Goal: Transaction & Acquisition: Purchase product/service

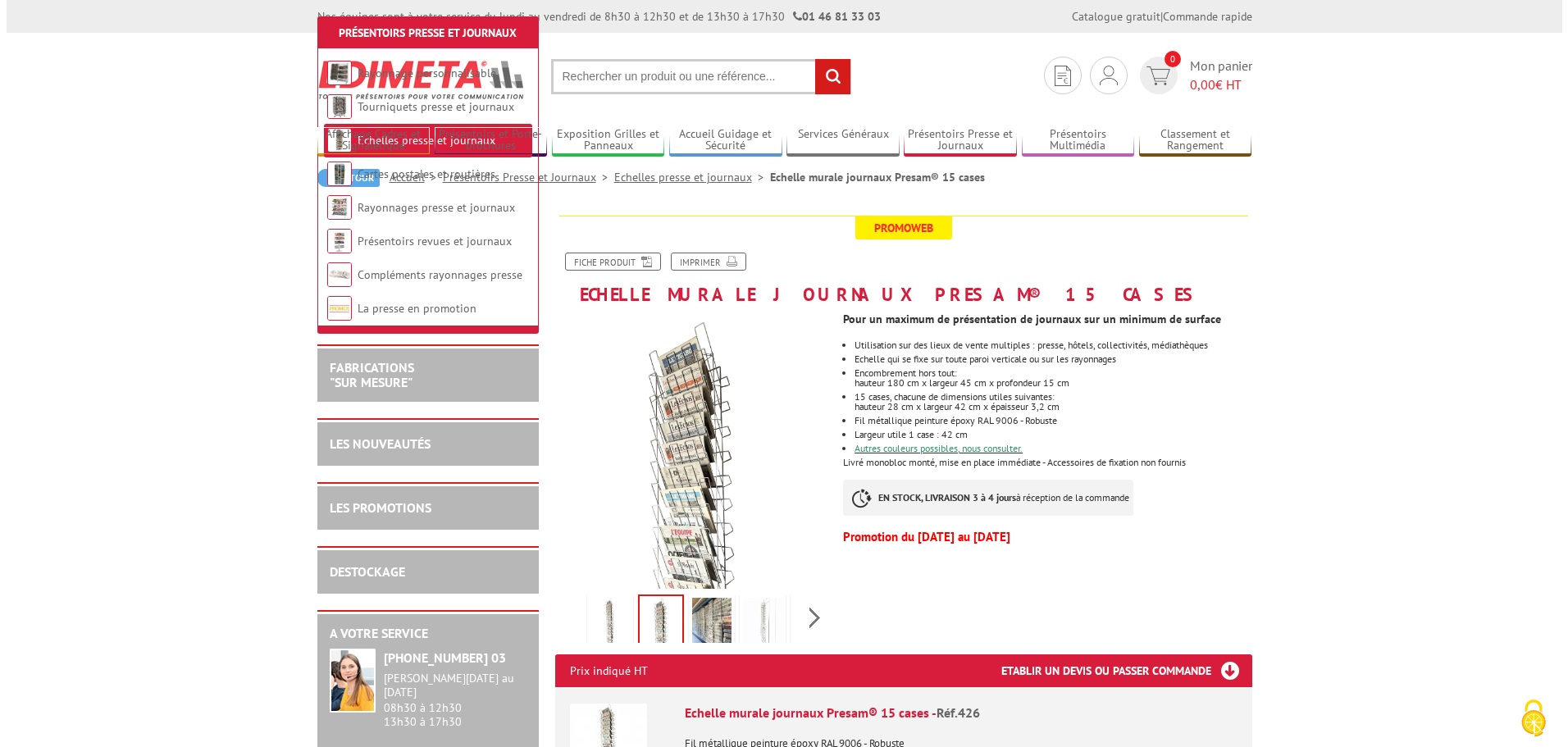
scroll to position [329, 0]
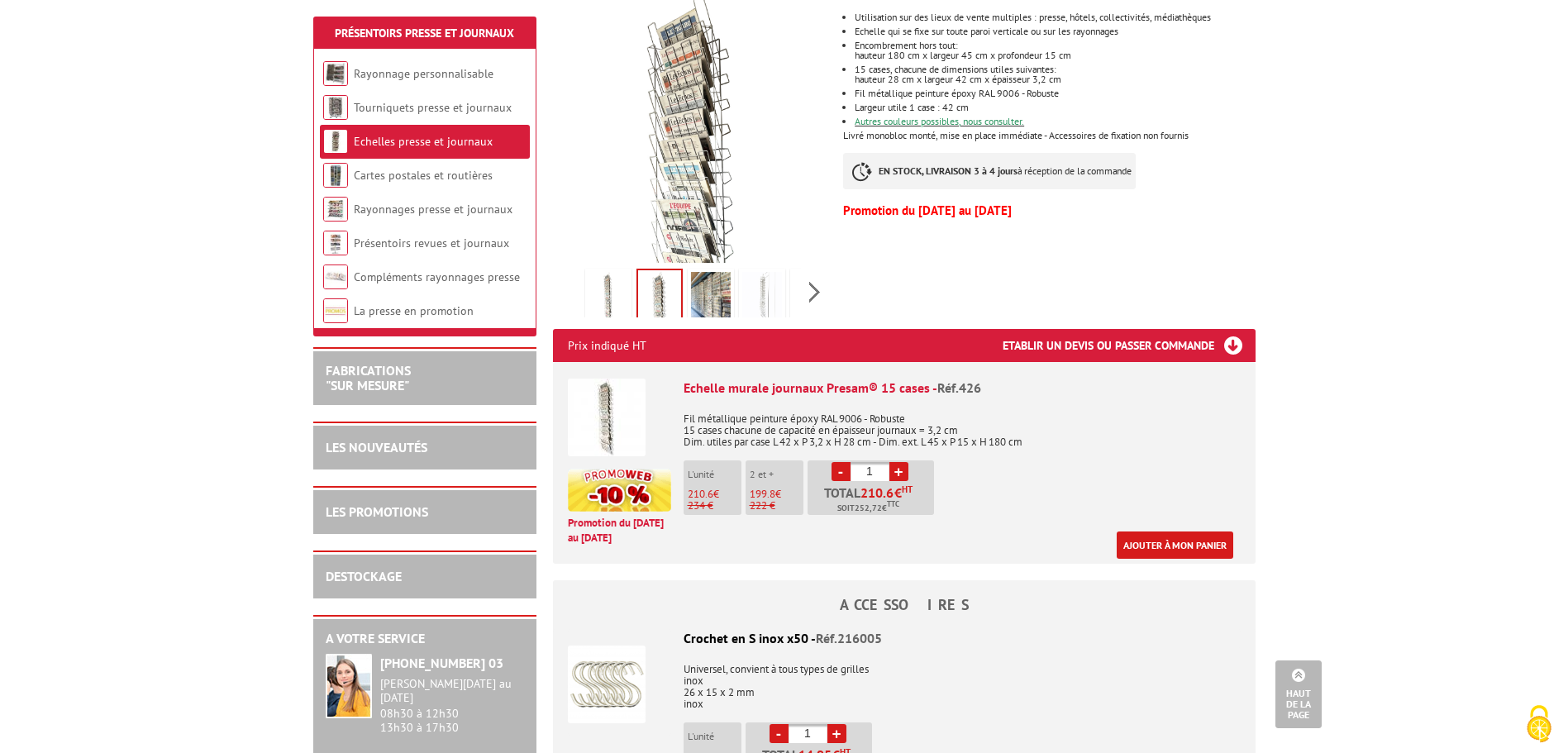
click at [964, 504] on div "Echelle murale journaux Presam® 15 cases - Réf.426 Fil métallique peinture épox…" at bounding box center [962, 468] width 557 height 180
click at [1156, 545] on link "Ajouter à mon panier" at bounding box center [1174, 545] width 116 height 27
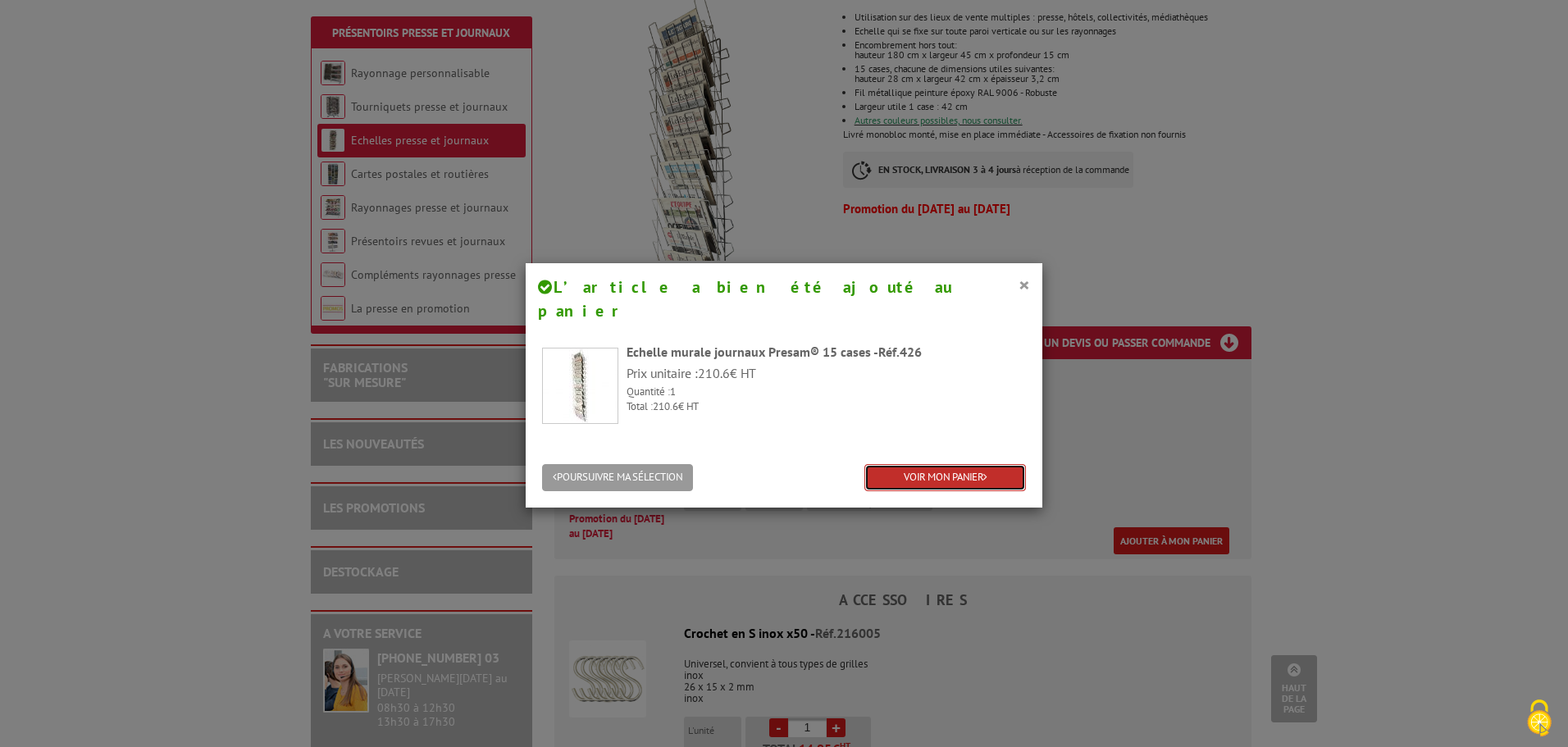
click at [944, 464] on link "VOIR MON PANIER" at bounding box center [944, 478] width 161 height 27
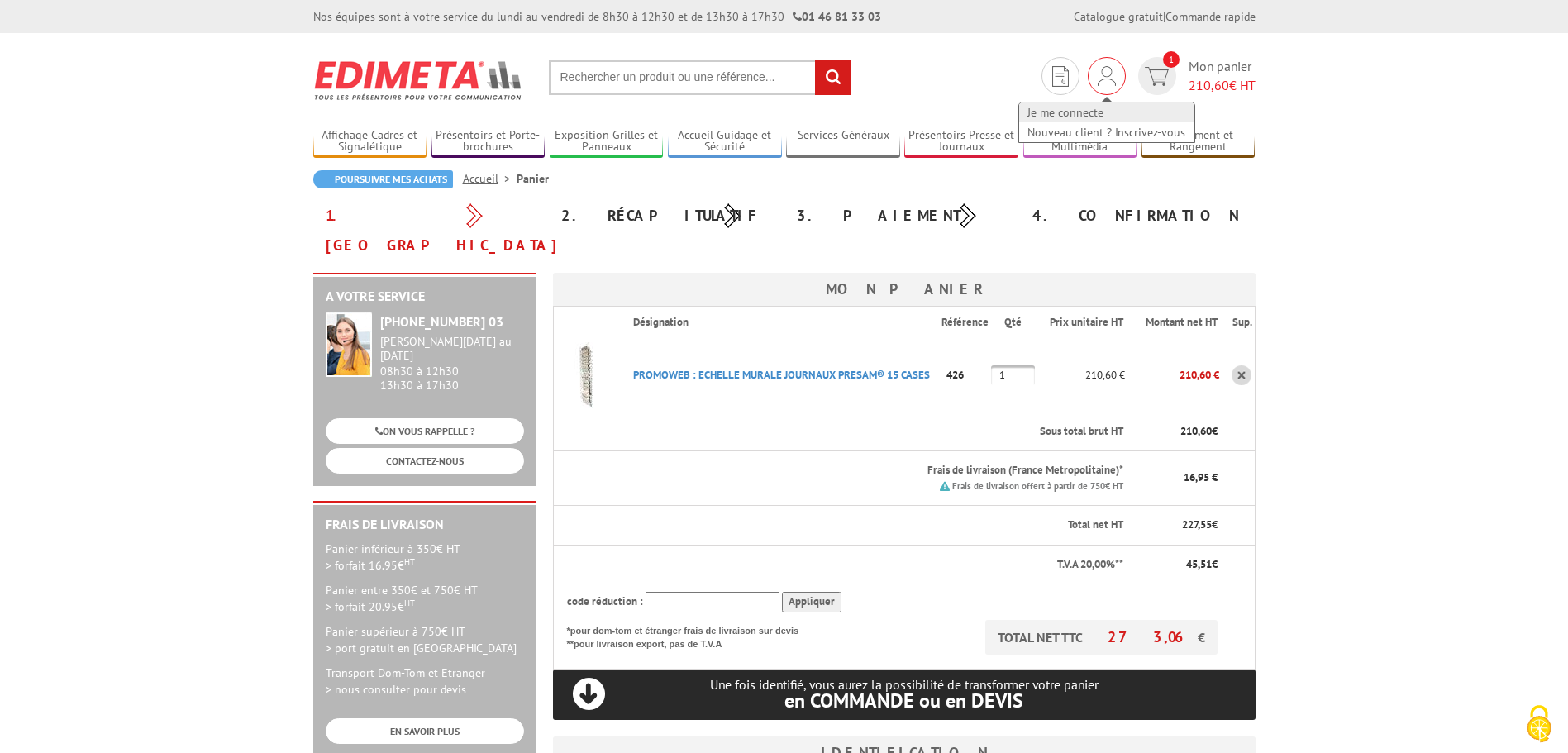
click at [1063, 109] on link "Je me connecte" at bounding box center [1107, 112] width 175 height 20
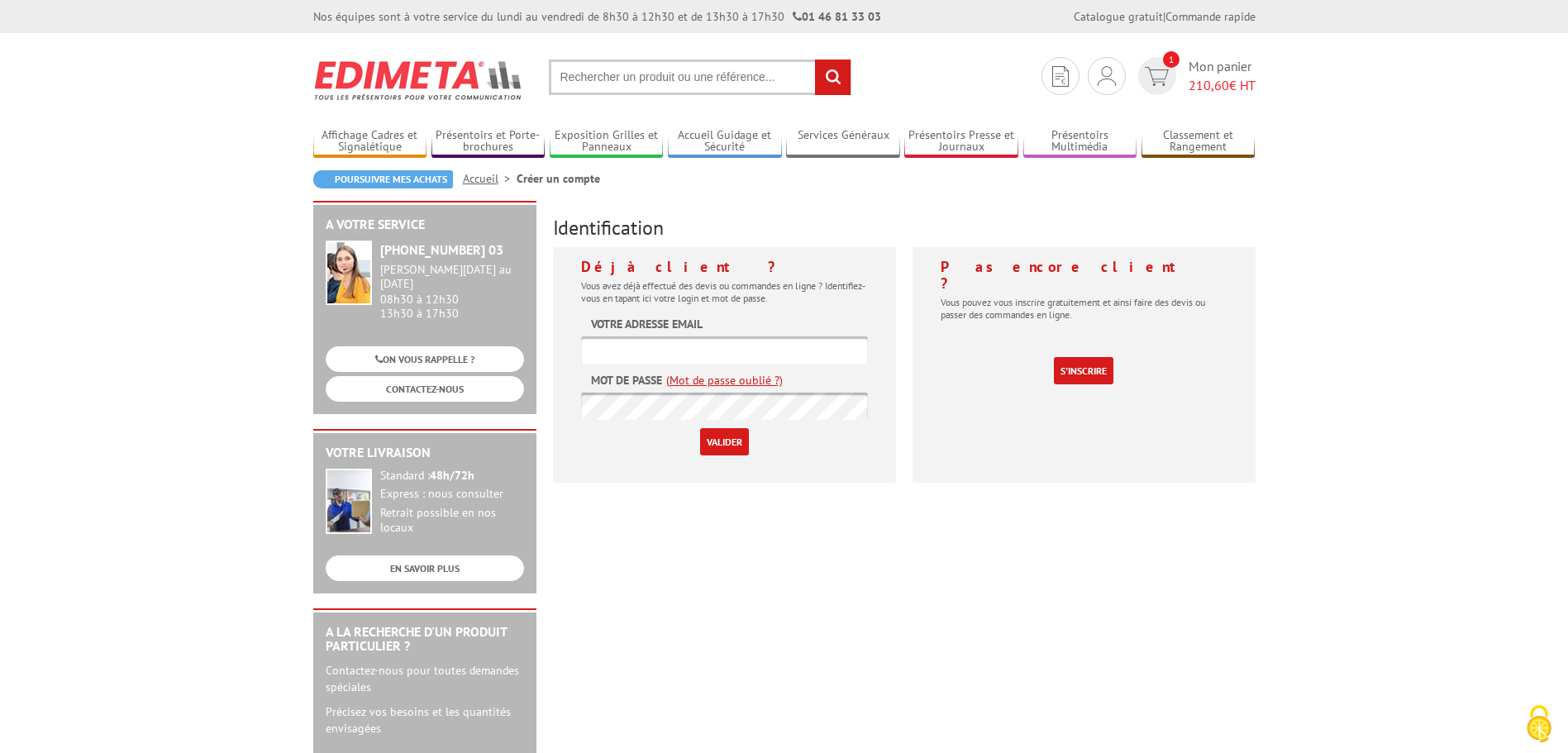
click at [682, 342] on input "text" at bounding box center [725, 351] width 287 height 27
type input "sarlambr54@gmail.com"
click at [734, 454] on input "Valider" at bounding box center [724, 442] width 49 height 27
click at [626, 354] on input "text" at bounding box center [725, 351] width 287 height 27
type input "contact@ambr.fr"
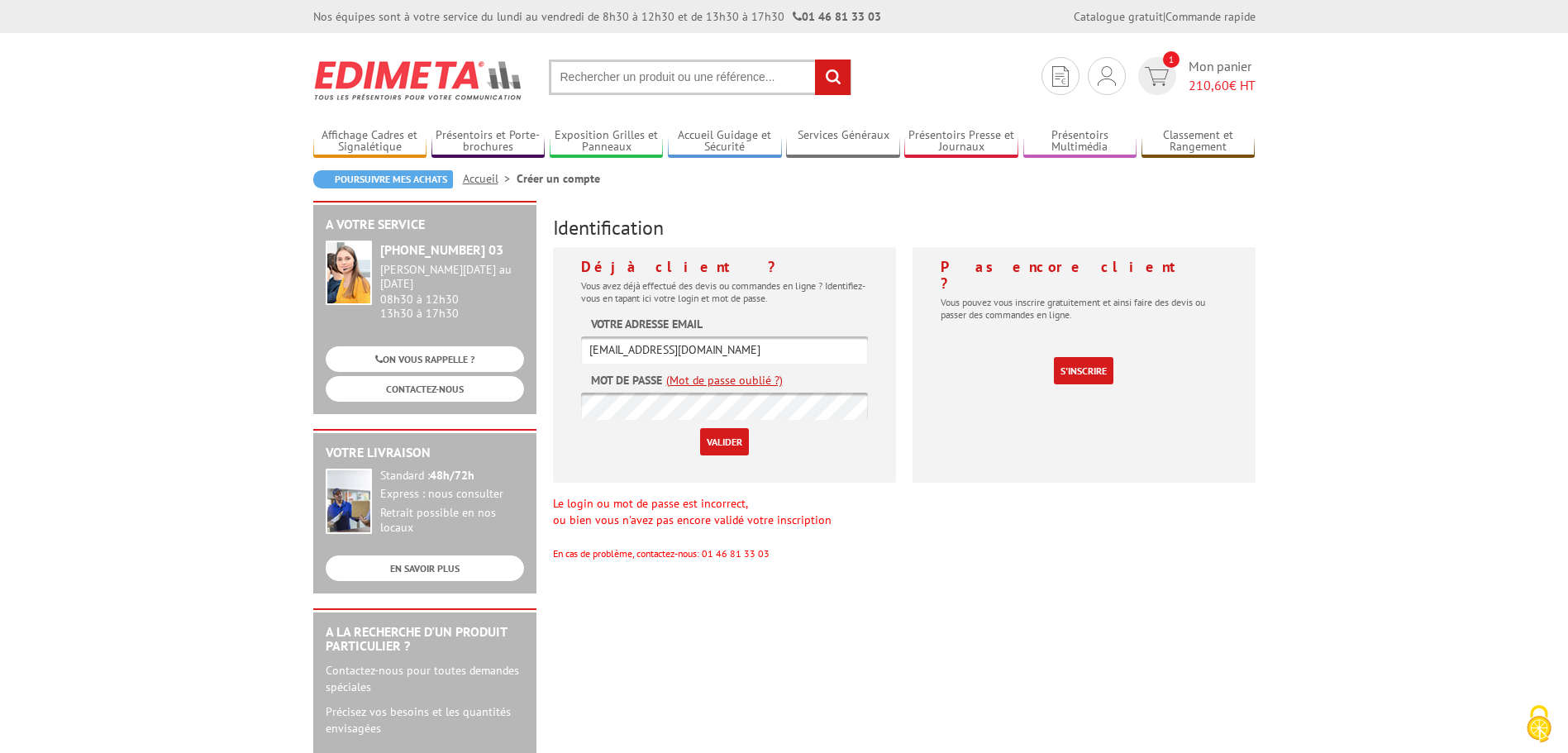
click at [721, 378] on link "(Mot de passe oublié ?)" at bounding box center [724, 379] width 116 height 16
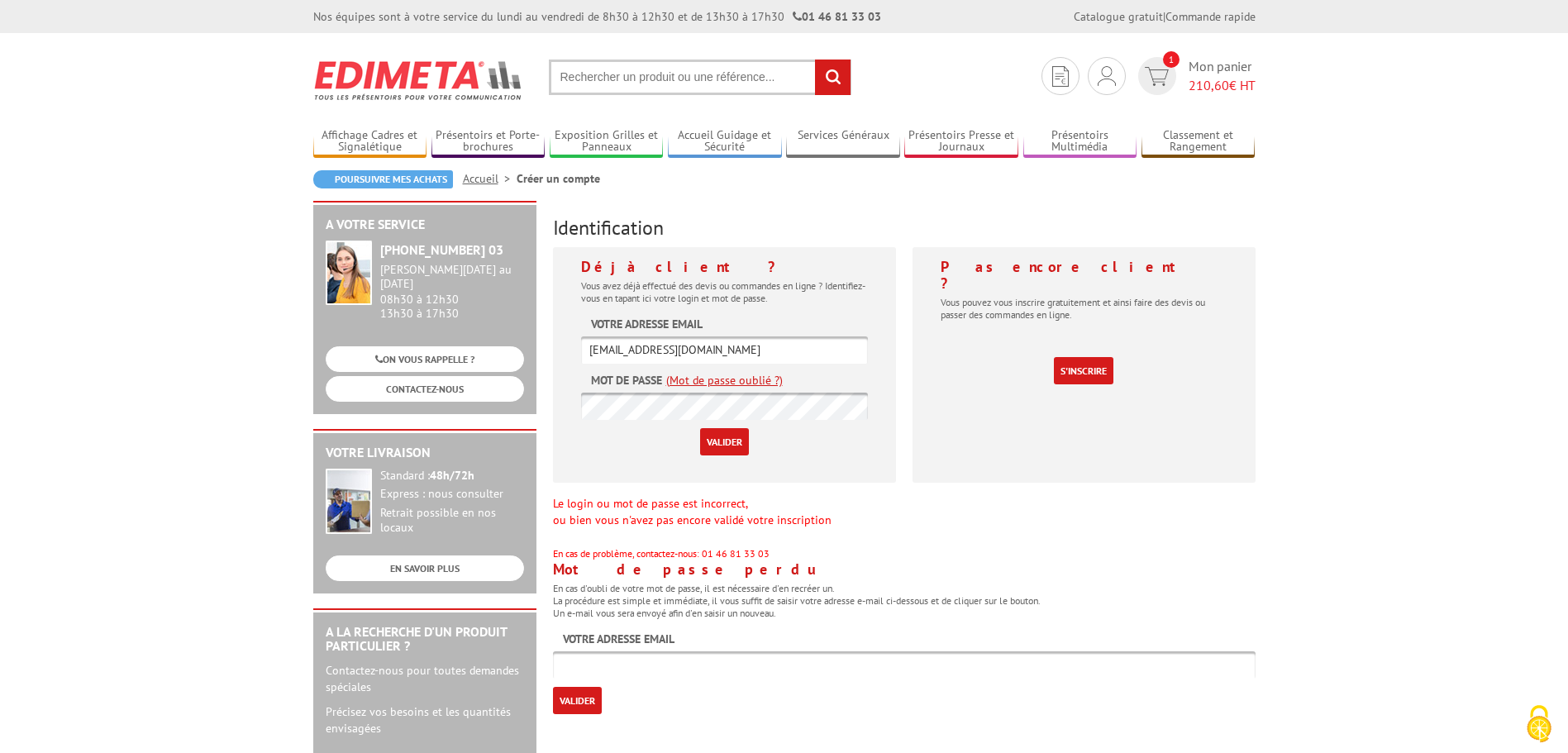
scroll to position [248, 0]
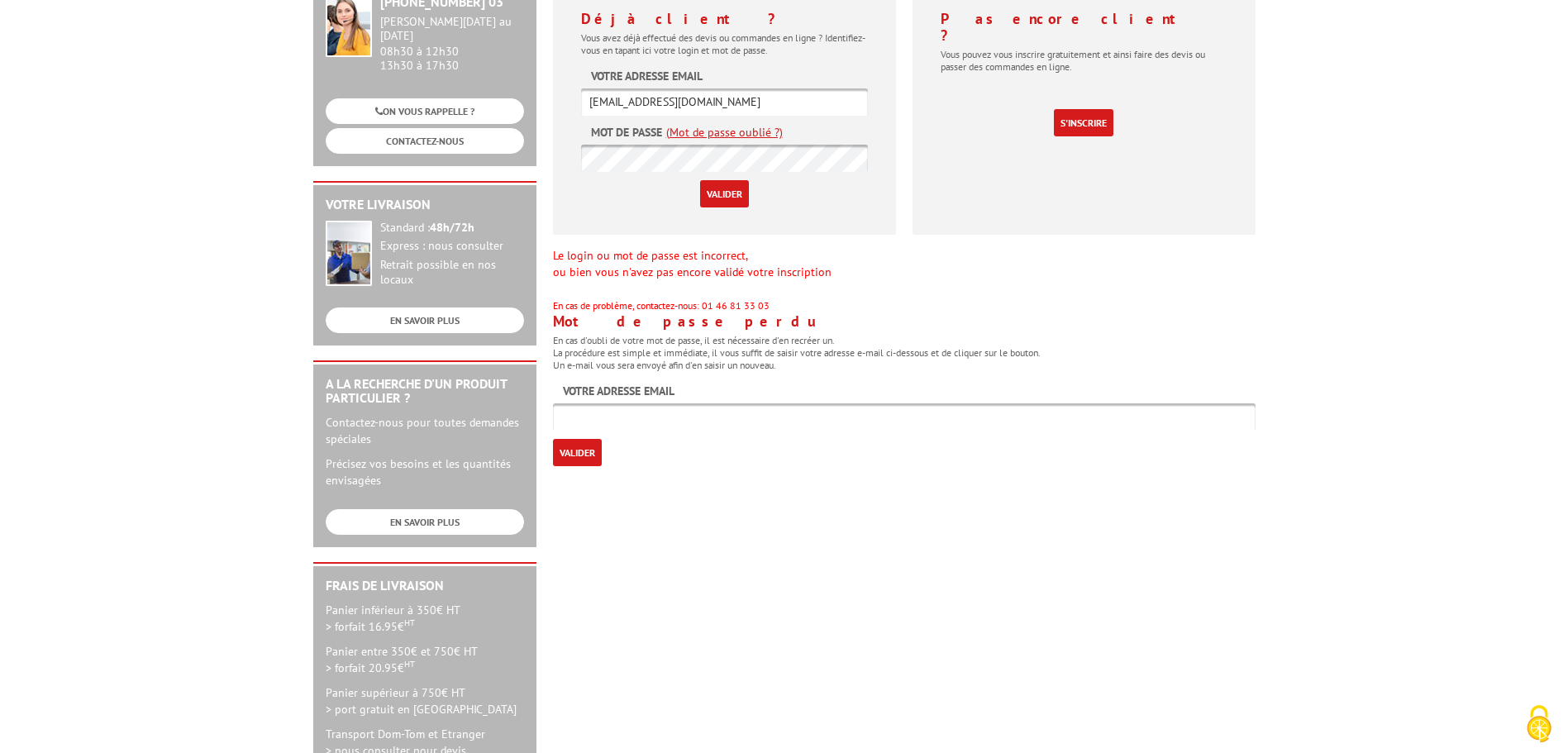
click at [613, 419] on input "text" at bounding box center [905, 417] width 703 height 27
type input "[EMAIL_ADDRESS][DOMAIN_NAME]"
click at [578, 449] on input "Valider" at bounding box center [578, 453] width 49 height 27
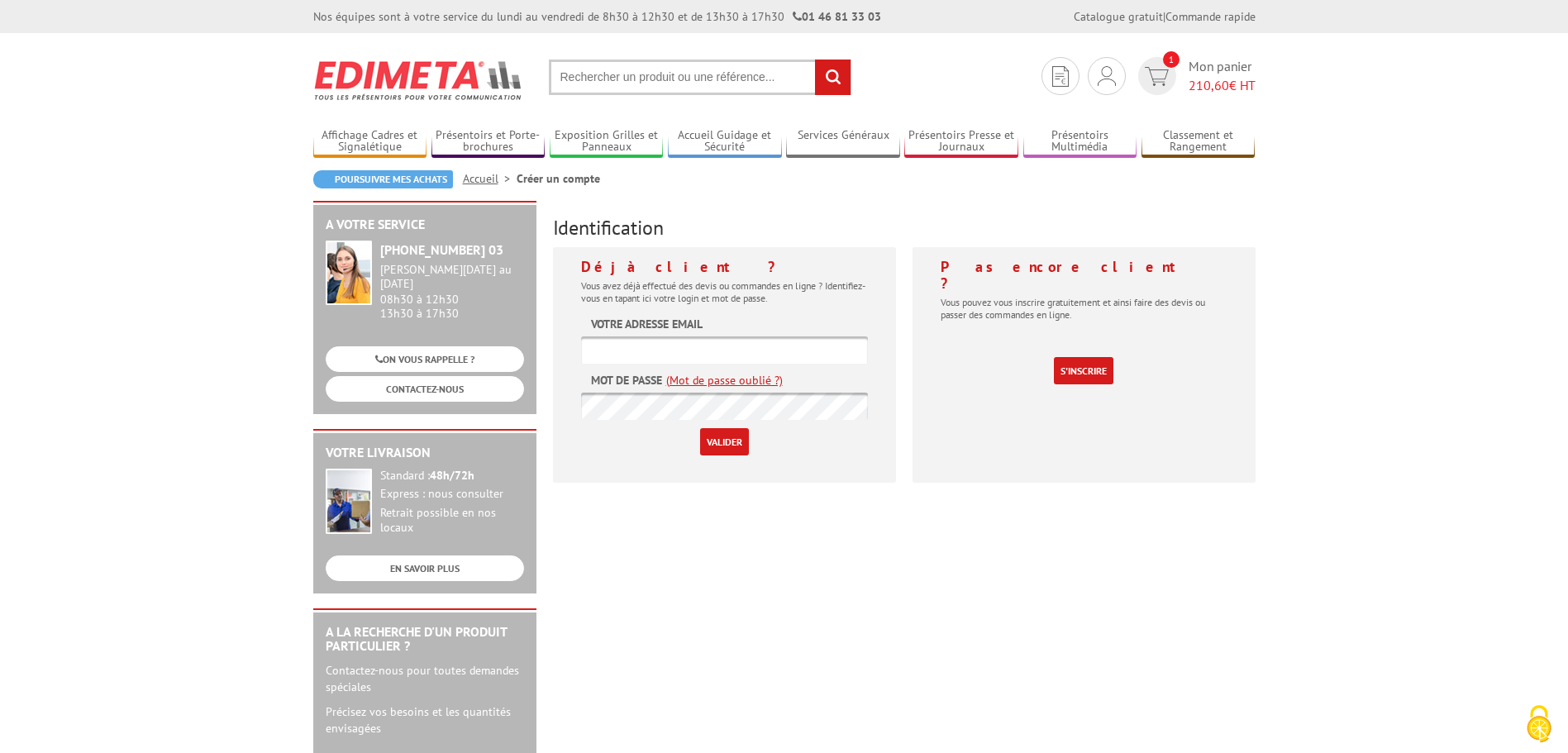
click at [1063, 583] on div "A votre service +33 (0)1 46 81 33 03 Du Lundi au Vendredi 08h30 à 12h30 13h30 à…" at bounding box center [784, 642] width 959 height 882
click at [1207, 74] on span "Mon panier 210,60 € HT" at bounding box center [1222, 76] width 67 height 39
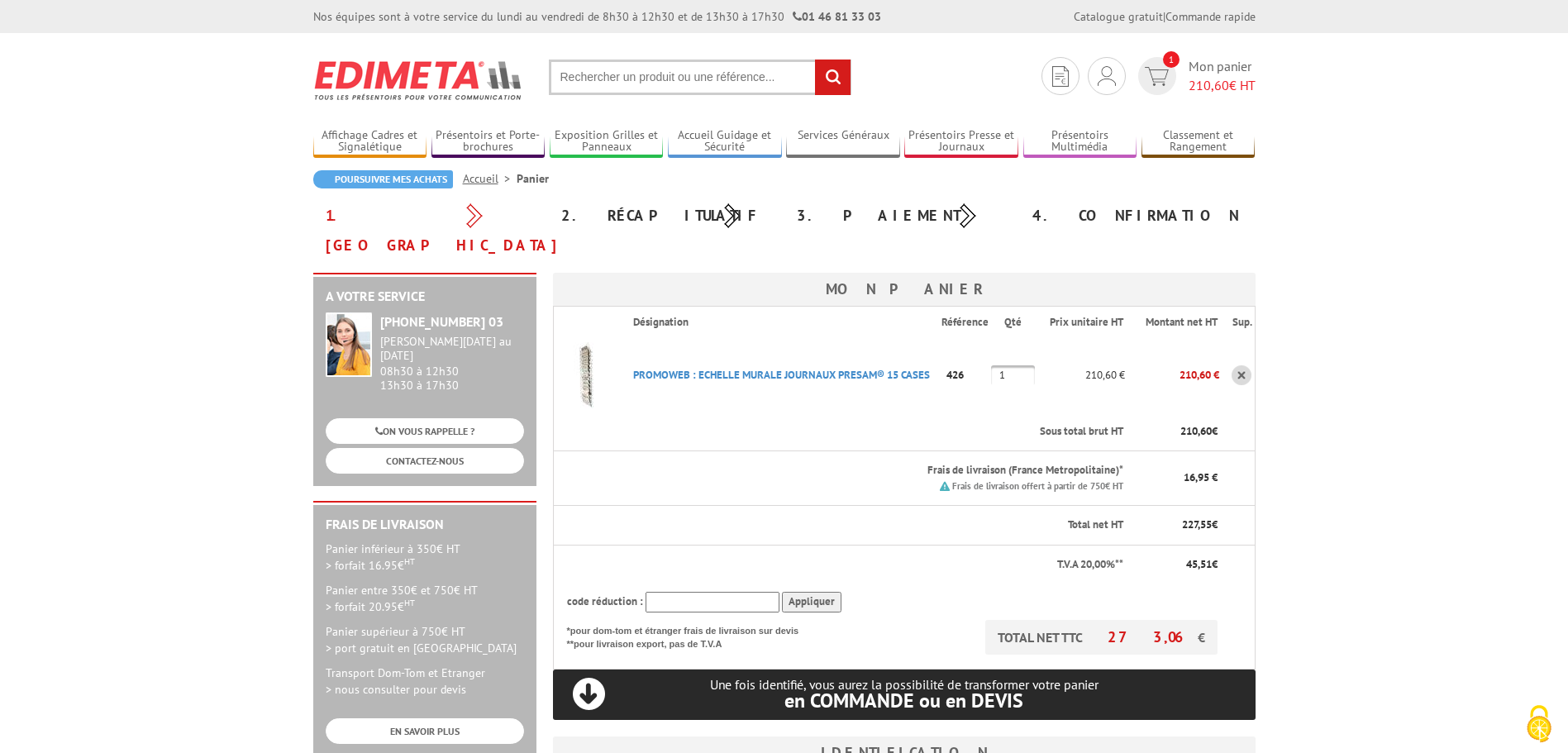
click at [1365, 616] on body "Nos équipes sont à votre service du [DATE] au [DATE] de 8h30 à 12h30 et de 13h3…" at bounding box center [784, 710] width 1568 height 1420
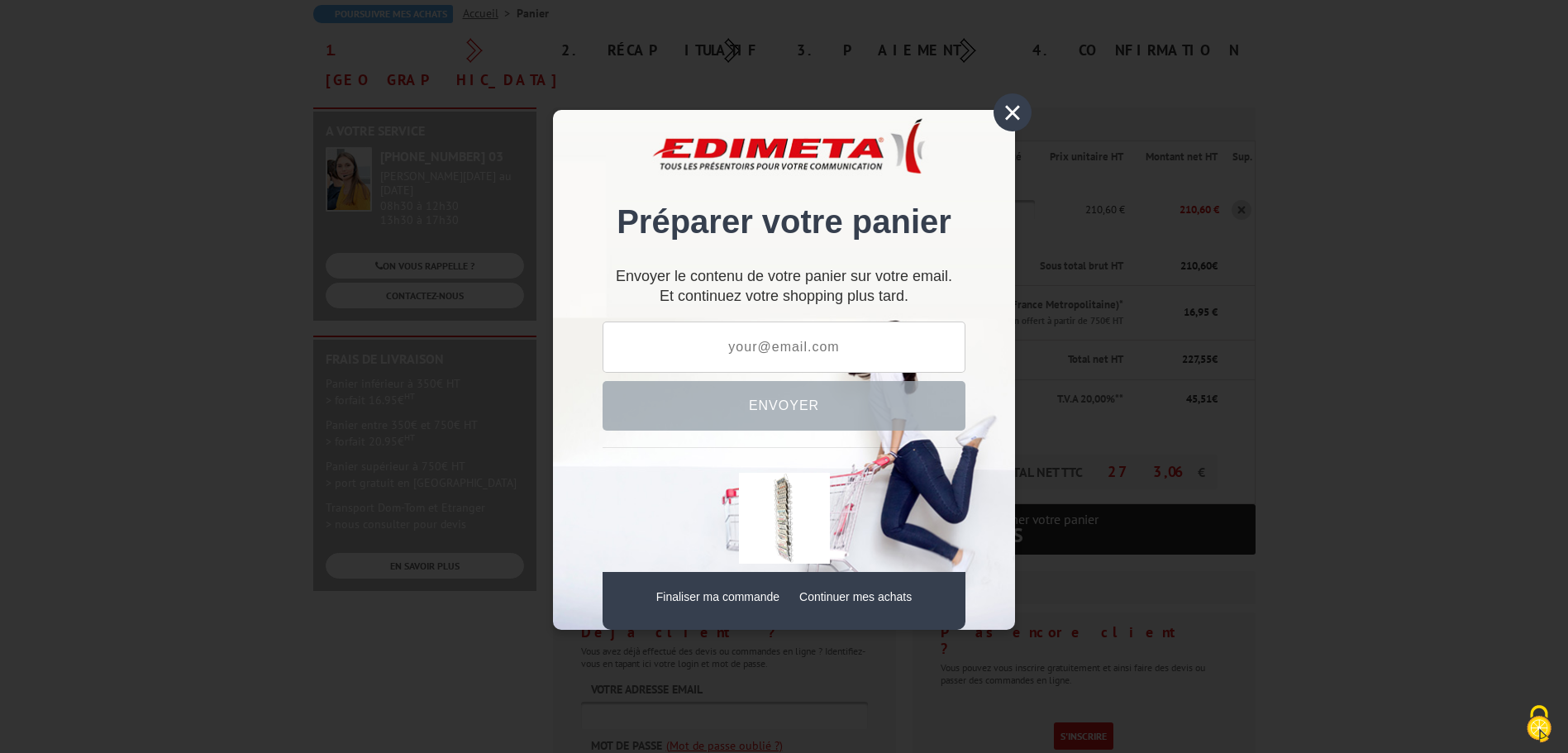
type input "New10"
type input "UNI15"
type input "CT1"
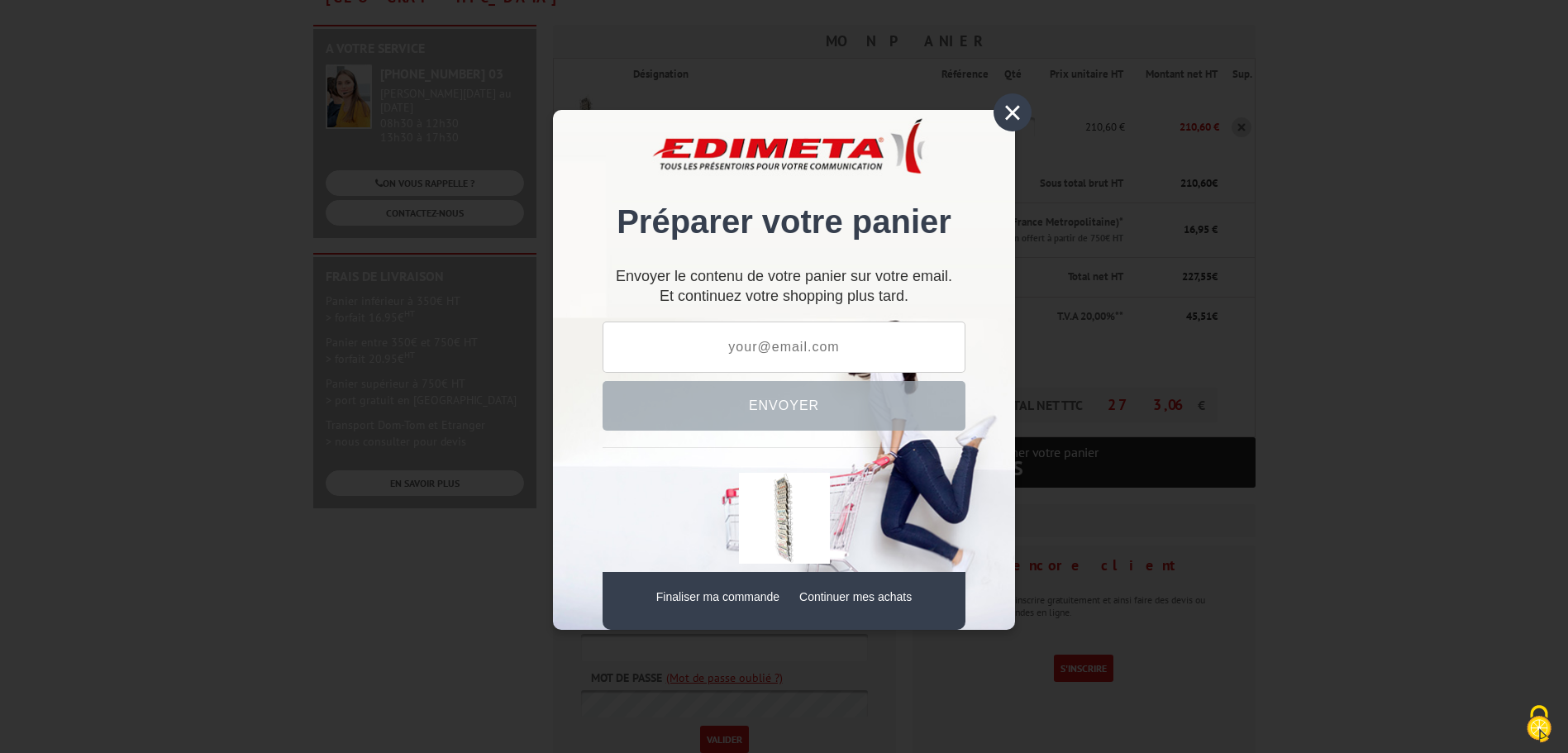
scroll to position [641, 0]
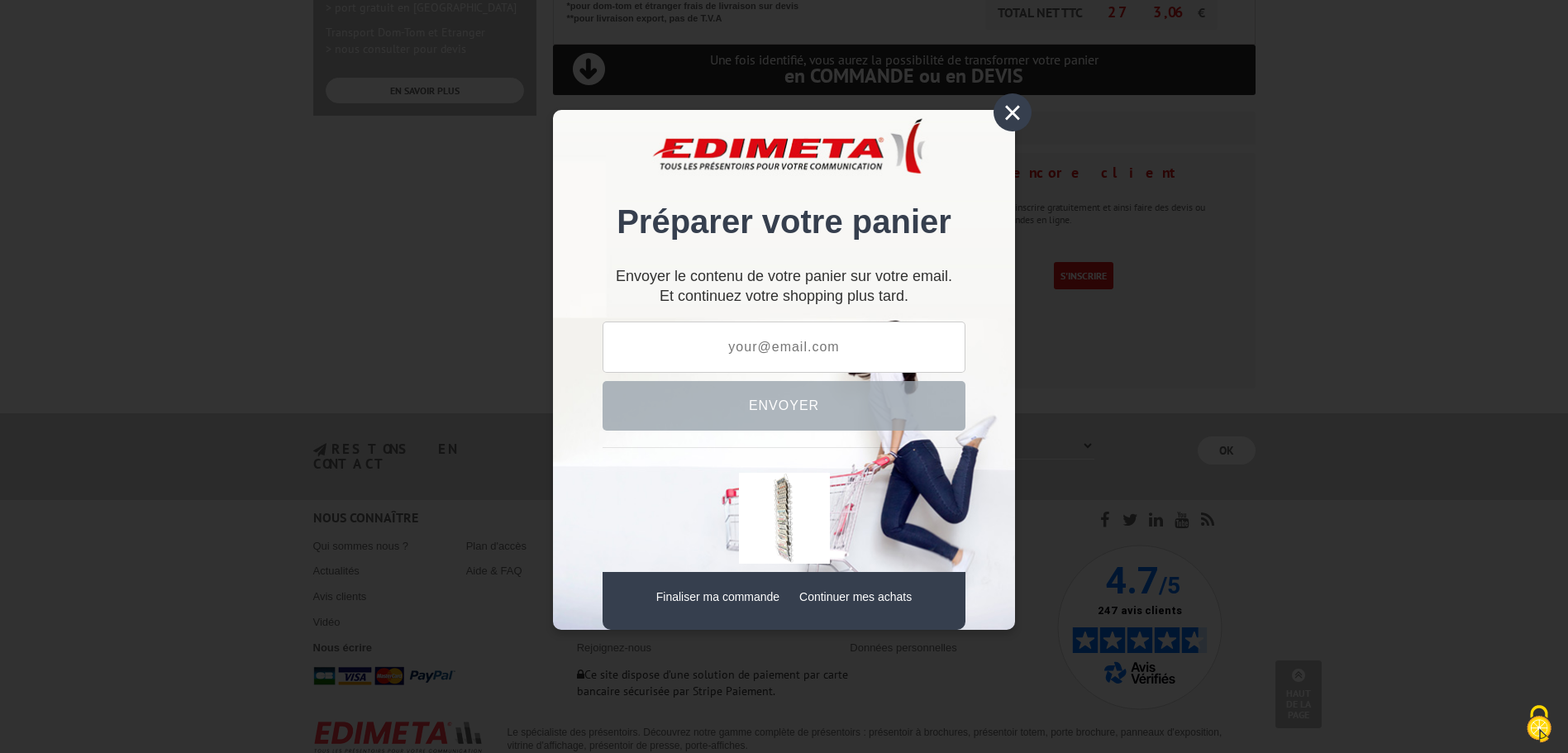
type input "RED10"
type input "RMOEESTSR"
type input "KTTNOENERSE"
type input "EOEESEUPT"
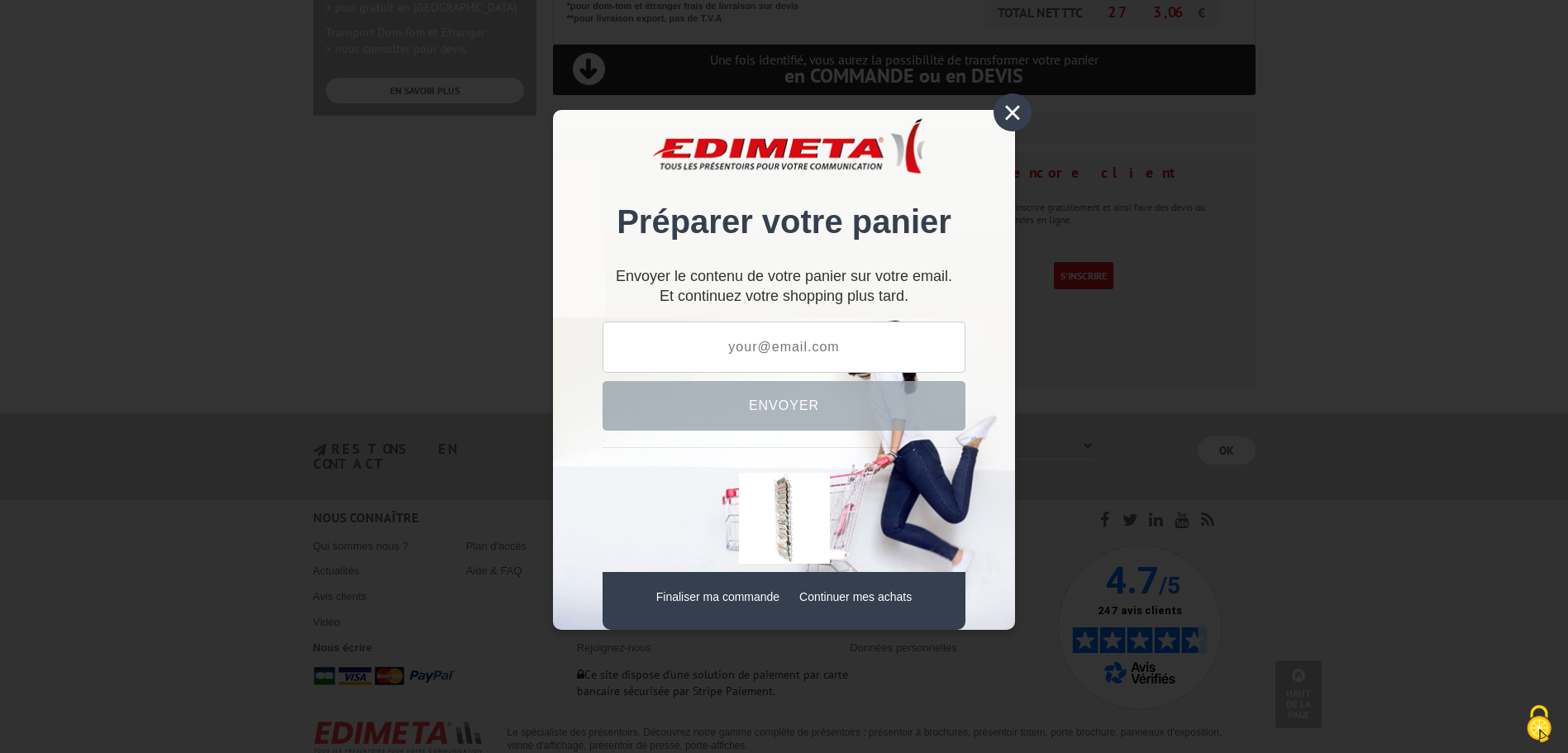
click at [1017, 115] on div "×" at bounding box center [1013, 113] width 39 height 39
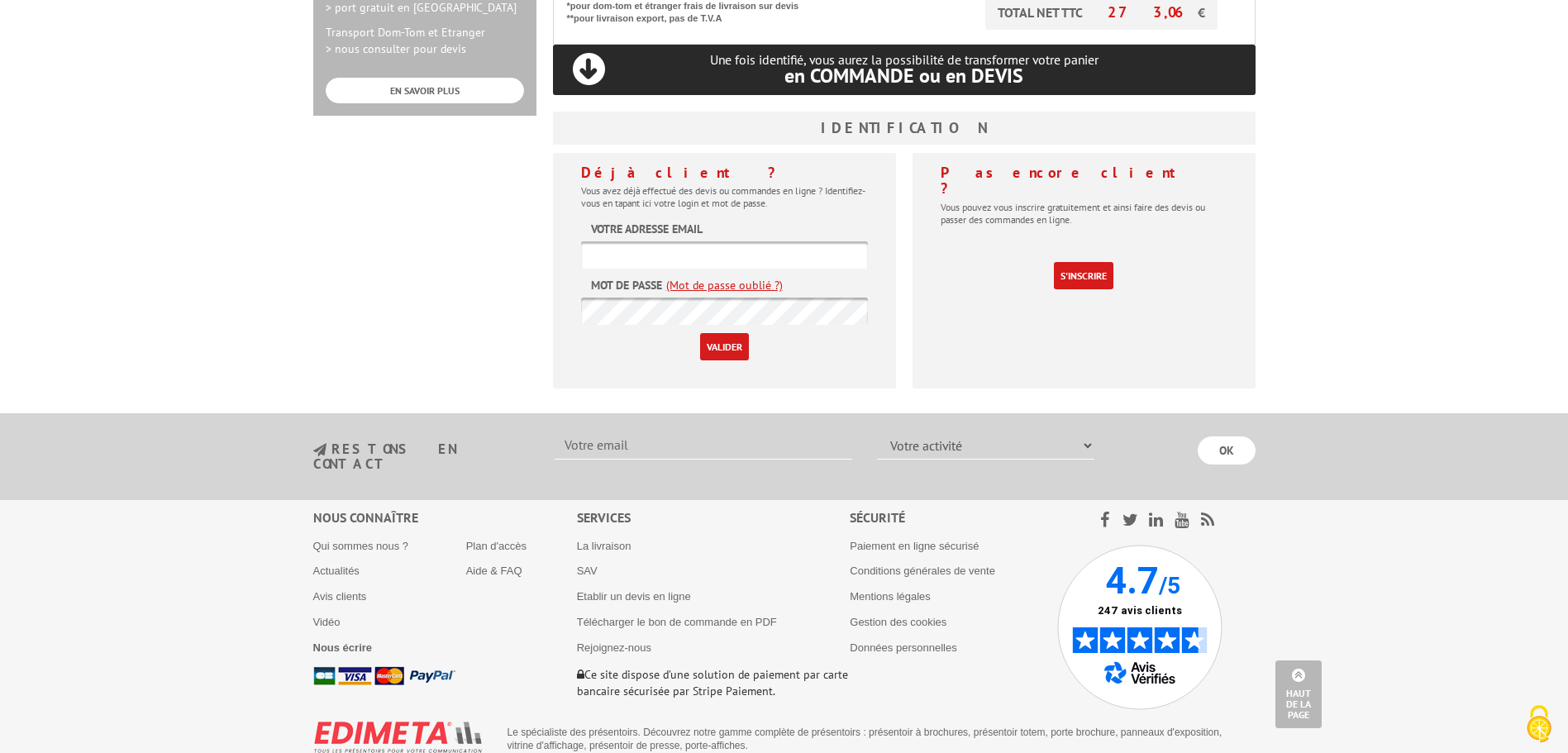
click at [1374, 262] on body "Nos équipes sont à votre service du lundi au vendredi de 8h30 à 12h30 et de 13h…" at bounding box center [784, 76] width 1568 height 1436
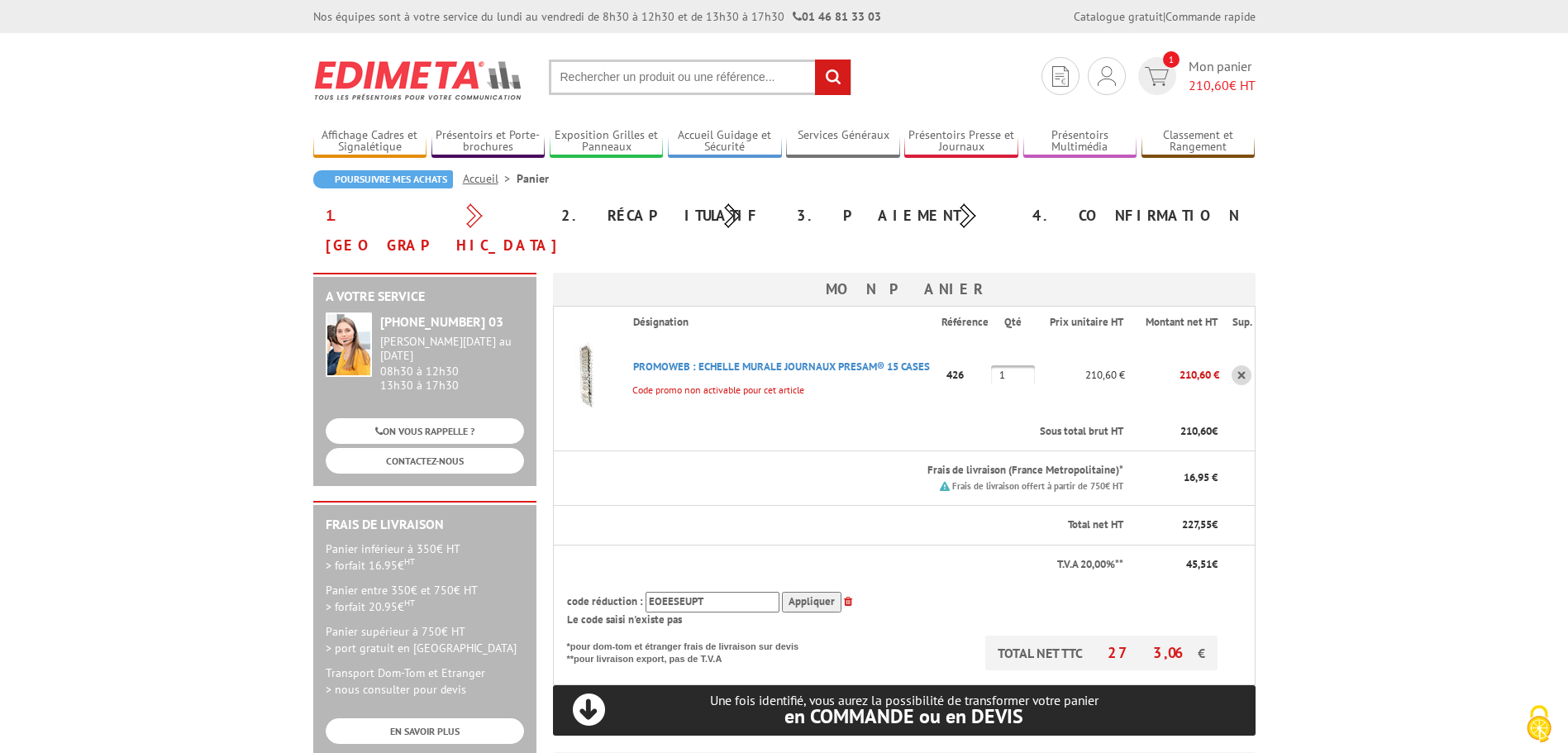
scroll to position [496, 0]
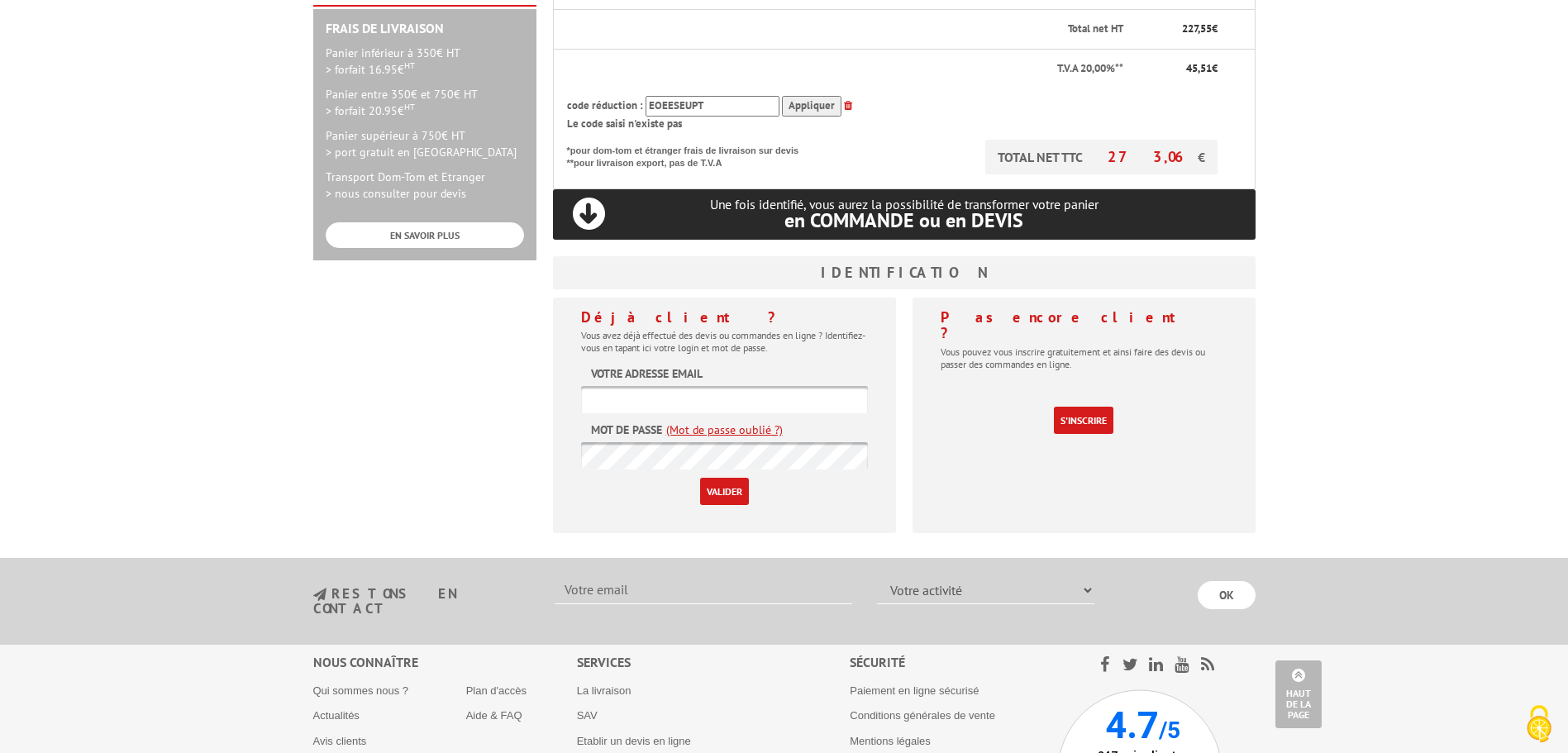
click at [641, 386] on input "text" at bounding box center [725, 400] width 287 height 27
type input "sarlambr54@gmail.com"
click at [729, 478] on input "Valider" at bounding box center [724, 491] width 49 height 27
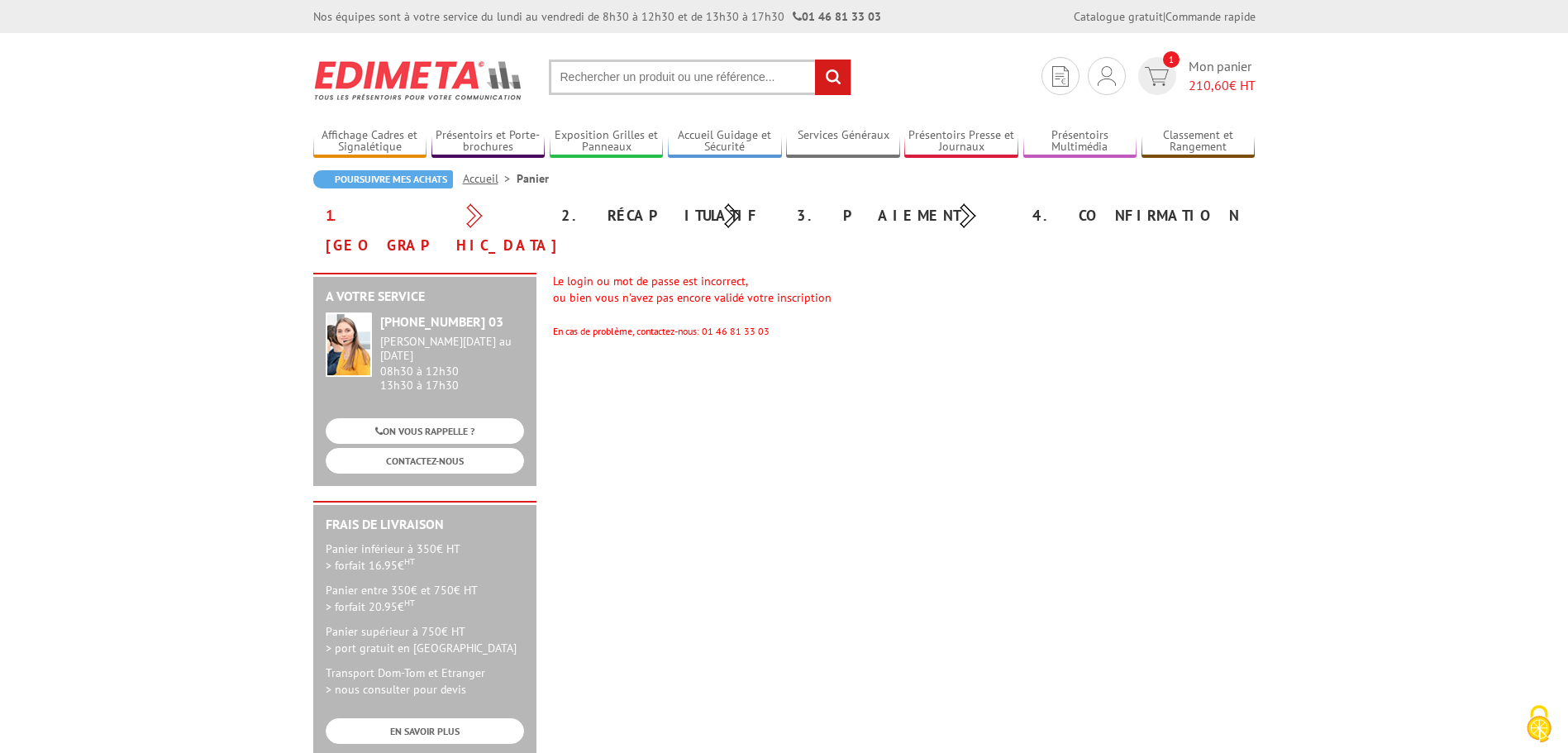
click at [746, 373] on div "A votre service +33 (0)1 46 81 33 03 Du Lundi au Vendredi 08h30 à 12h30 13h30 à…" at bounding box center [784, 523] width 959 height 501
click at [648, 273] on div "Le login ou mot de passe est incorrect, ou bien vous n'avez pas encore validé v…" at bounding box center [905, 305] width 703 height 66
click at [743, 372] on div "A votre service +33 (0)1 46 81 33 03 Du Lundi au Vendredi 08h30 à 12h30 13h30 à…" at bounding box center [784, 523] width 959 height 501
click at [760, 345] on div "A votre service +33 (0)1 46 81 33 03 Du Lundi au Vendredi 08h30 à 12h30 13h30 à…" at bounding box center [784, 523] width 959 height 501
drag, startPoint x: 677, startPoint y: 448, endPoint x: 807, endPoint y: 373, distance: 150.1
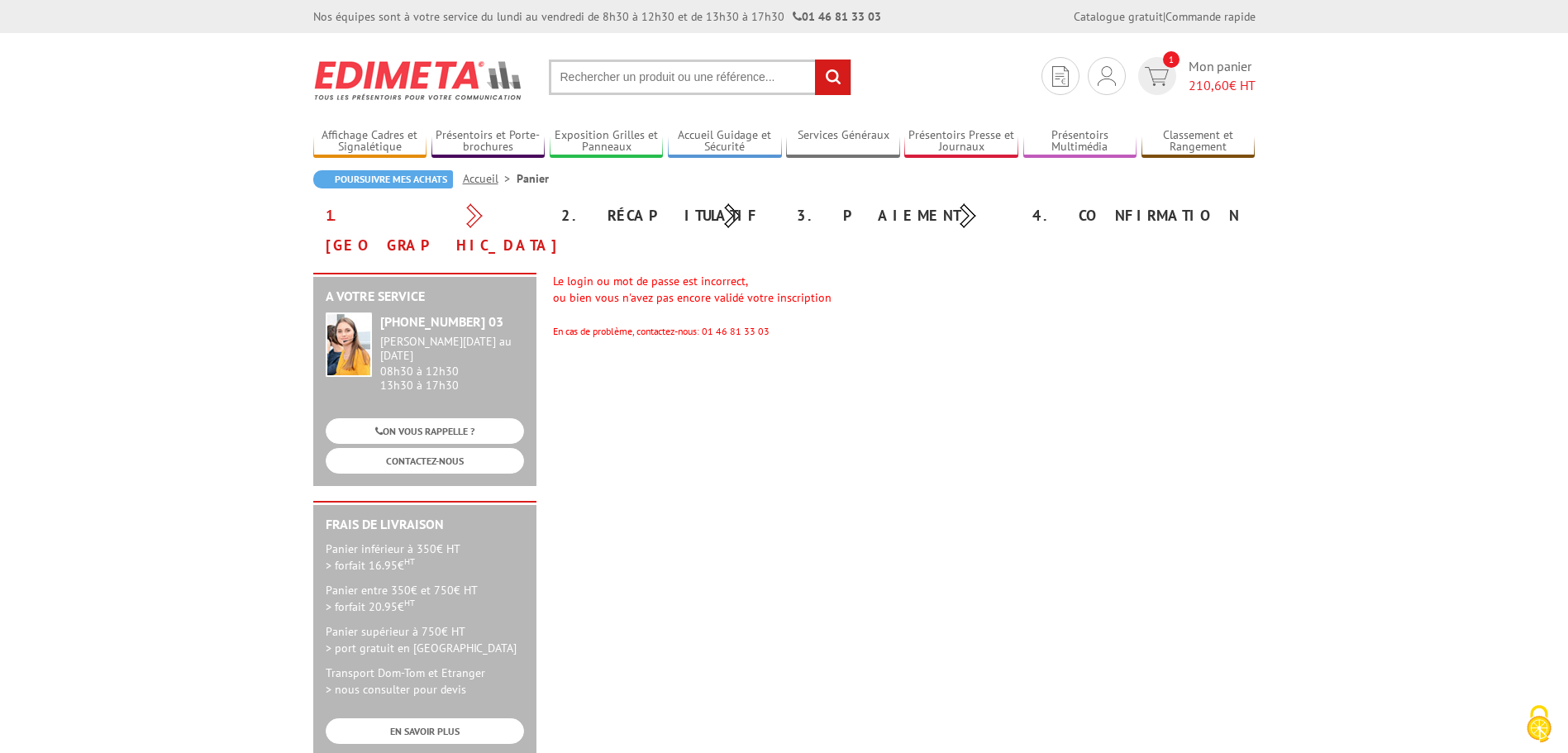
click at [678, 448] on div "A votre service +33 (0)1 46 81 33 03 Du Lundi au Vendredi 08h30 à 12h30 13h30 à…" at bounding box center [784, 523] width 959 height 501
drag, startPoint x: 891, startPoint y: 427, endPoint x: 944, endPoint y: 401, distance: 59.0
click at [938, 404] on div "A votre service +33 (0)1 46 81 33 03 Du Lundi au Vendredi 08h30 à 12h30 13h30 à…" at bounding box center [784, 523] width 959 height 501
click at [1204, 65] on span "Mon panier 210,60 € HT" at bounding box center [1222, 76] width 67 height 39
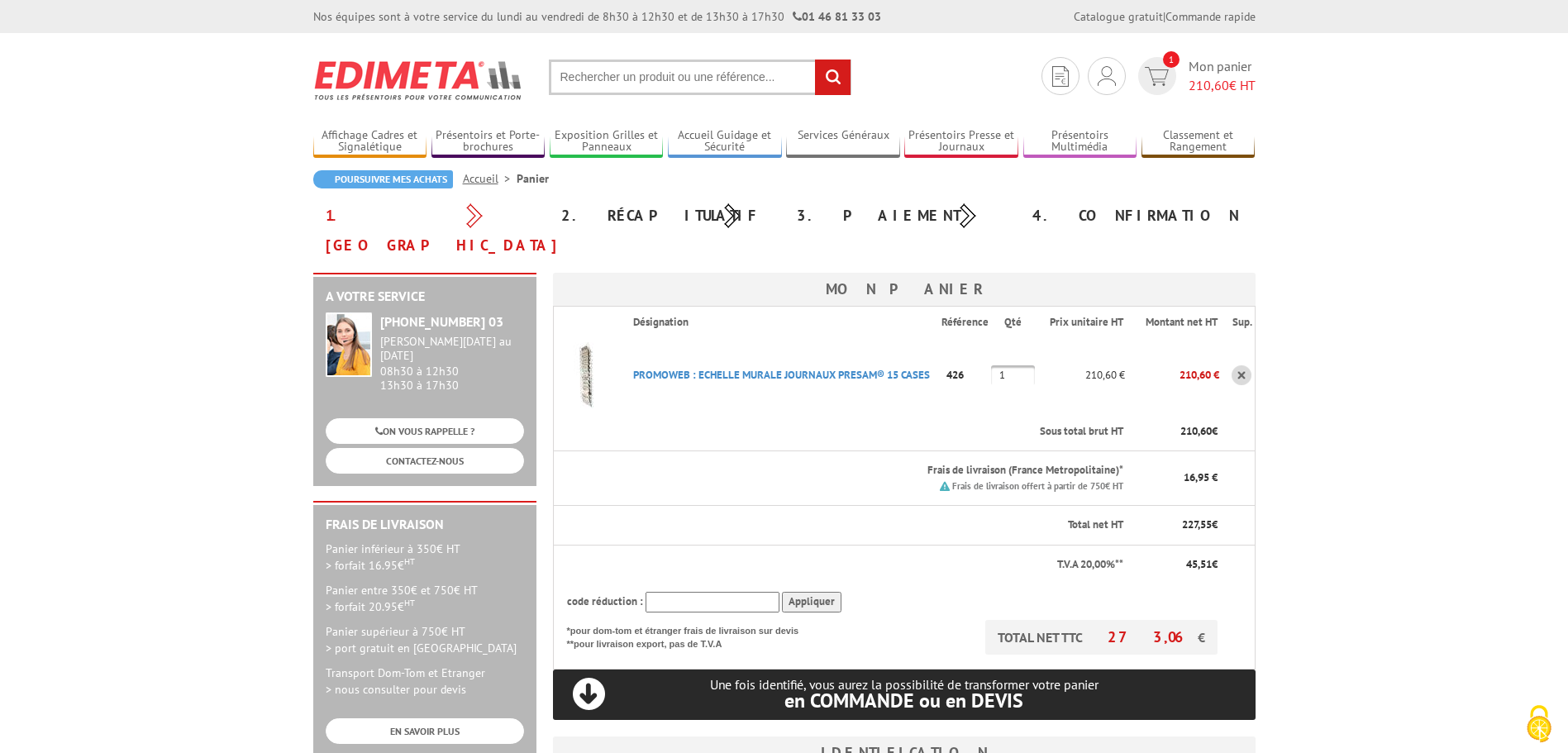
scroll to position [83, 0]
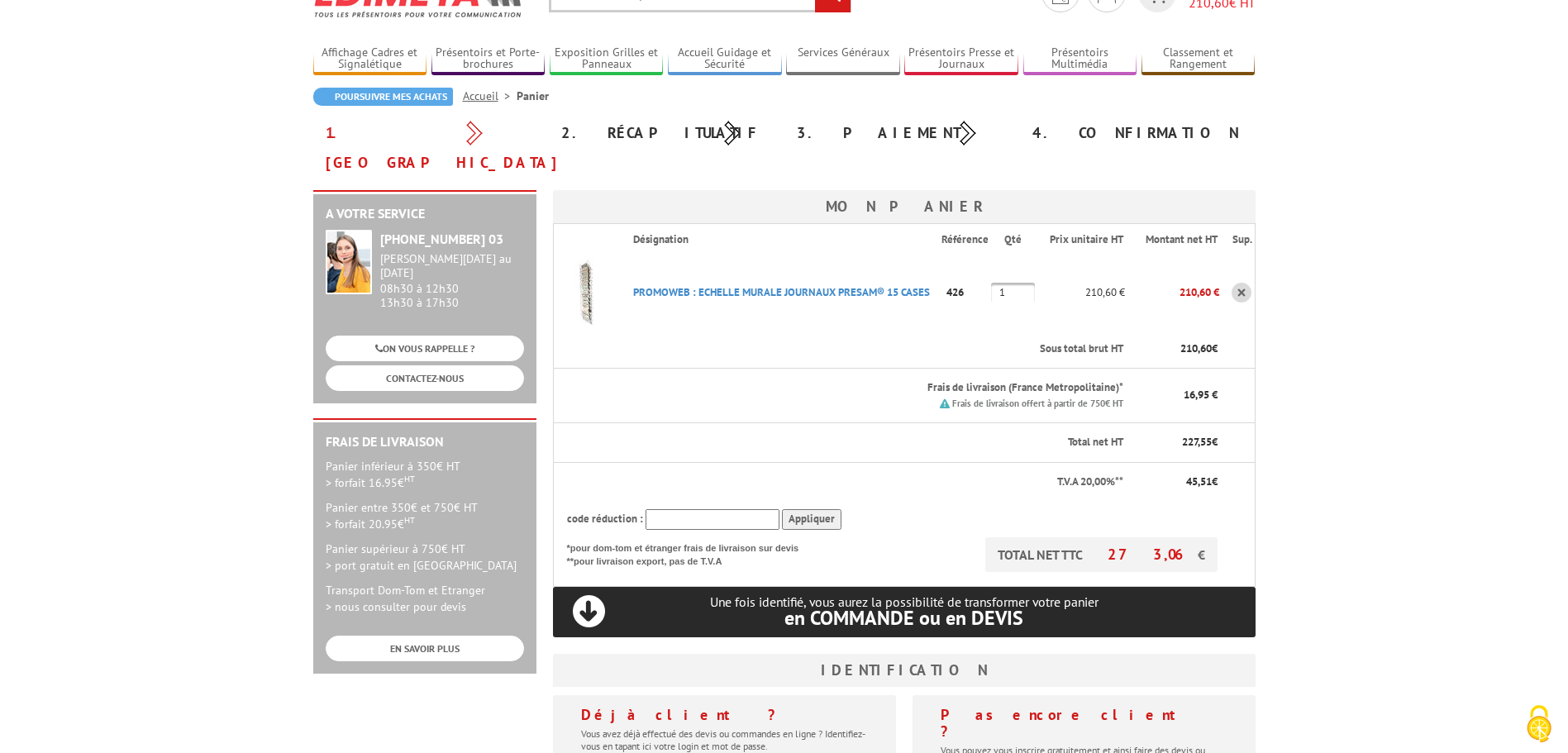
click at [1338, 504] on body "Nos équipes sont à votre service du [DATE] au [DATE] de 8h30 à 12h30 et de 13h3…" at bounding box center [784, 627] width 1568 height 1420
click at [680, 509] on input "text" at bounding box center [712, 519] width 134 height 20
click at [710, 509] on input "text" at bounding box center [712, 519] width 134 height 20
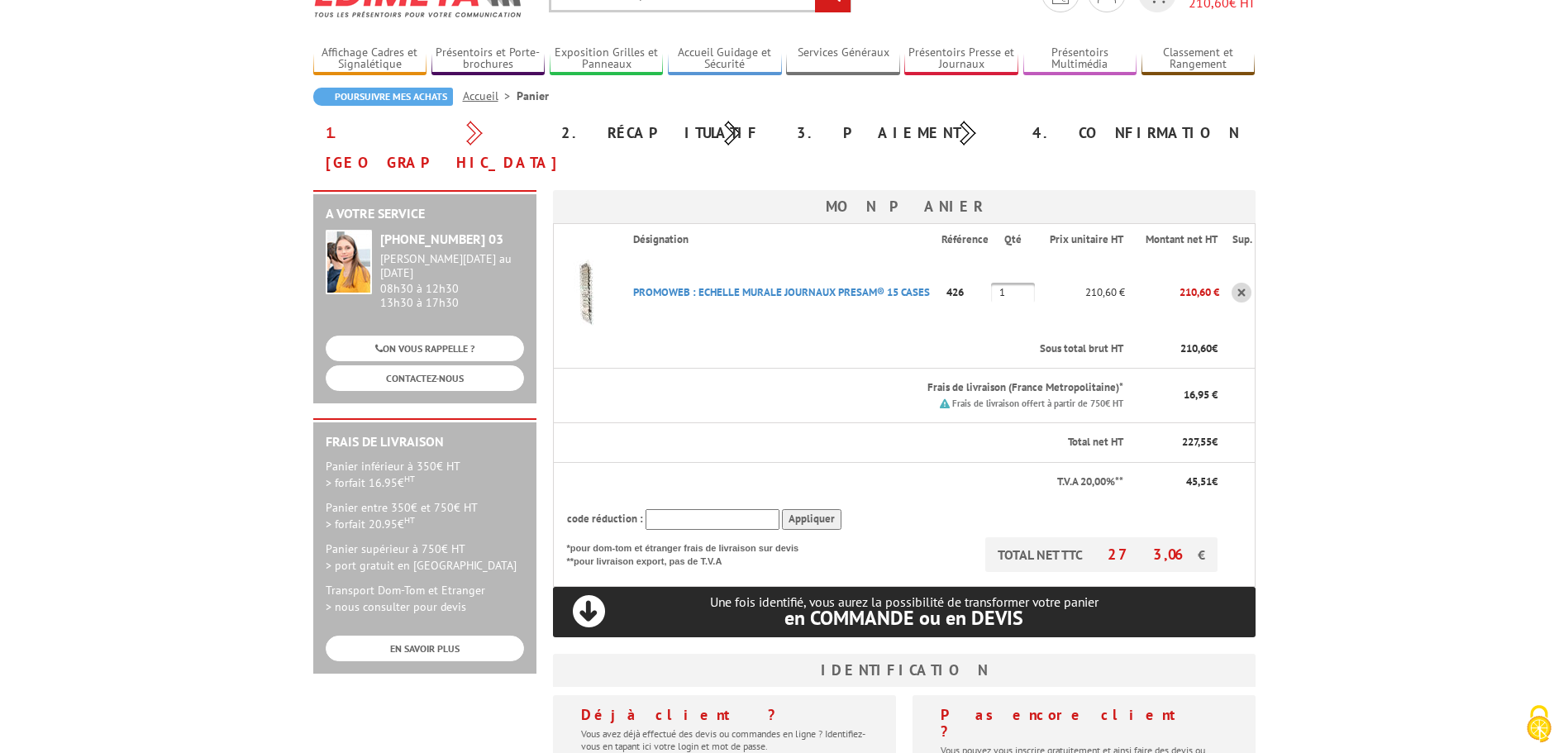
click at [714, 424] on th "Total net HT" at bounding box center [839, 443] width 572 height 39
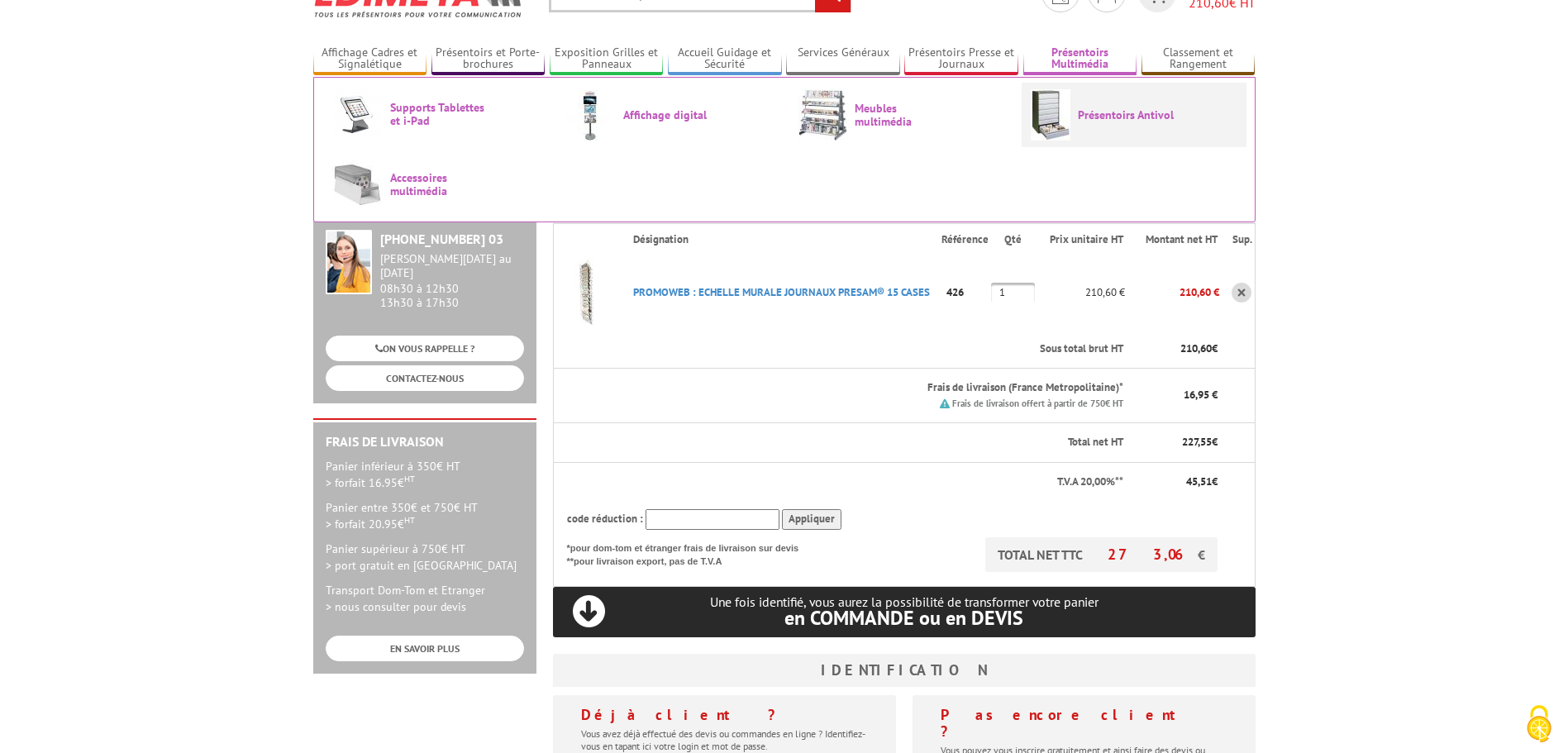
scroll to position [0, 0]
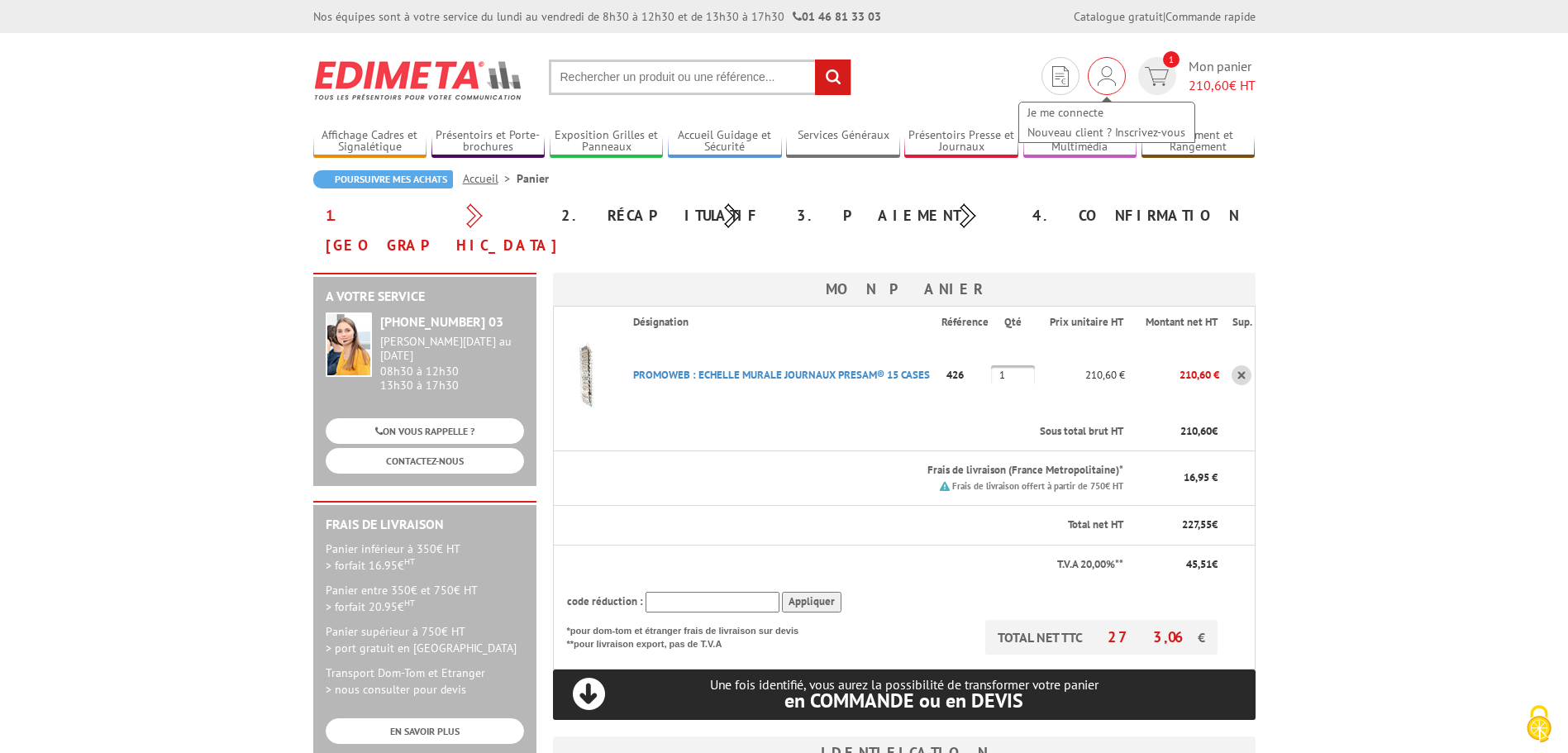
click at [1099, 79] on img at bounding box center [1107, 76] width 18 height 20
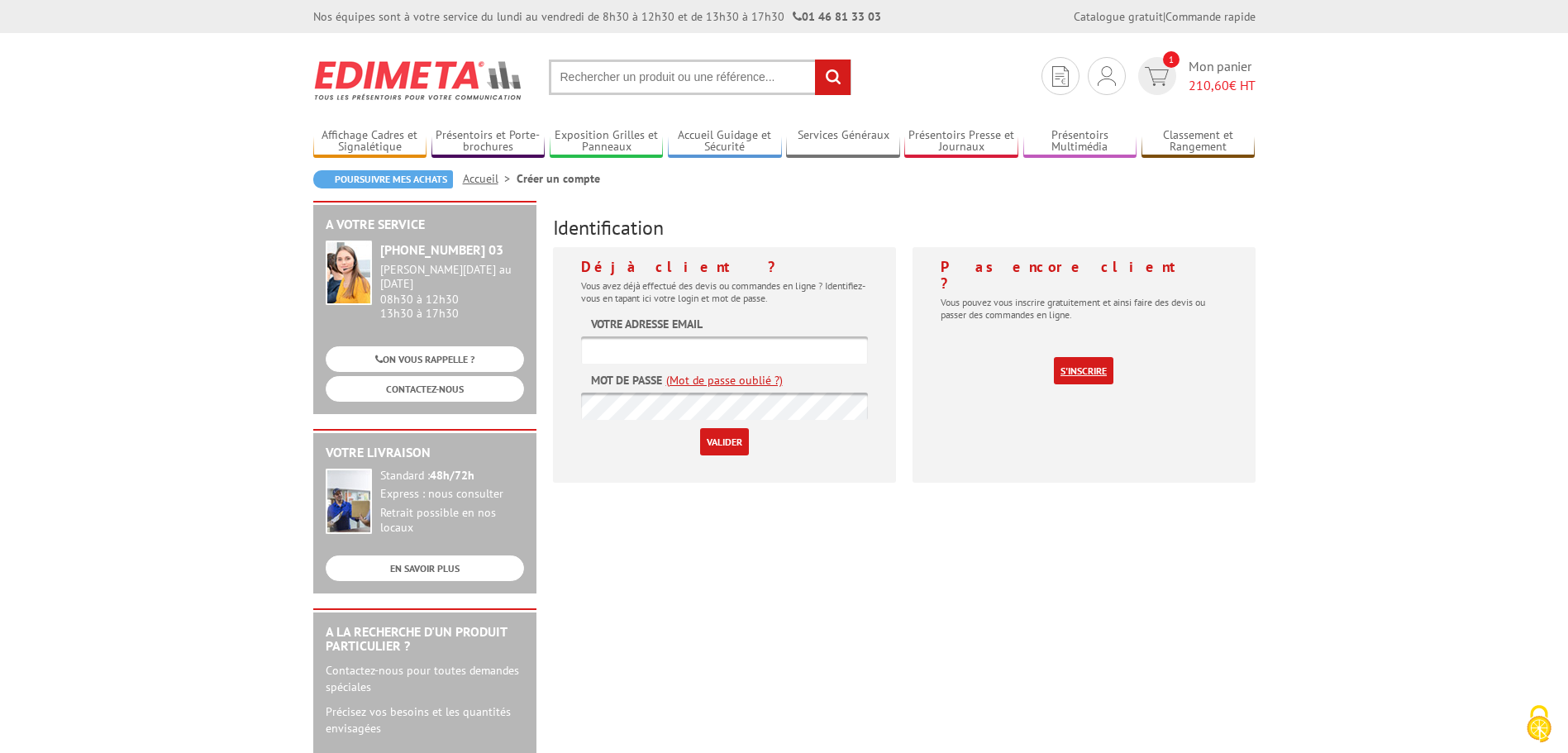
click at [1094, 357] on link "S'inscrire" at bounding box center [1084, 371] width 60 height 27
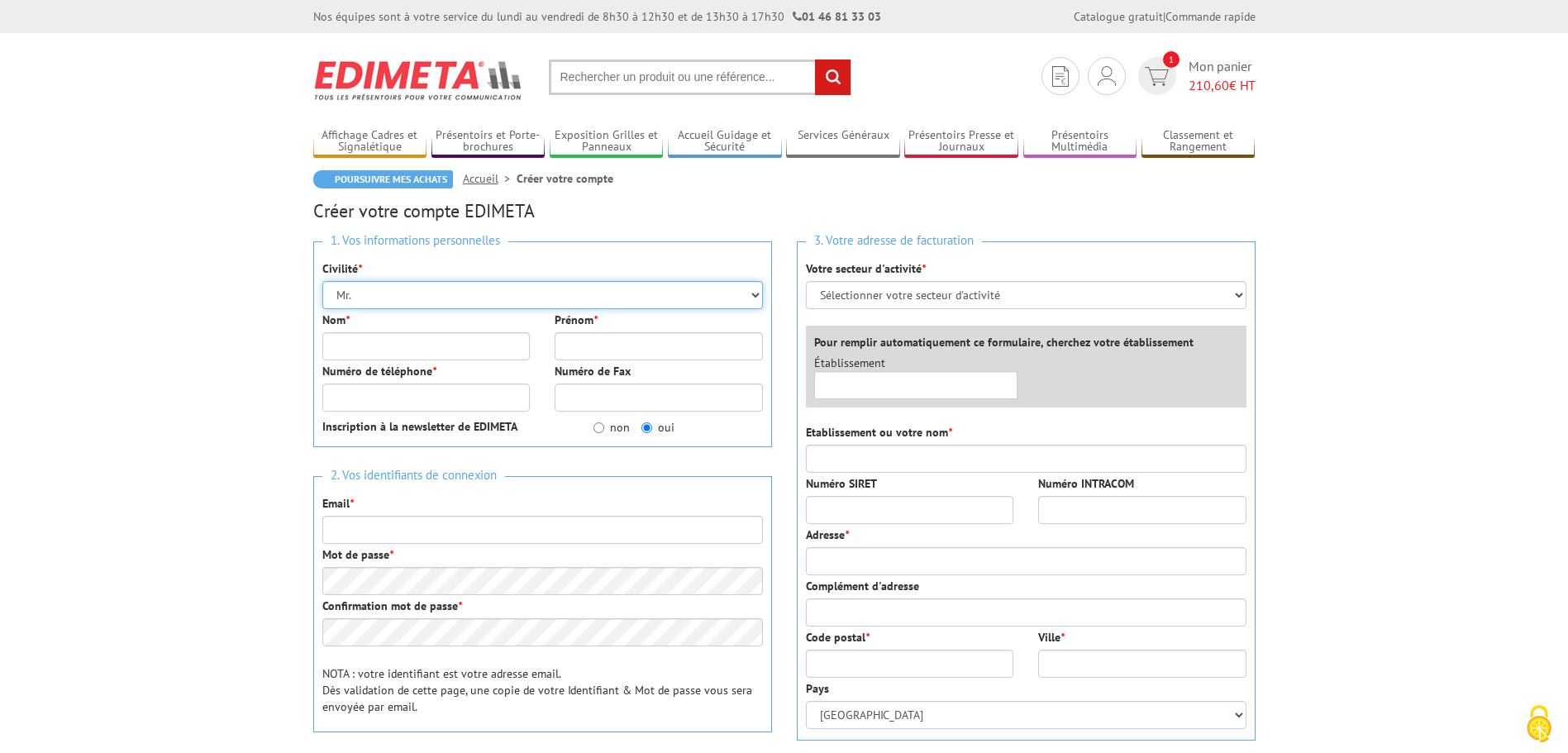
click at [369, 283] on select "Mr. Mme. Mlle." at bounding box center [543, 295] width 441 height 28
click at [322, 281] on select "Mr. Mme. Mlle." at bounding box center [543, 295] width 441 height 28
click at [376, 336] on input "Nom *" at bounding box center [426, 346] width 208 height 28
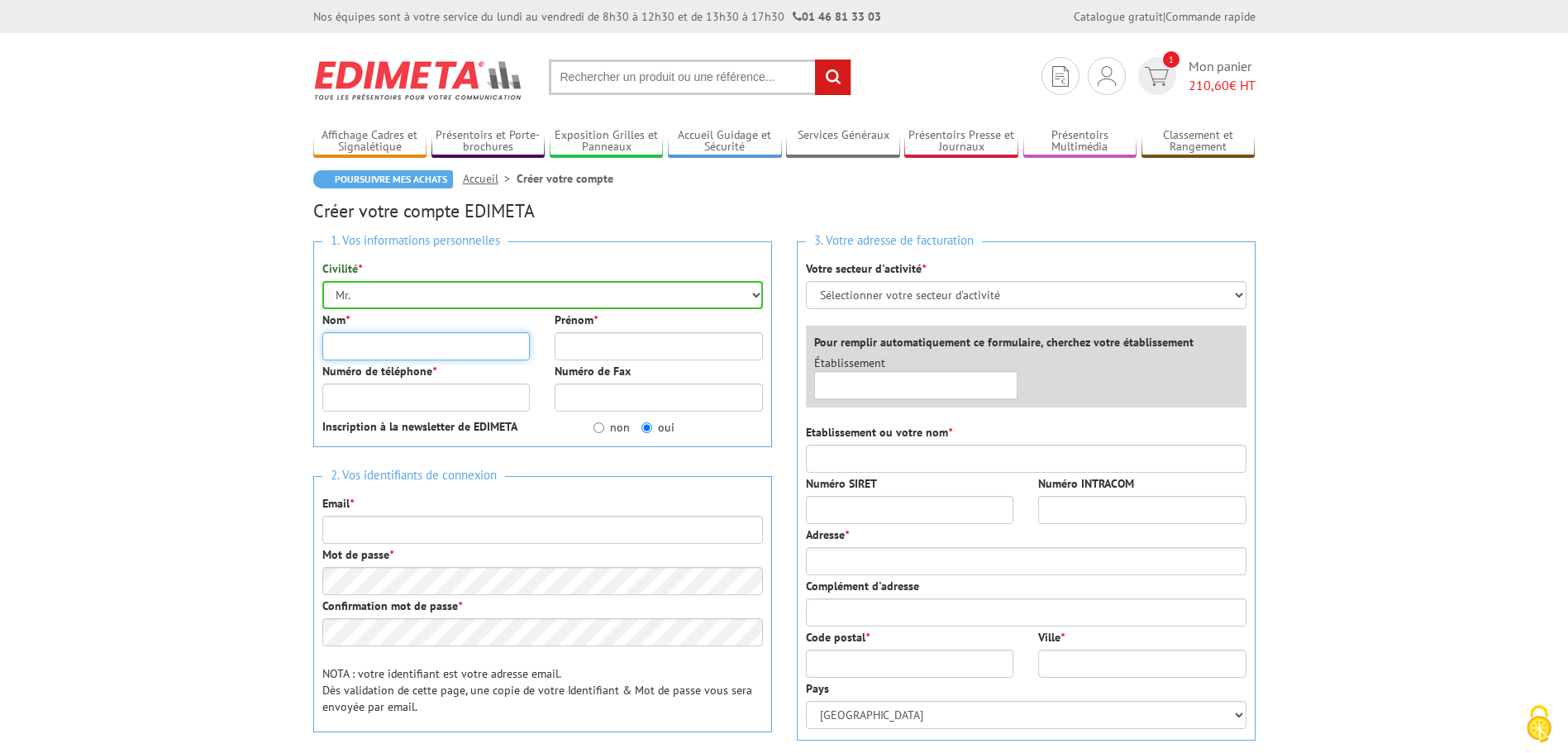
type input "goliot"
type input "sebastien"
type input "0383481487"
type input "contact@ambr.fr"
type input "sasuambr"
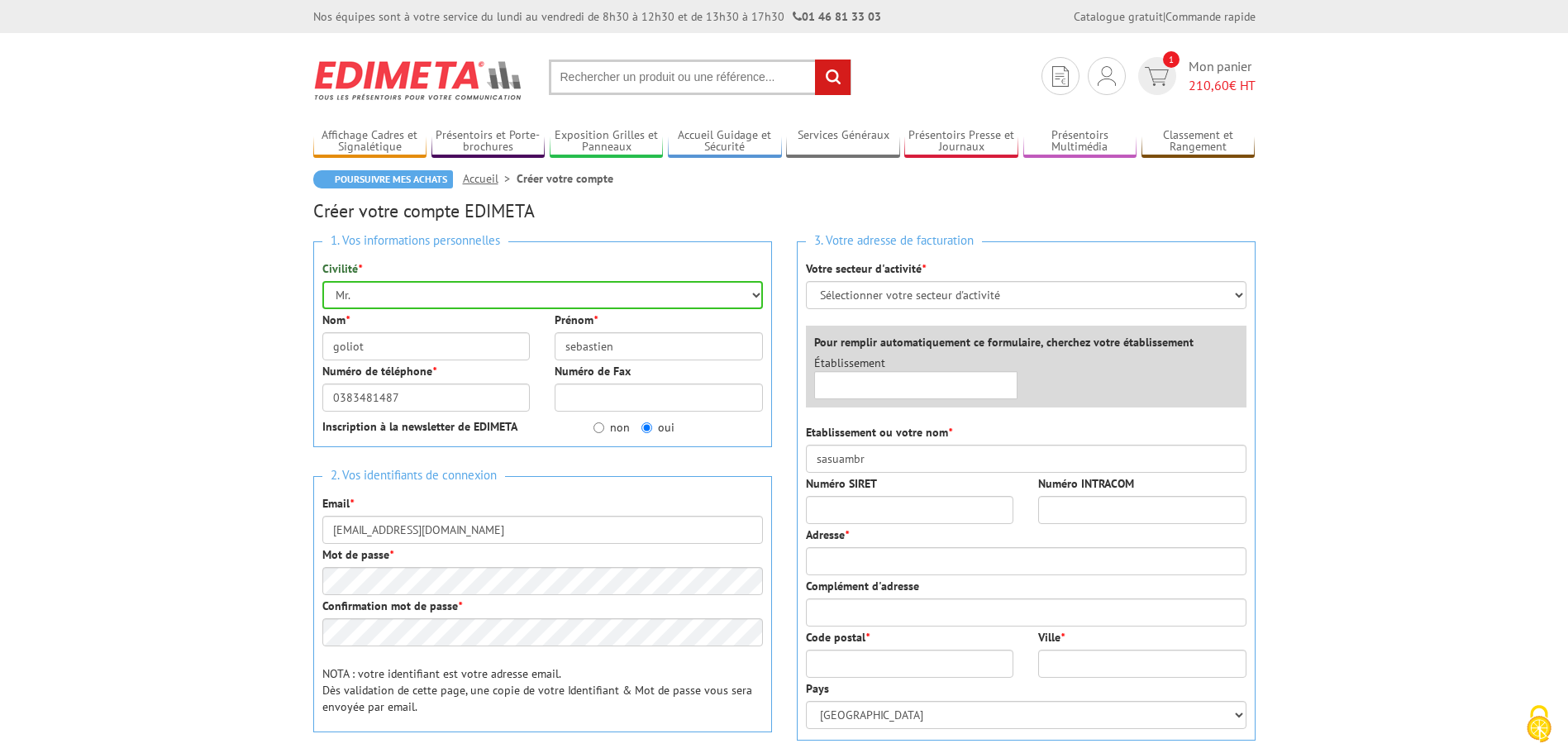
type input "37 rue des cerisiers"
type input "54110"
type input "VARANGEVILLE"
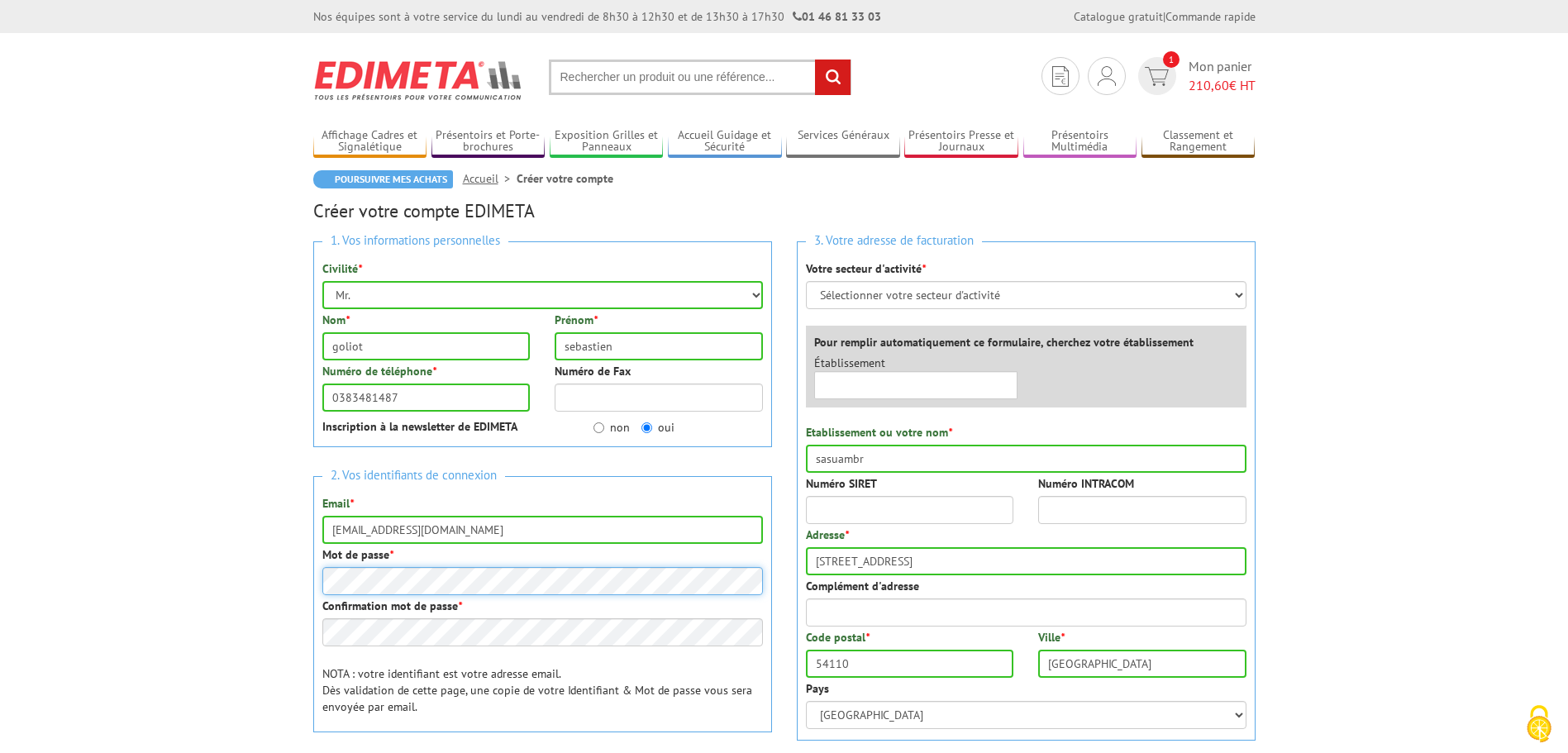
click at [242, 587] on body "Nos équipes sont à votre service du lundi au vendredi de 8h30 à 12h30 et de 13h…" at bounding box center [784, 691] width 1568 height 1384
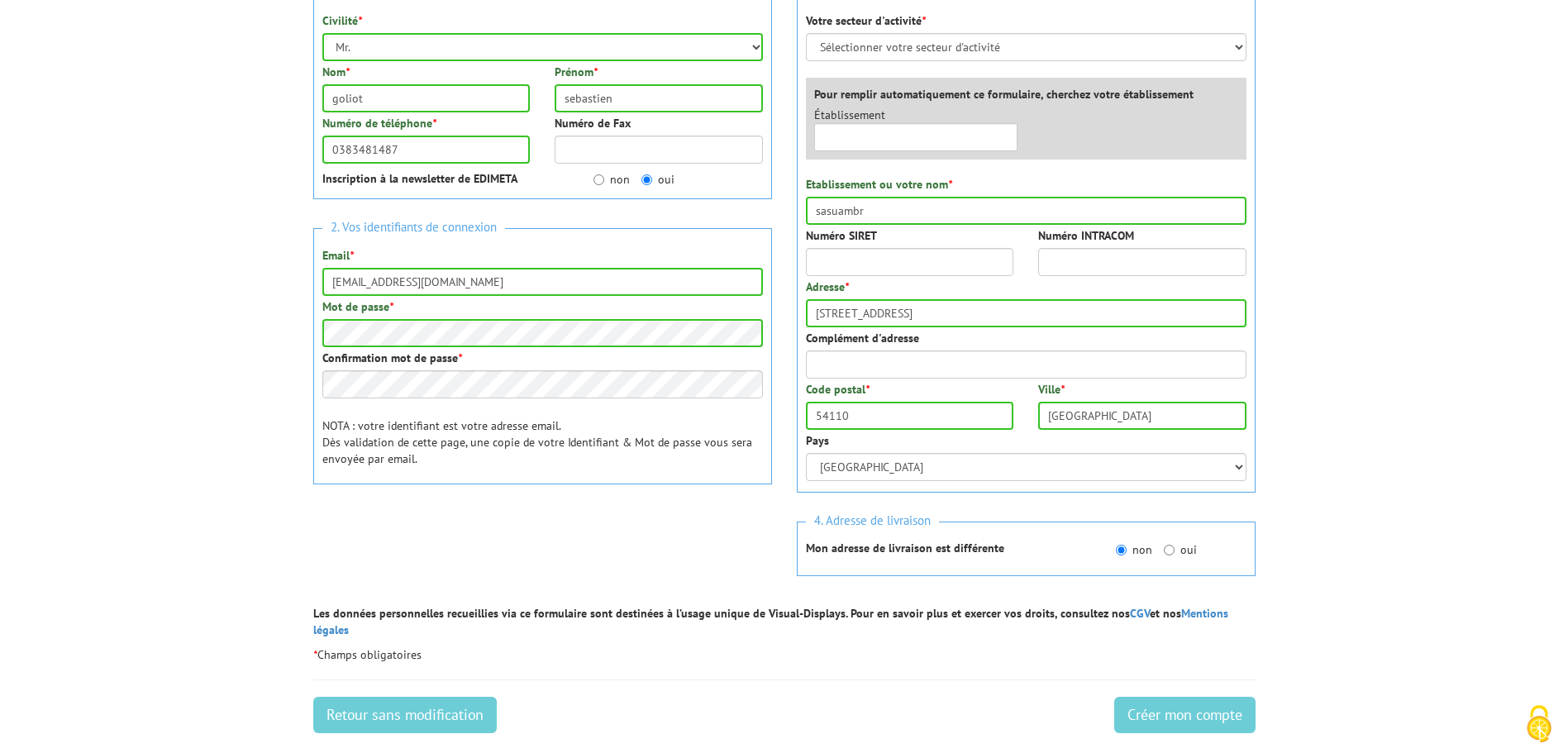
click at [285, 460] on body "Nos équipes sont à votre service du lundi au vendredi de 8h30 à 12h30 et de 13h…" at bounding box center [784, 443] width 1568 height 1384
click at [605, 497] on div "1. Vos informations personnelles Civilité * Mr. Mme. Mlle. Nom * goliot Prénom …" at bounding box center [543, 280] width 483 height 600
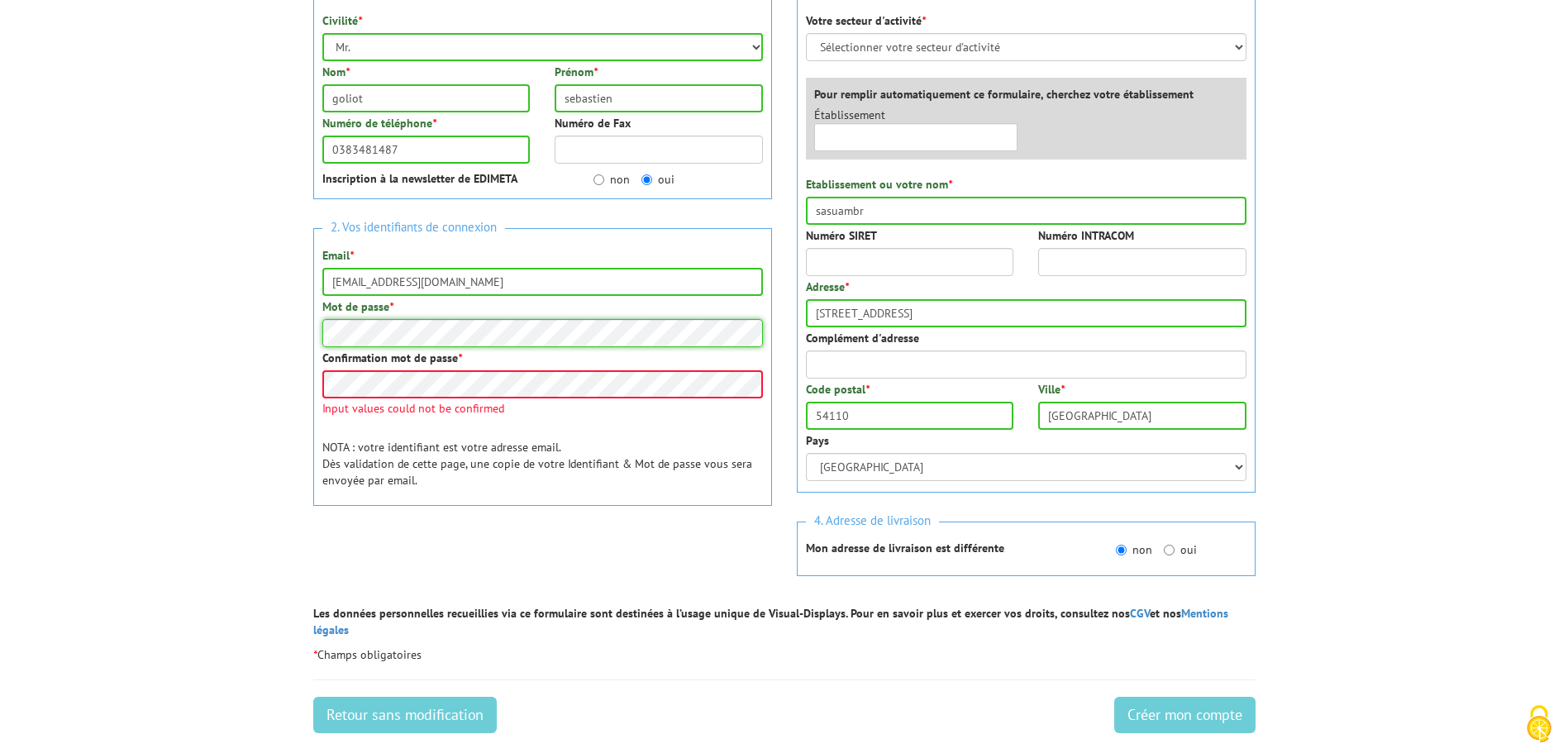
click at [267, 330] on body "Nos équipes sont à votre service du lundi au vendredi de 8h30 à 12h30 et de 13h…" at bounding box center [784, 443] width 1568 height 1384
click at [244, 380] on body "Nos équipes sont à votre service du lundi au vendredi de 8h30 à 12h30 et de 13h…" at bounding box center [784, 443] width 1568 height 1384
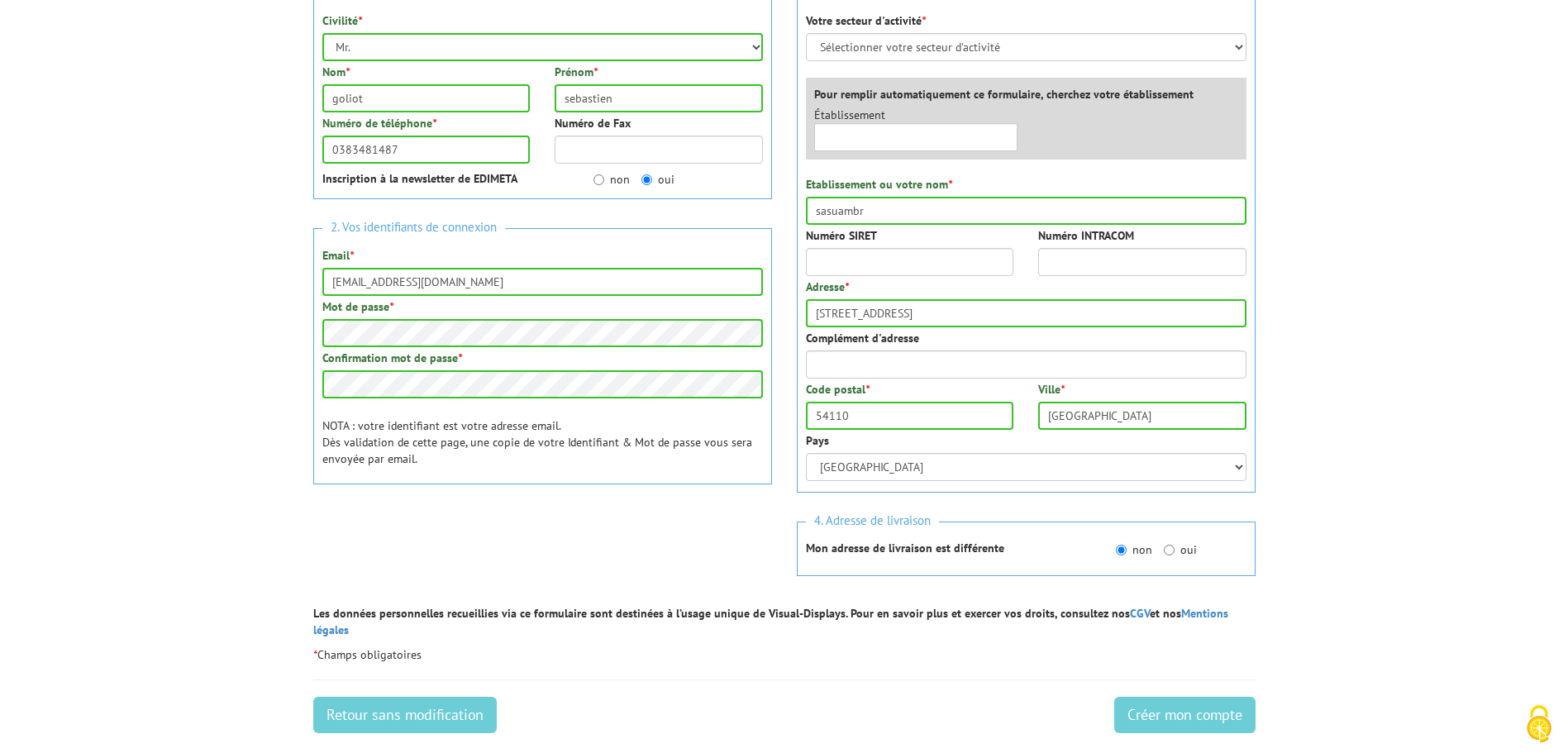
click at [624, 529] on div at bounding box center [542, 545] width 459 height 65
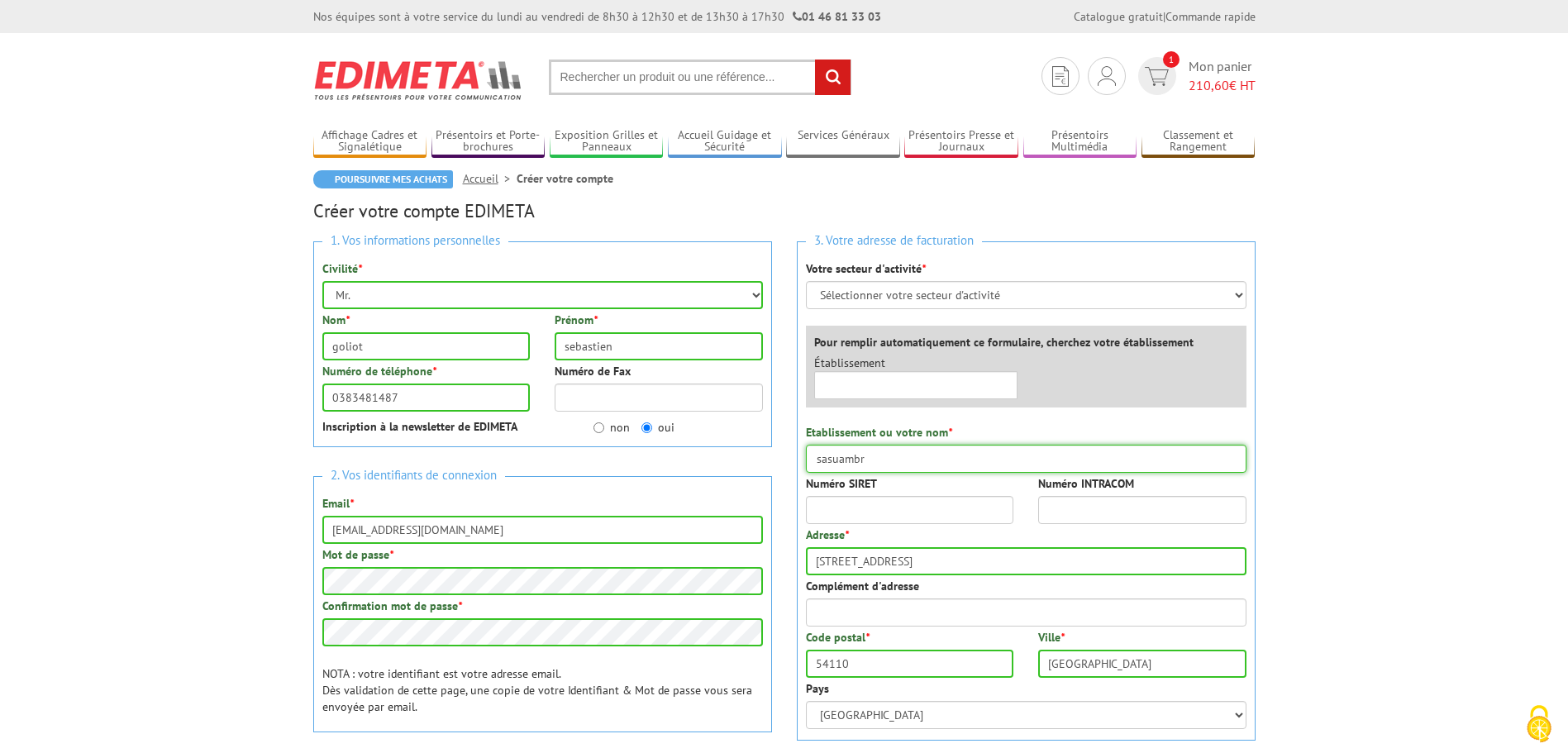
click at [837, 460] on input "sasuambr" at bounding box center [1026, 458] width 441 height 28
type input "sasu ambr"
click at [828, 507] on input "Numéro SIRET" at bounding box center [910, 509] width 208 height 28
type input "44334445200018"
click at [1106, 512] on input "Numéro INTRACOM" at bounding box center [1143, 509] width 208 height 28
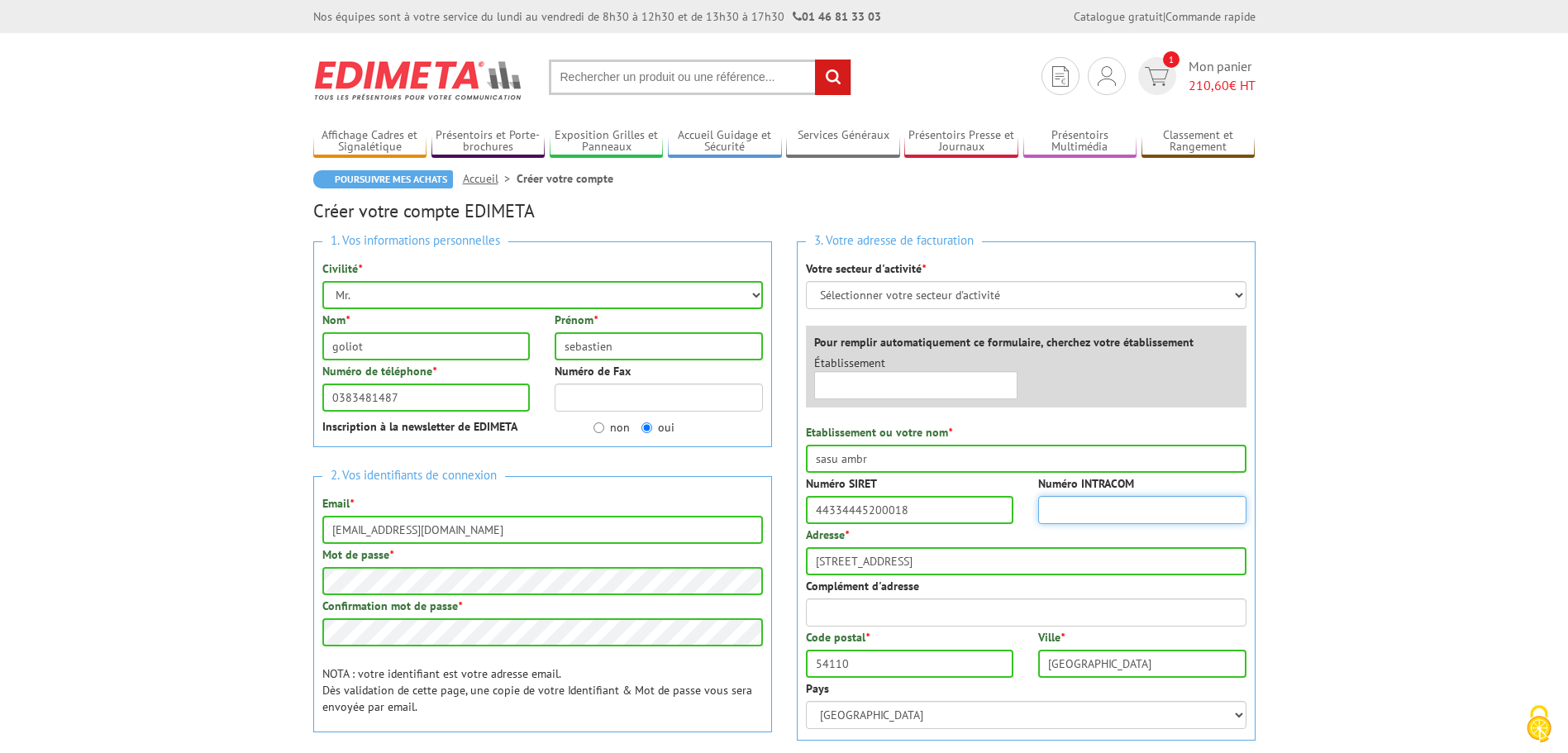
scroll to position [166, 0]
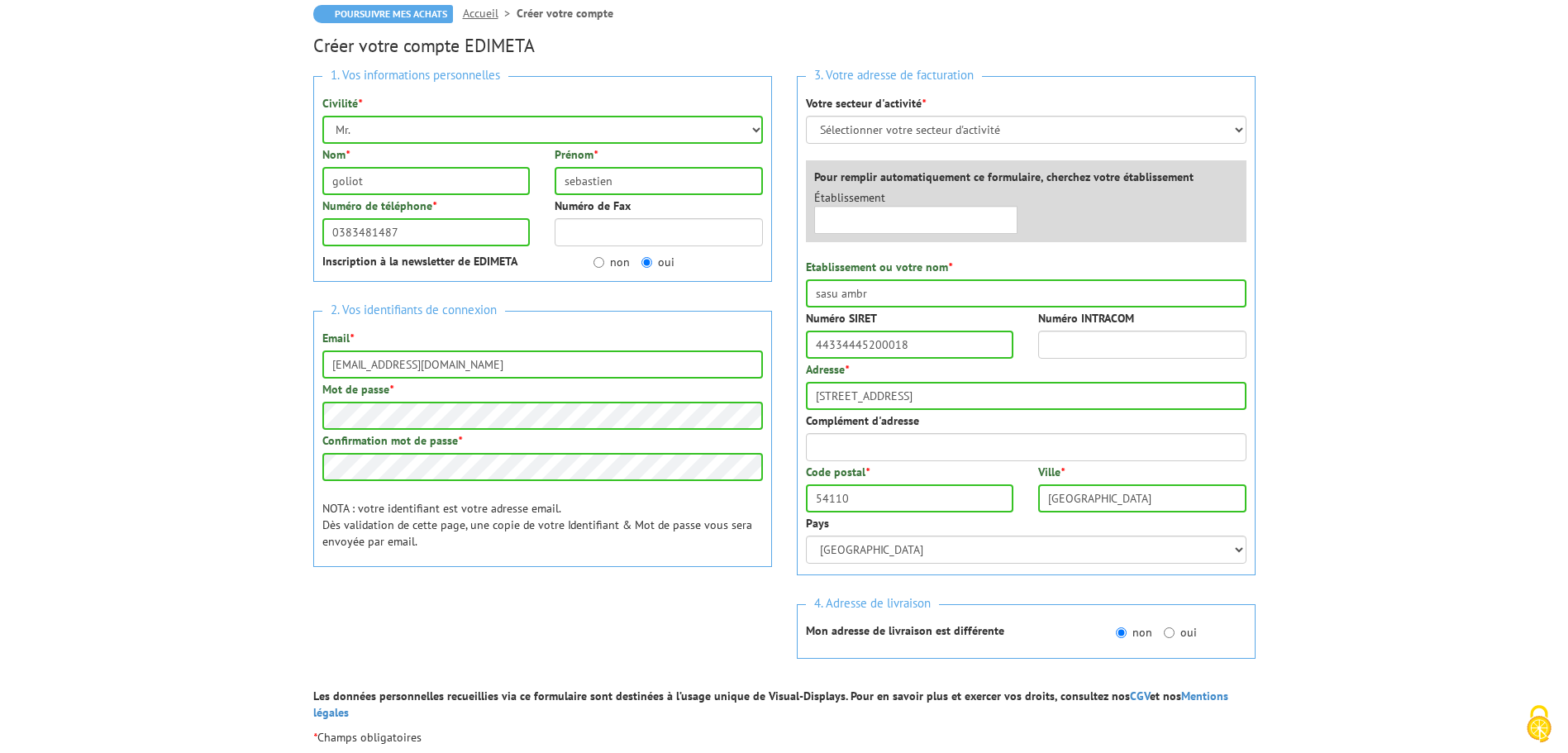
click at [1320, 419] on body "Nos équipes sont à votre service du lundi au vendredi de 8h30 à 12h30 et de 13h…" at bounding box center [784, 526] width 1568 height 1384
click at [1355, 436] on body "Nos équipes sont à votre service du lundi au vendredi de 8h30 à 12h30 et de 13h…" at bounding box center [784, 526] width 1568 height 1384
click at [1351, 463] on body "Nos équipes sont à votre service du lundi au vendredi de 8h30 à 12h30 et de 13h…" at bounding box center [784, 526] width 1568 height 1384
click at [1554, 337] on body "Nos équipes sont à votre service du lundi au vendredi de 8h30 à 12h30 et de 13h…" at bounding box center [784, 526] width 1568 height 1384
click at [1366, 247] on body "Nos équipes sont à votre service du lundi au vendredi de 8h30 à 12h30 et de 13h…" at bounding box center [784, 526] width 1568 height 1384
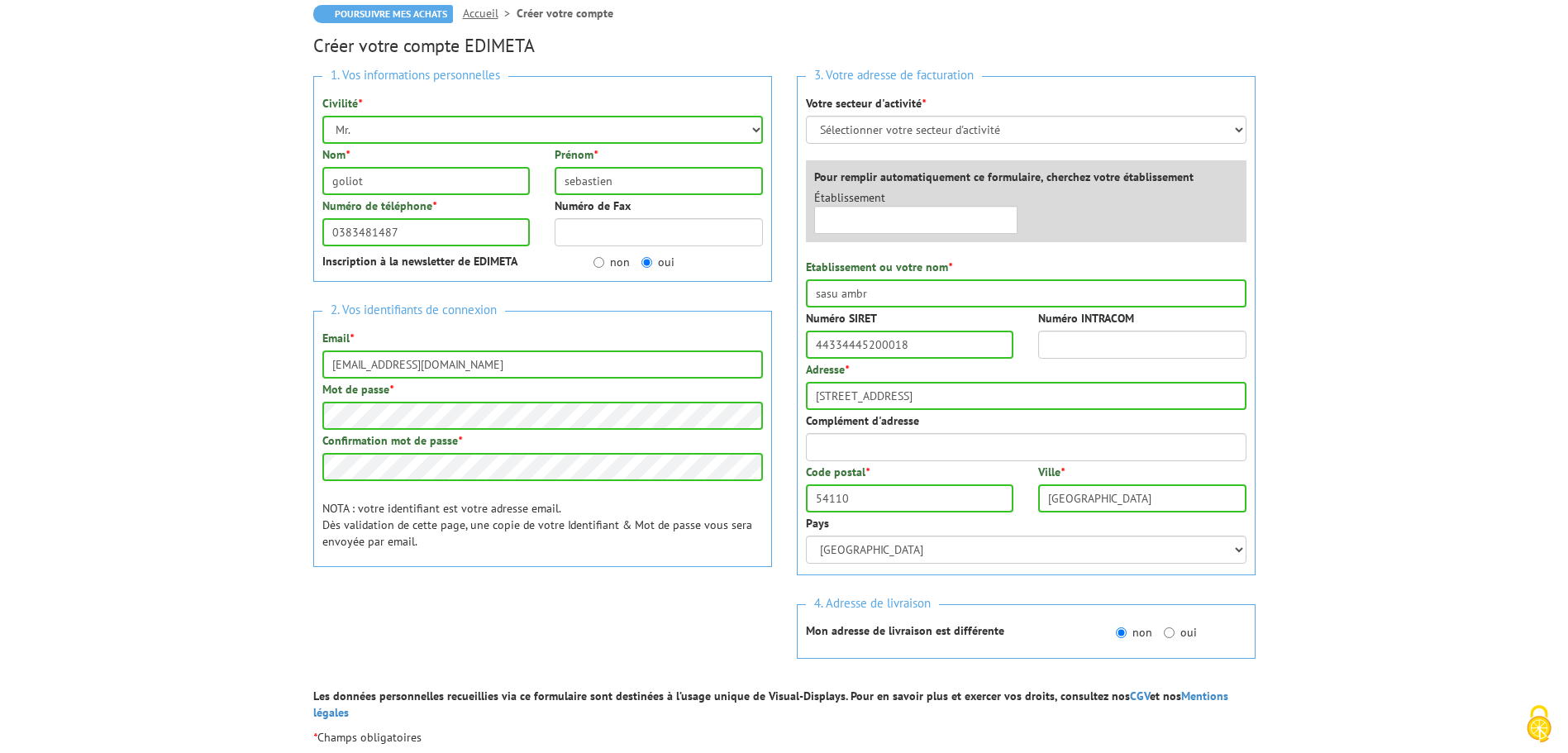
scroll to position [413, 0]
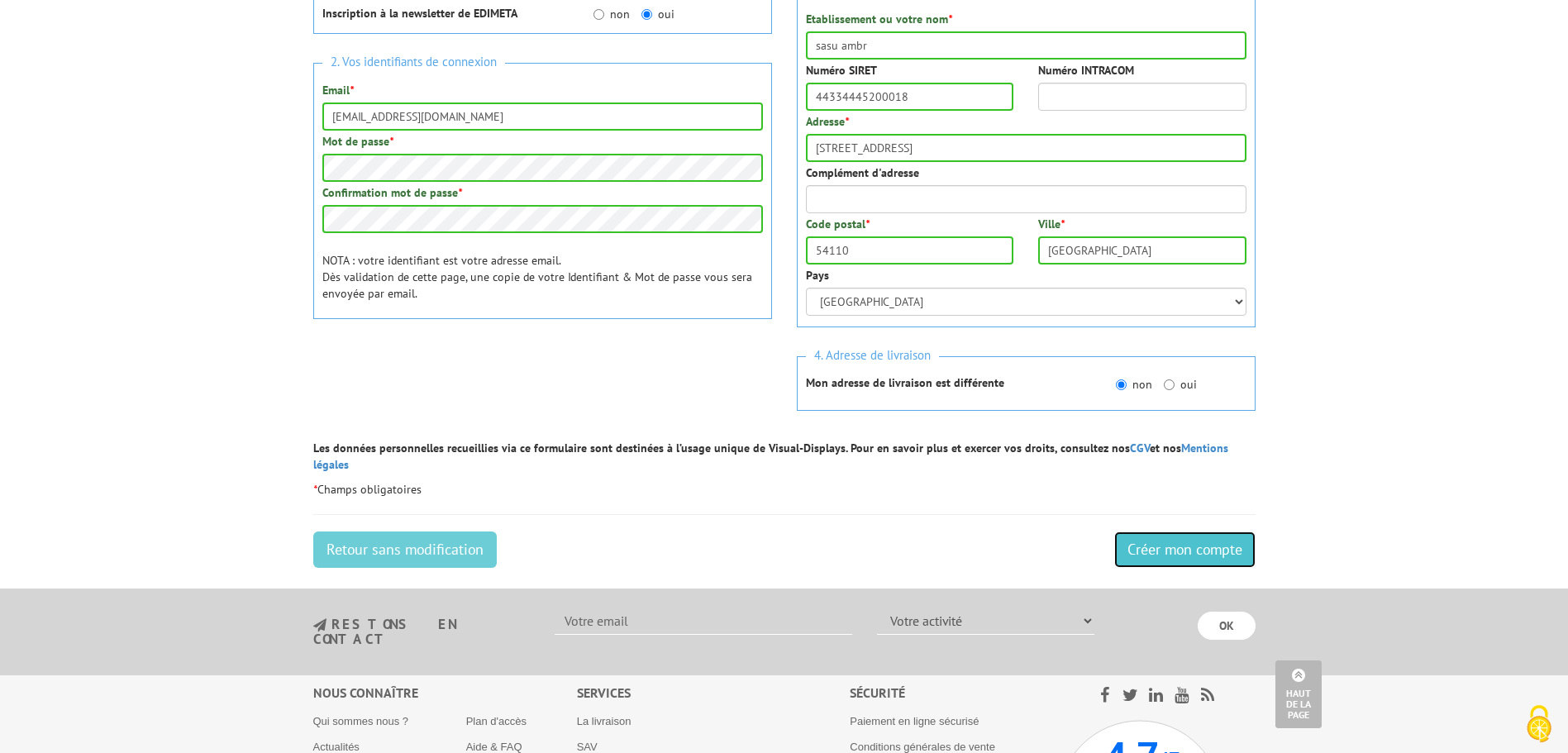
click at [1156, 542] on input "Créer mon compte" at bounding box center [1185, 550] width 141 height 37
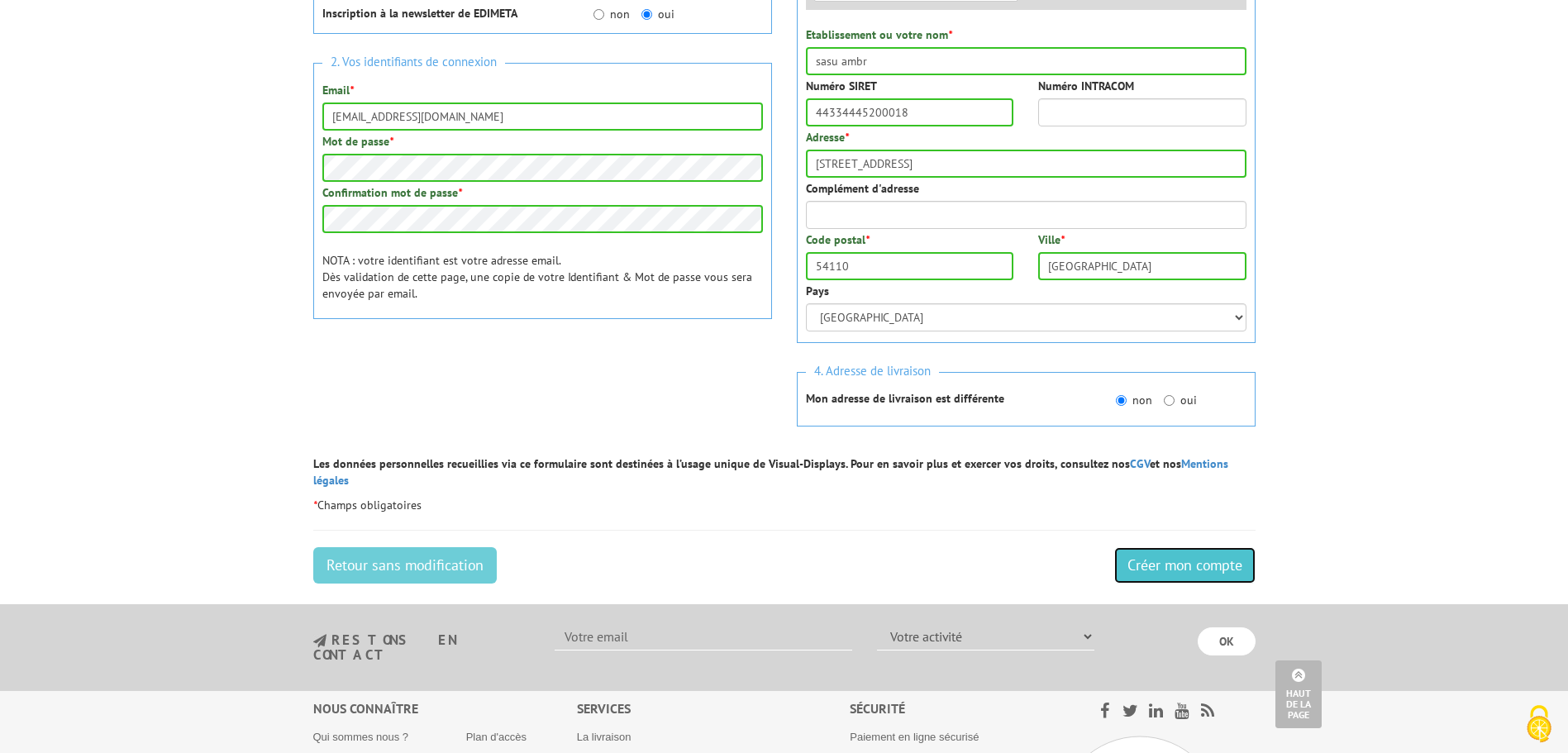
scroll to position [213, 0]
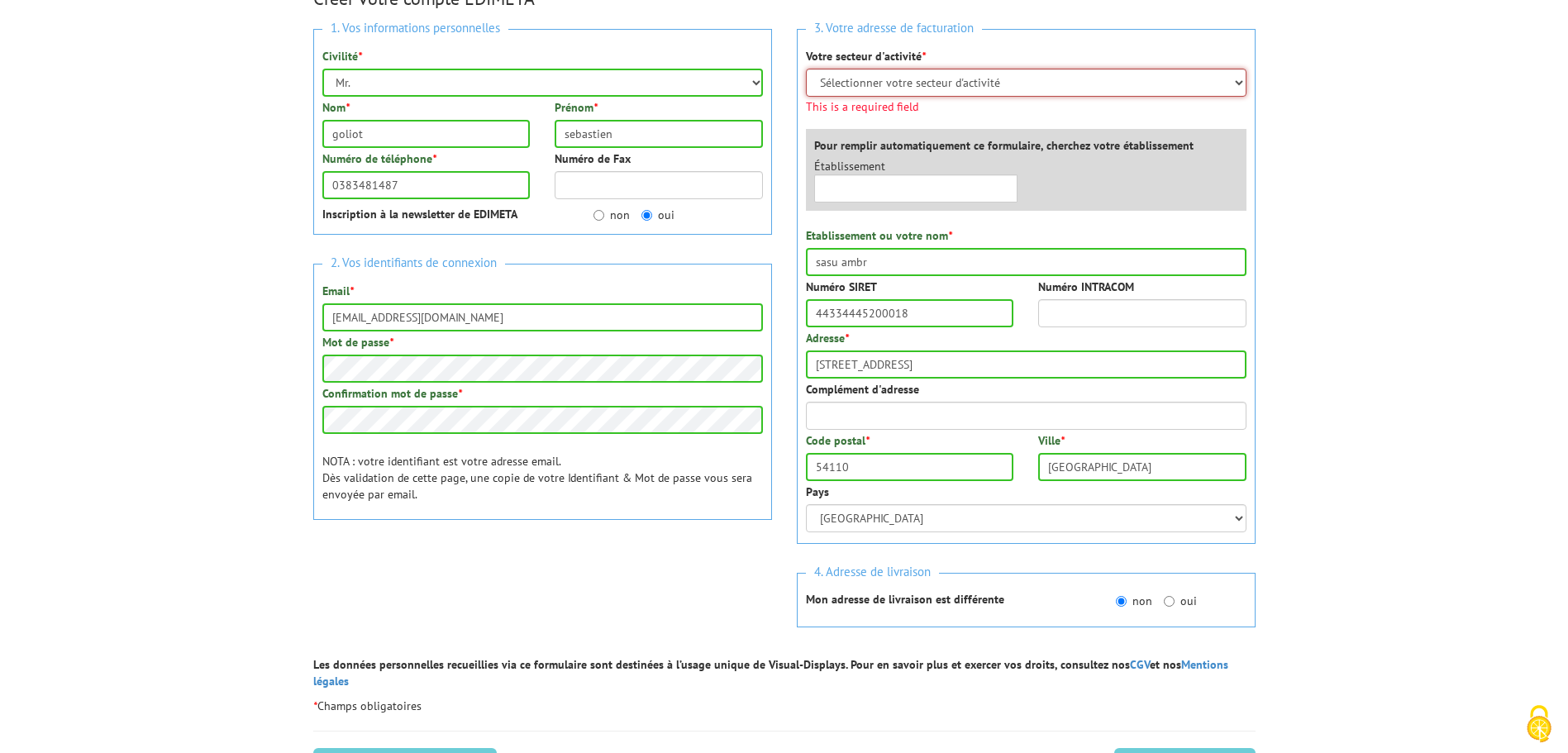
click at [863, 79] on select "Sélectionner votre secteur d'activité Administrations et collectivités Magasins…" at bounding box center [1026, 82] width 441 height 28
select select "878"
click at [806, 68] on select "Sélectionner votre secteur d'activité Administrations et collectivités Magasins…" at bounding box center [1026, 82] width 441 height 28
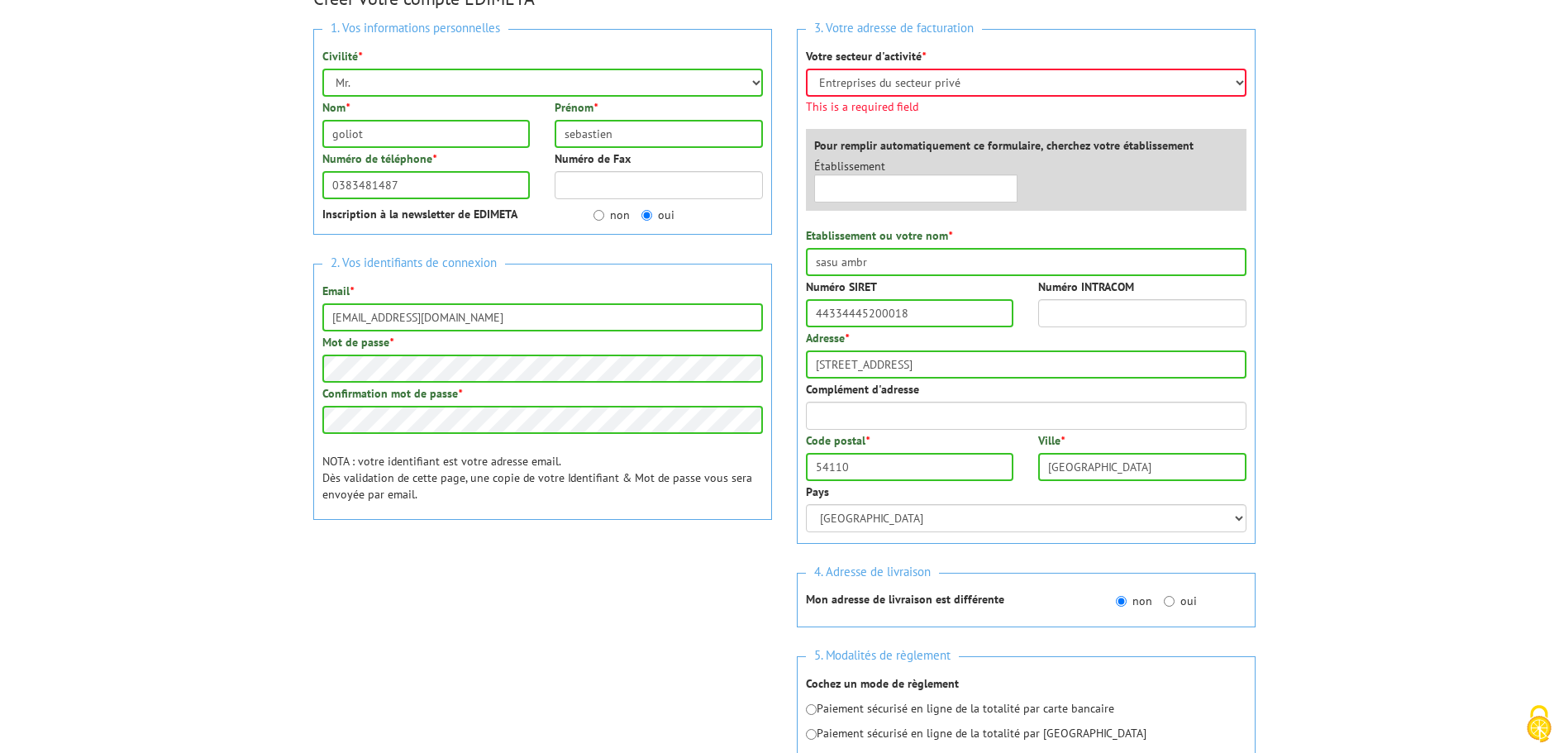
click at [1309, 558] on body "Nos équipes sont à votre service du lundi au vendredi de 8h30 à 12h30 et de 13h…" at bounding box center [784, 553] width 1568 height 1531
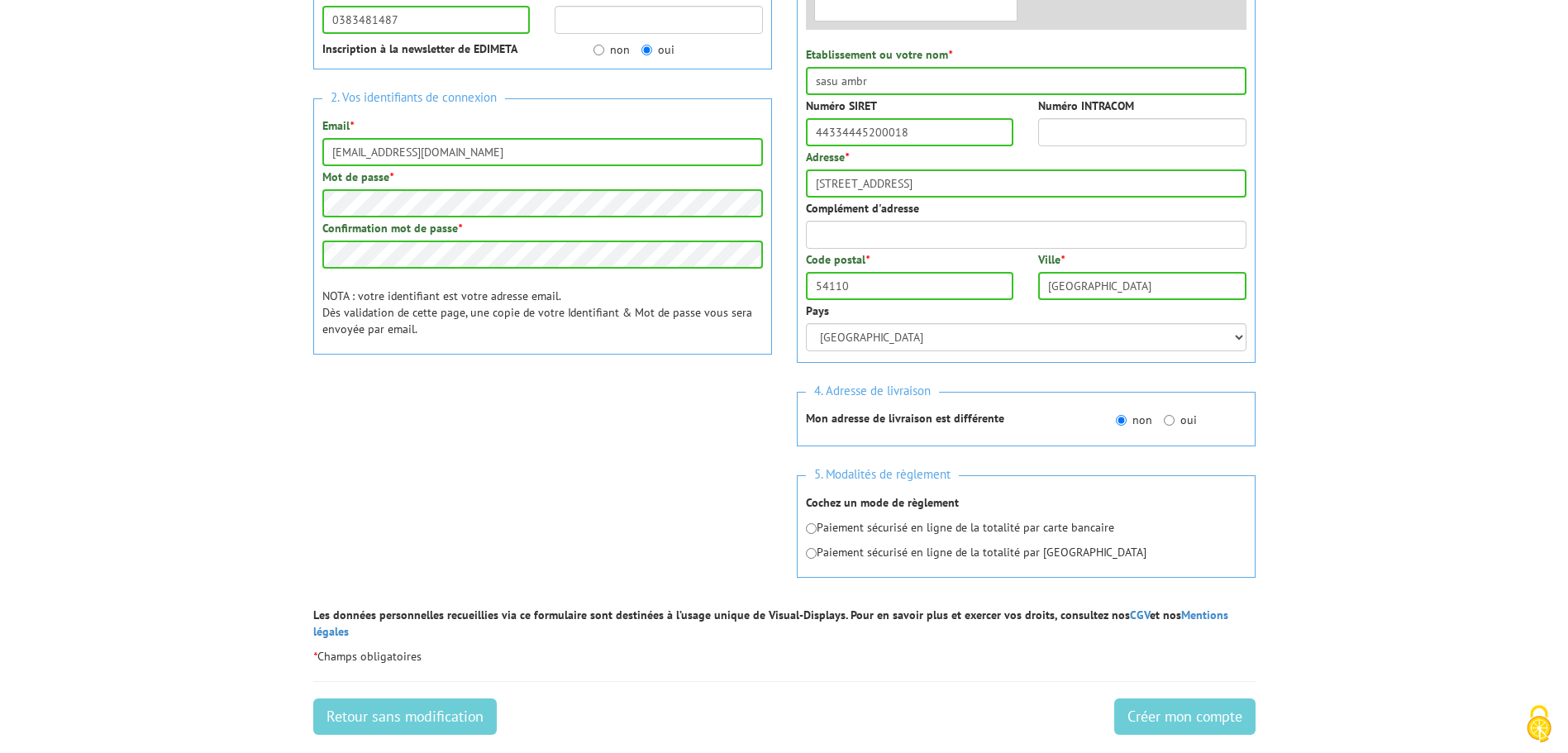
scroll to position [460, 0]
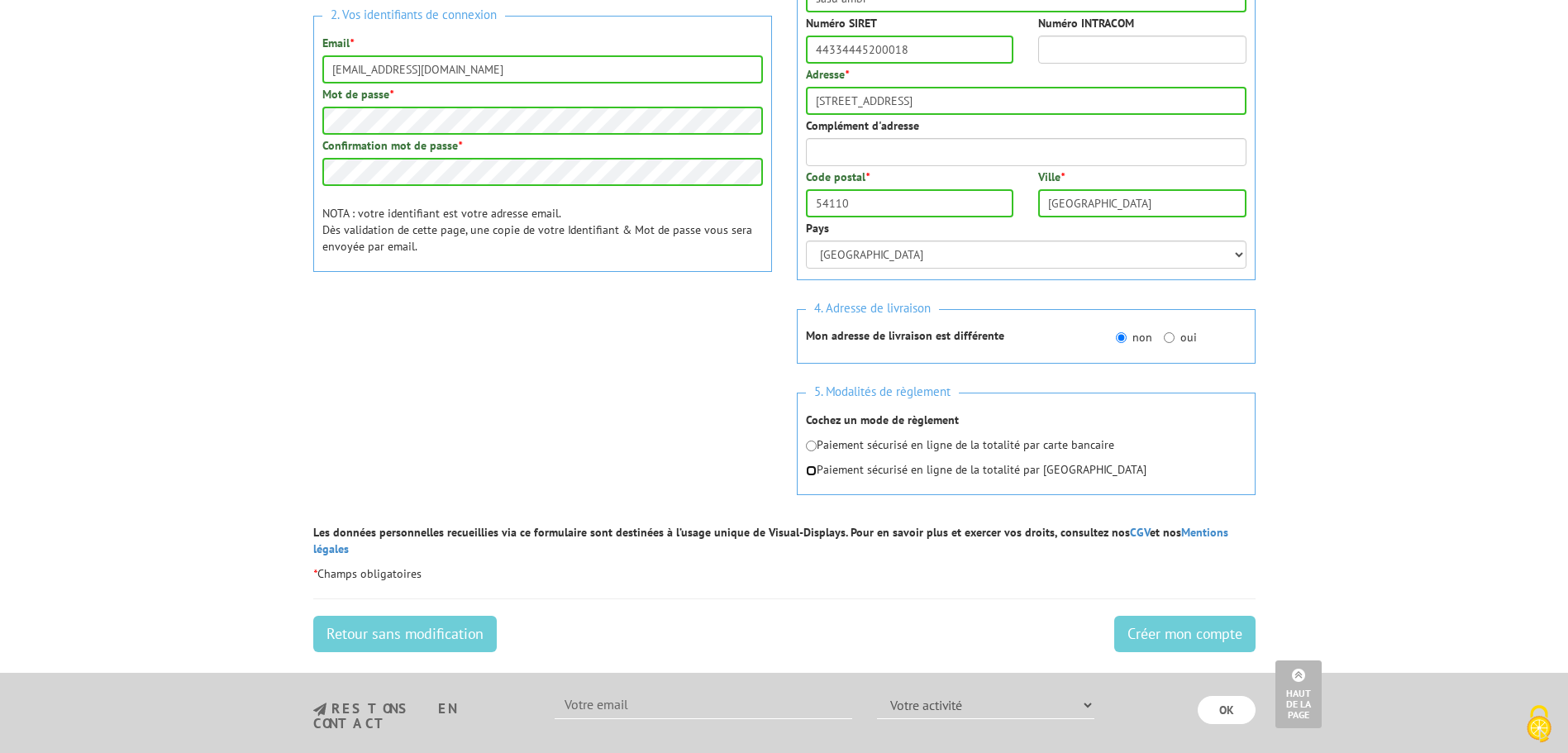
click at [814, 469] on input "radio" at bounding box center [810, 471] width 11 height 11
radio input "true"
click at [813, 445] on input "radio" at bounding box center [810, 446] width 11 height 11
radio input "true"
click at [811, 470] on input "radio" at bounding box center [810, 471] width 11 height 11
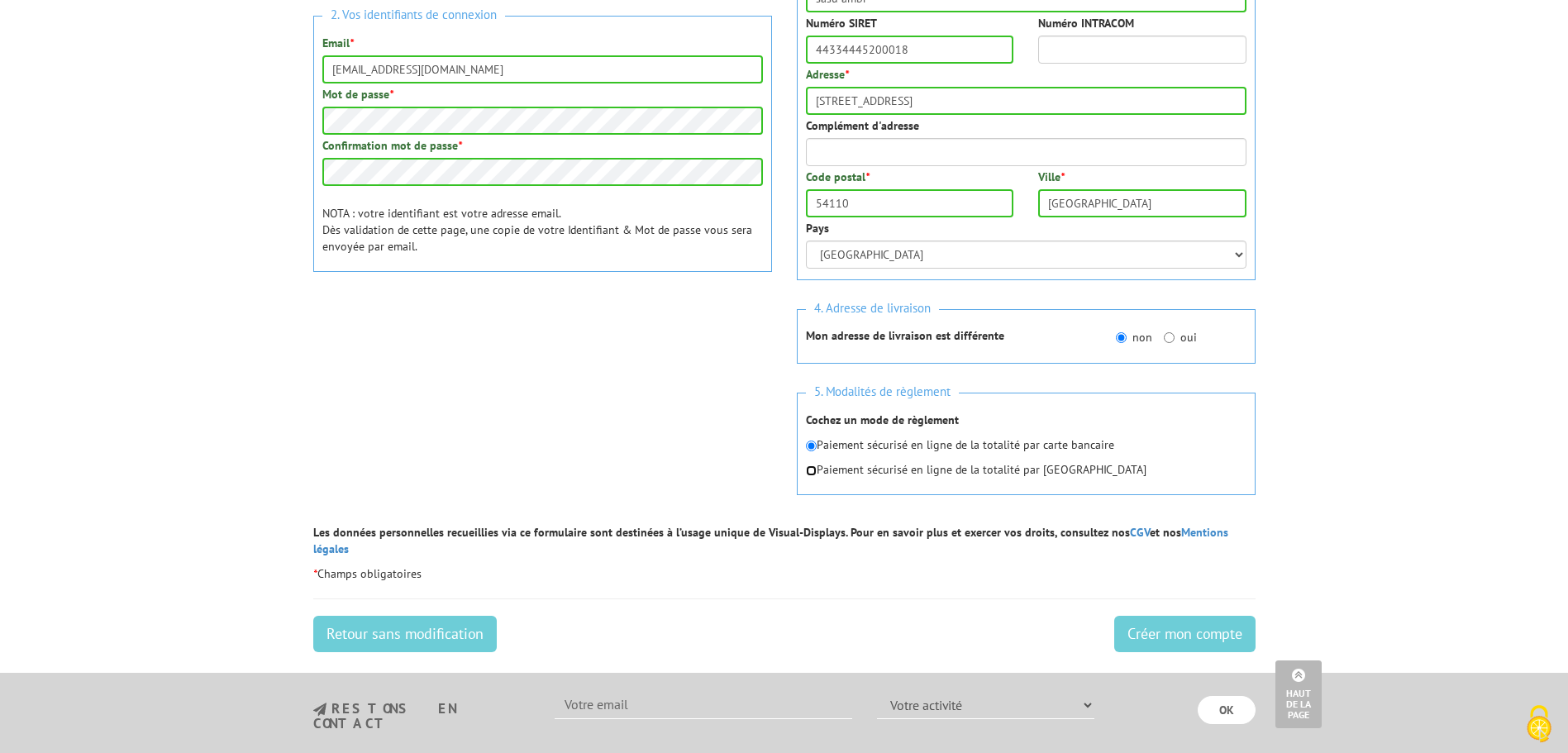
radio input "true"
click at [813, 447] on input "radio" at bounding box center [810, 446] width 11 height 11
radio input "true"
click at [1157, 618] on input "Créer mon compte" at bounding box center [1185, 635] width 141 height 37
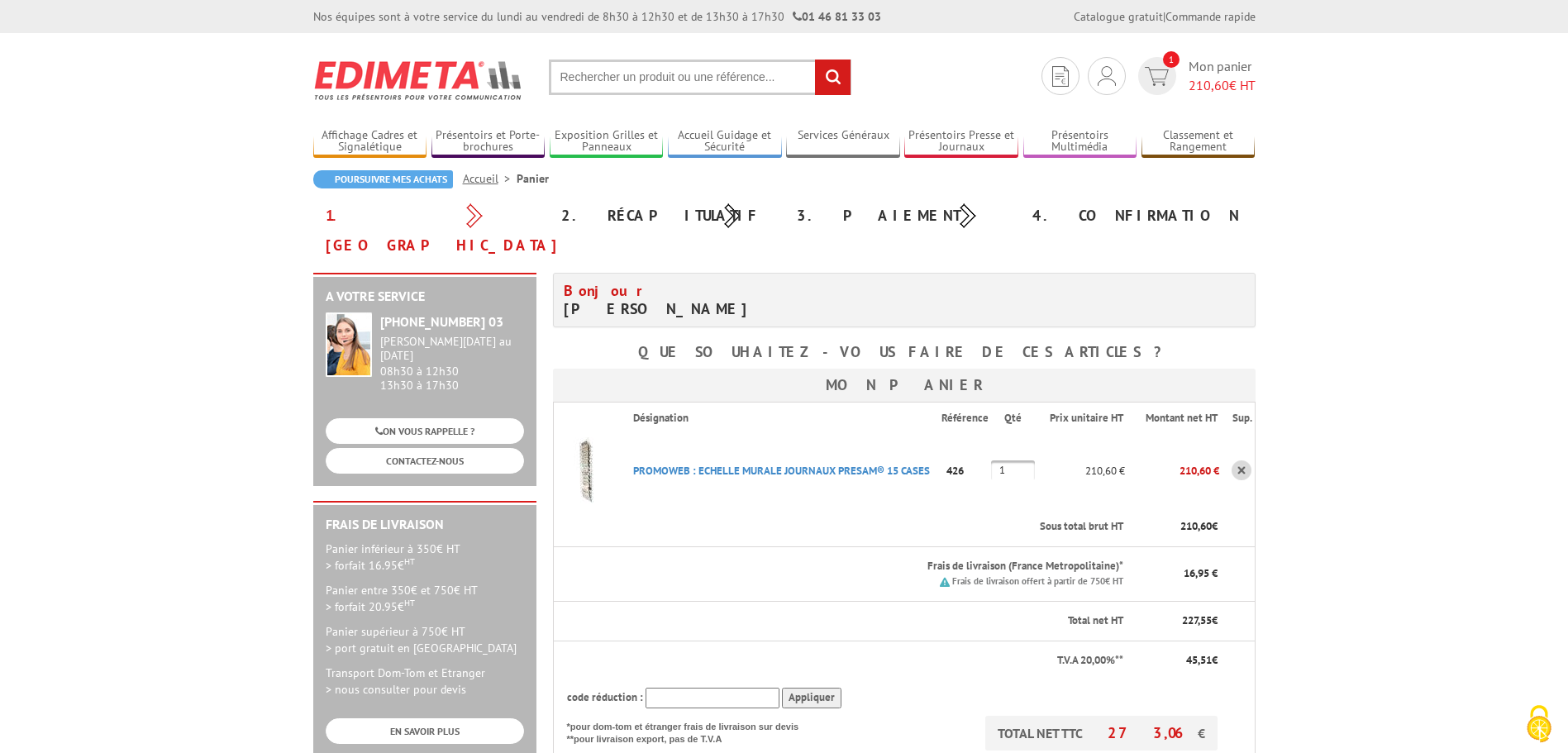
click at [1440, 491] on body "Nos équipes sont à votre service du lundi au vendredi de 8h30 à 12h30 et de 13h…" at bounding box center [784, 708] width 1568 height 1415
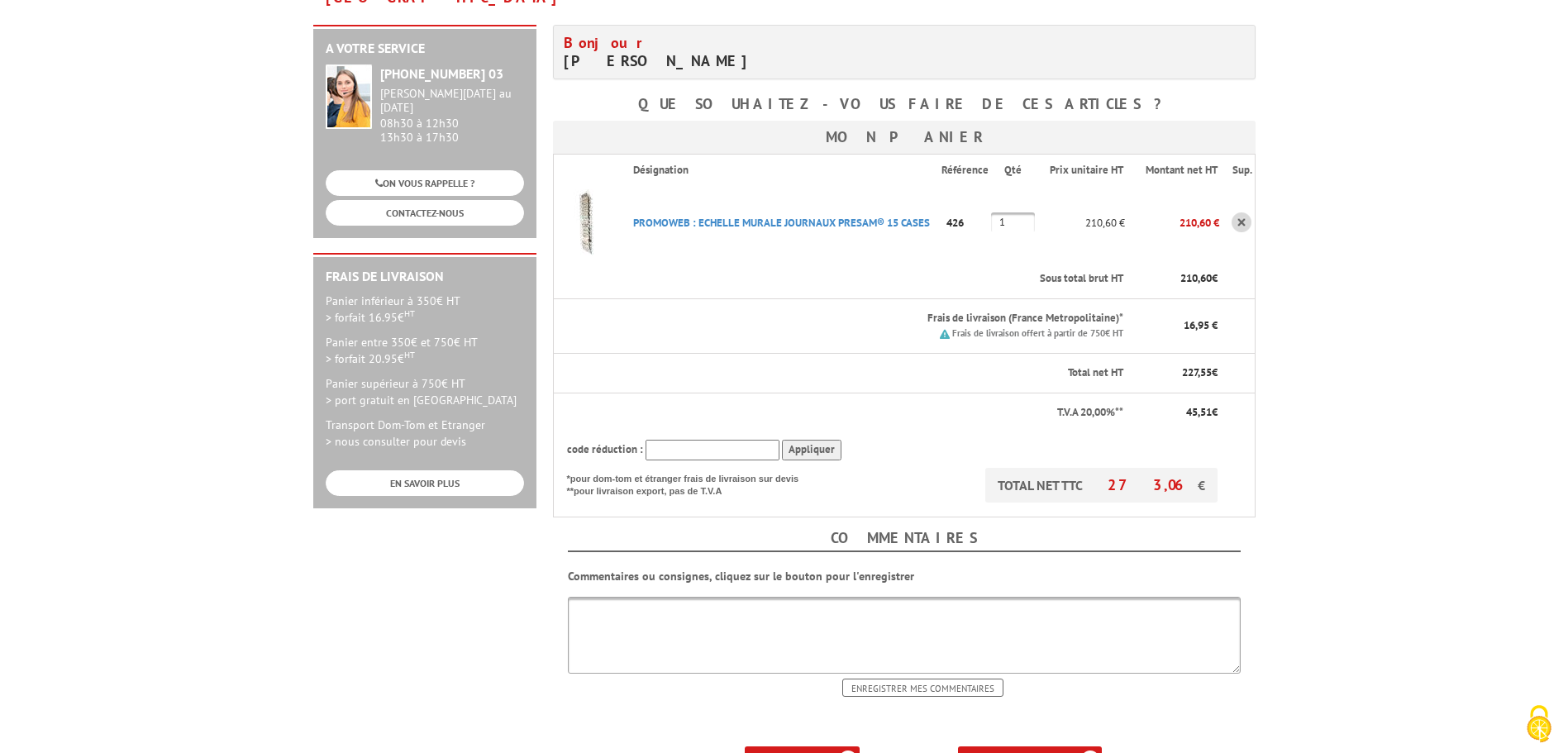
scroll to position [331, 0]
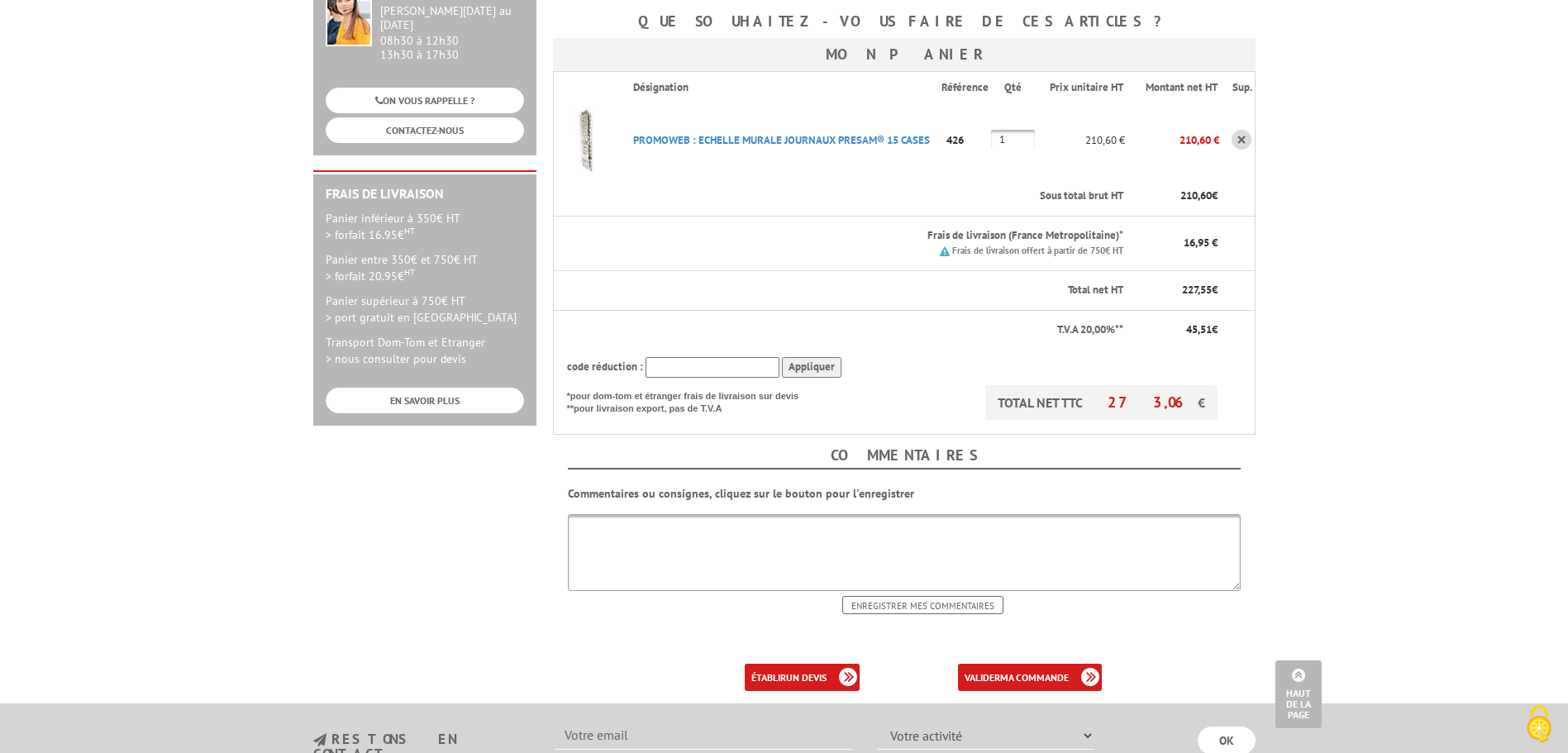
type input "New10"
type input "UNI15"
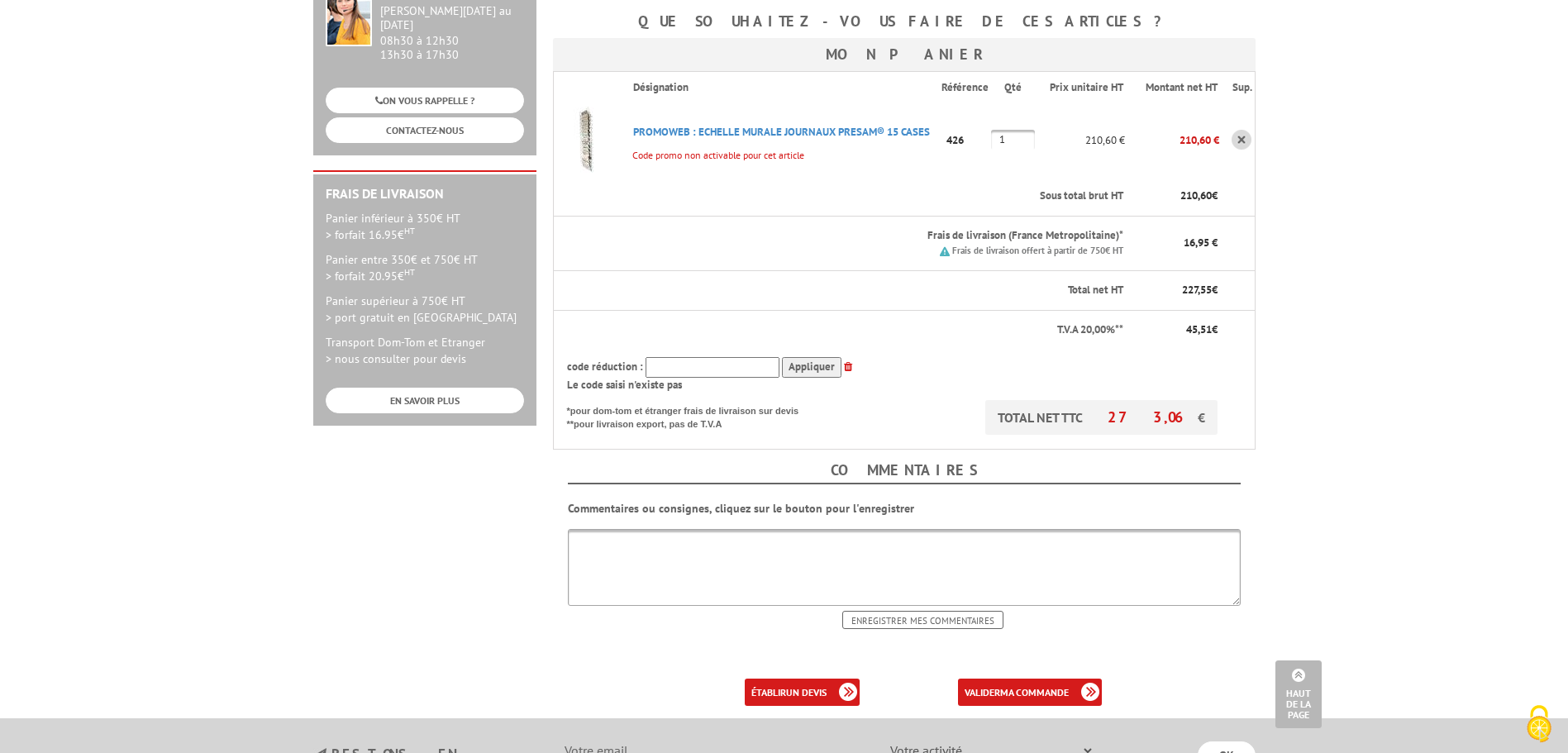
type input "CT1"
type input "RED10"
type input "RMOEESTSR"
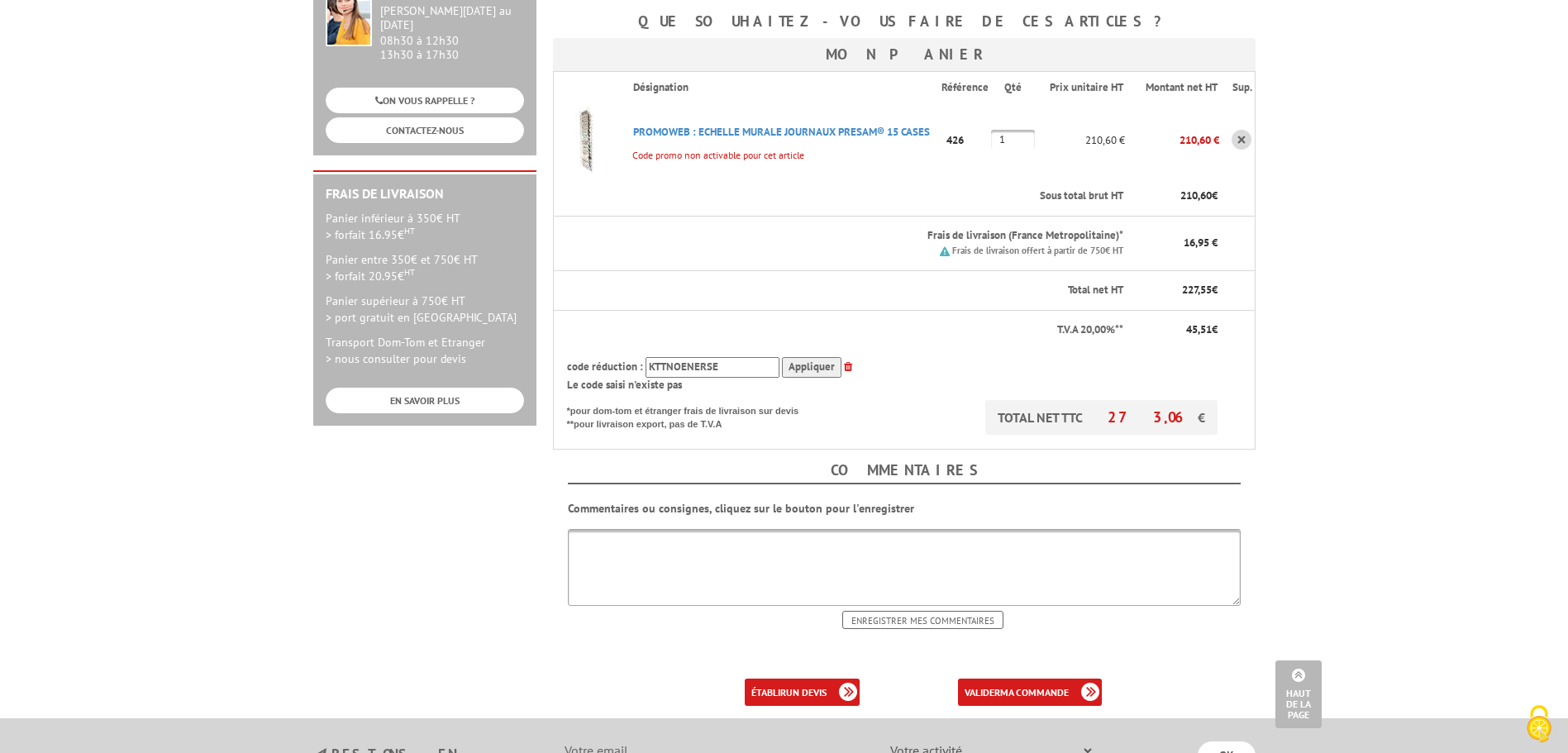
click at [764, 377] on div "Le code saisi n'existe pas" at bounding box center [892, 385] width 652 height 15
drag, startPoint x: 729, startPoint y: 344, endPoint x: 571, endPoint y: 327, distance: 158.9
click at [571, 357] on div "code réduction : KTTNOENERSE Appliquer" at bounding box center [892, 367] width 652 height 20
paste input "New10"
click at [810, 357] on input "Appliquer" at bounding box center [811, 367] width 60 height 20
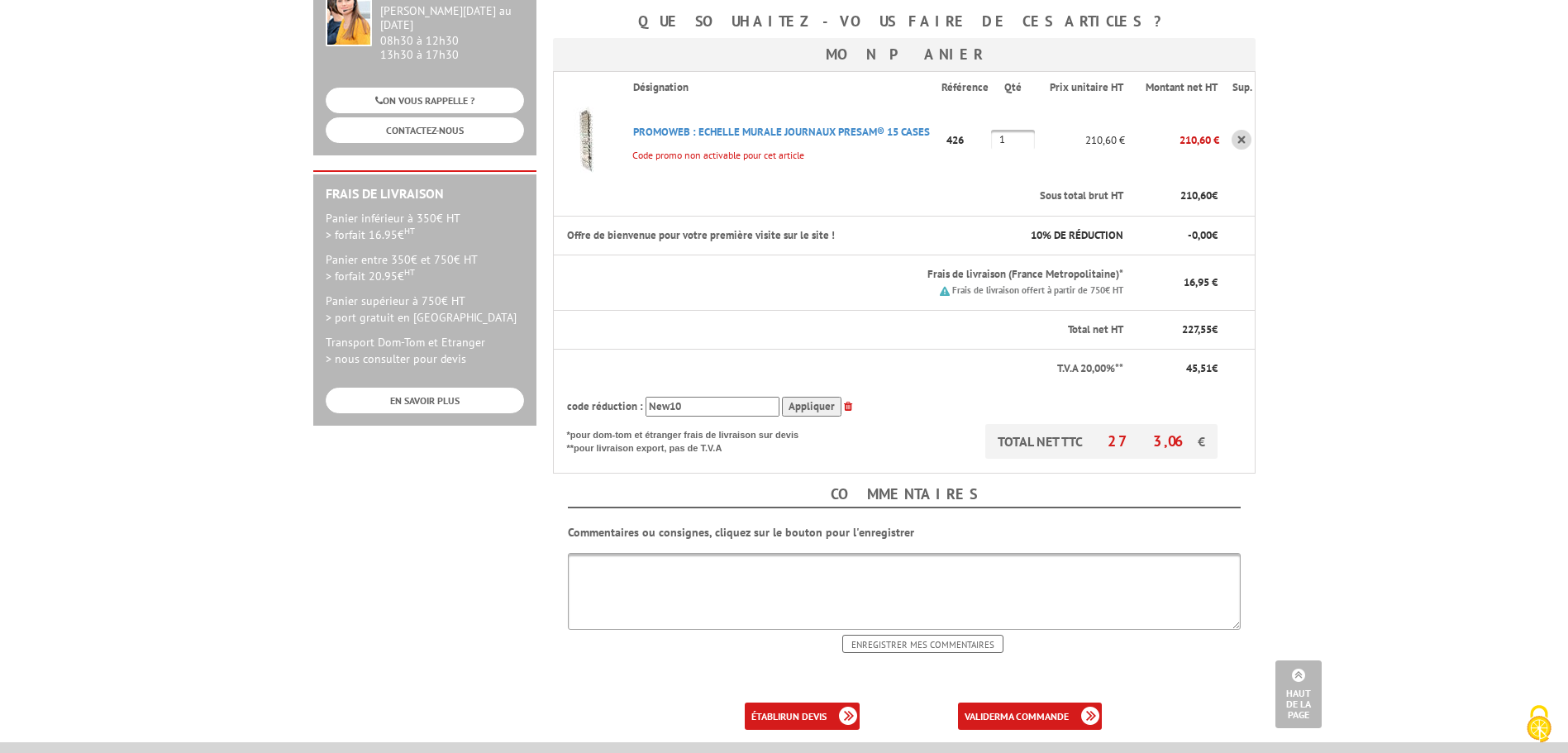
click at [808, 425] on p "*pour dom-tom et étranger frais de livraison sur devis **pour livraison export,…" at bounding box center [691, 440] width 248 height 31
click at [1418, 367] on body "Nos équipes sont à votre service du lundi au vendredi de 8h30 à 12h30 et de 13h…" at bounding box center [784, 396] width 1568 height 1455
click at [1361, 291] on body "Nos équipes sont à votre service du lundi au vendredi de 8h30 à 12h30 et de 13h…" at bounding box center [784, 396] width 1568 height 1455
click at [719, 216] on th "Offre de bienvenue pour votre première visite sur le site !" at bounding box center [772, 235] width 438 height 39
click at [770, 216] on th "Offre de bienvenue pour votre première visite sur le site !" at bounding box center [772, 235] width 438 height 39
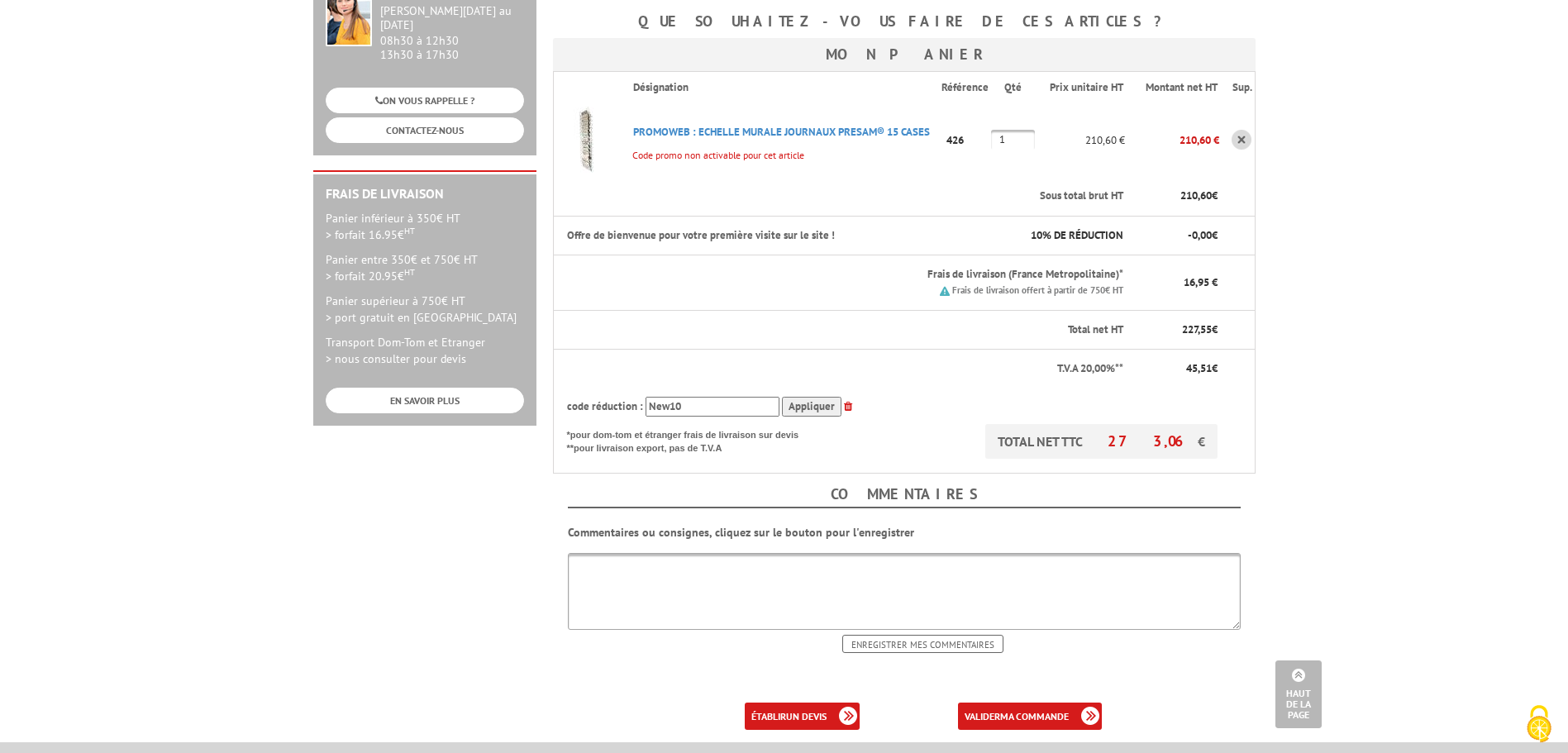
click at [1069, 228] on p "10 % DE RÉDUCTION" at bounding box center [1064, 236] width 119 height 15
click at [1073, 228] on p "10 % DE RÉDUCTION" at bounding box center [1064, 236] width 119 height 15
click at [1068, 228] on p "10 % DE RÉDUCTION" at bounding box center [1064, 236] width 119 height 15
click at [1144, 217] on th "- 0,00 €" at bounding box center [1172, 235] width 94 height 39
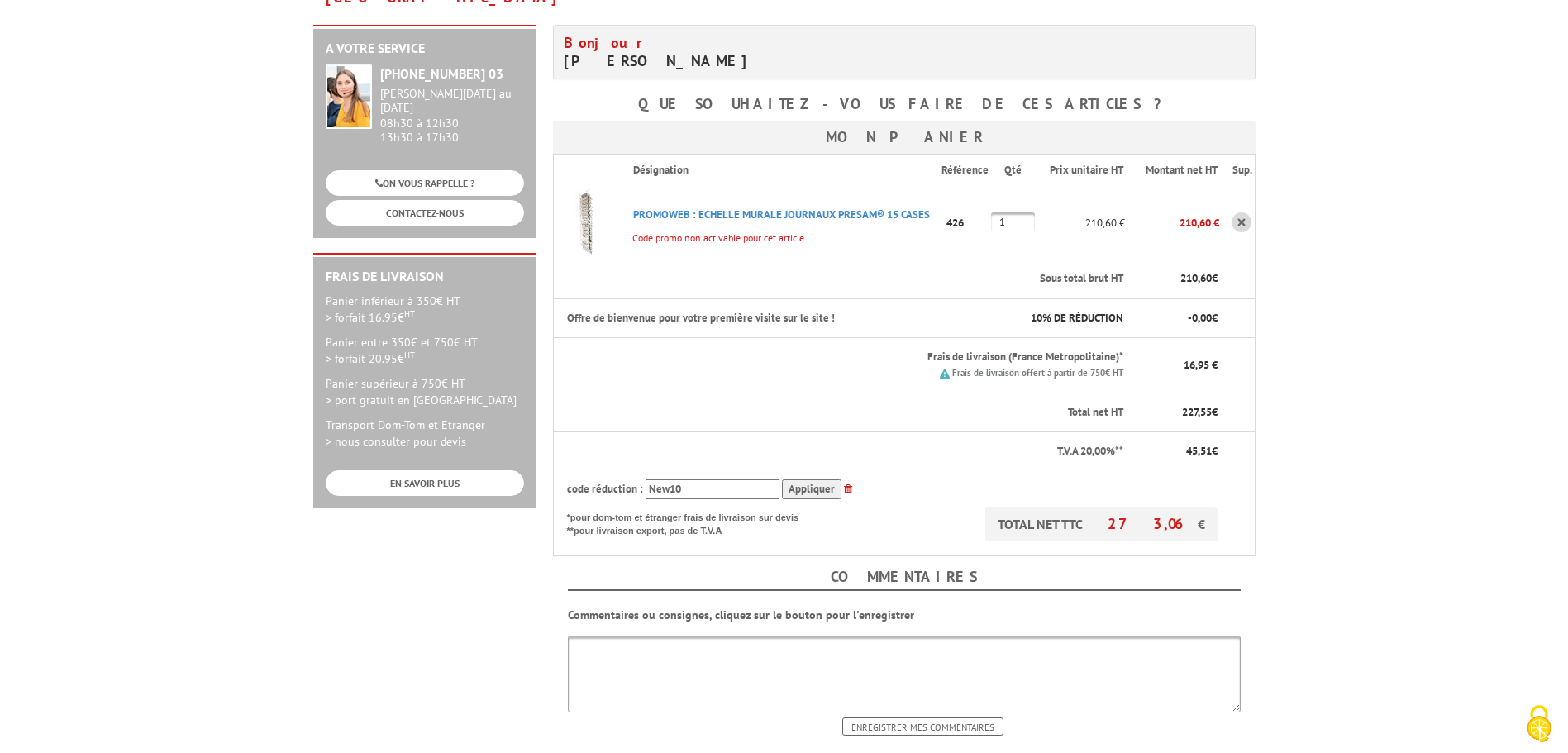
click at [635, 299] on th "Offre de bienvenue pour votre première visite sur le site !" at bounding box center [772, 318] width 438 height 39
drag, startPoint x: 706, startPoint y: 299, endPoint x: 739, endPoint y: 290, distance: 34.2
click at [706, 299] on th "Offre de bienvenue pour votre première visite sur le site !" at bounding box center [772, 318] width 438 height 39
click at [1068, 311] on p "10 % DE RÉDUCTION" at bounding box center [1064, 319] width 119 height 15
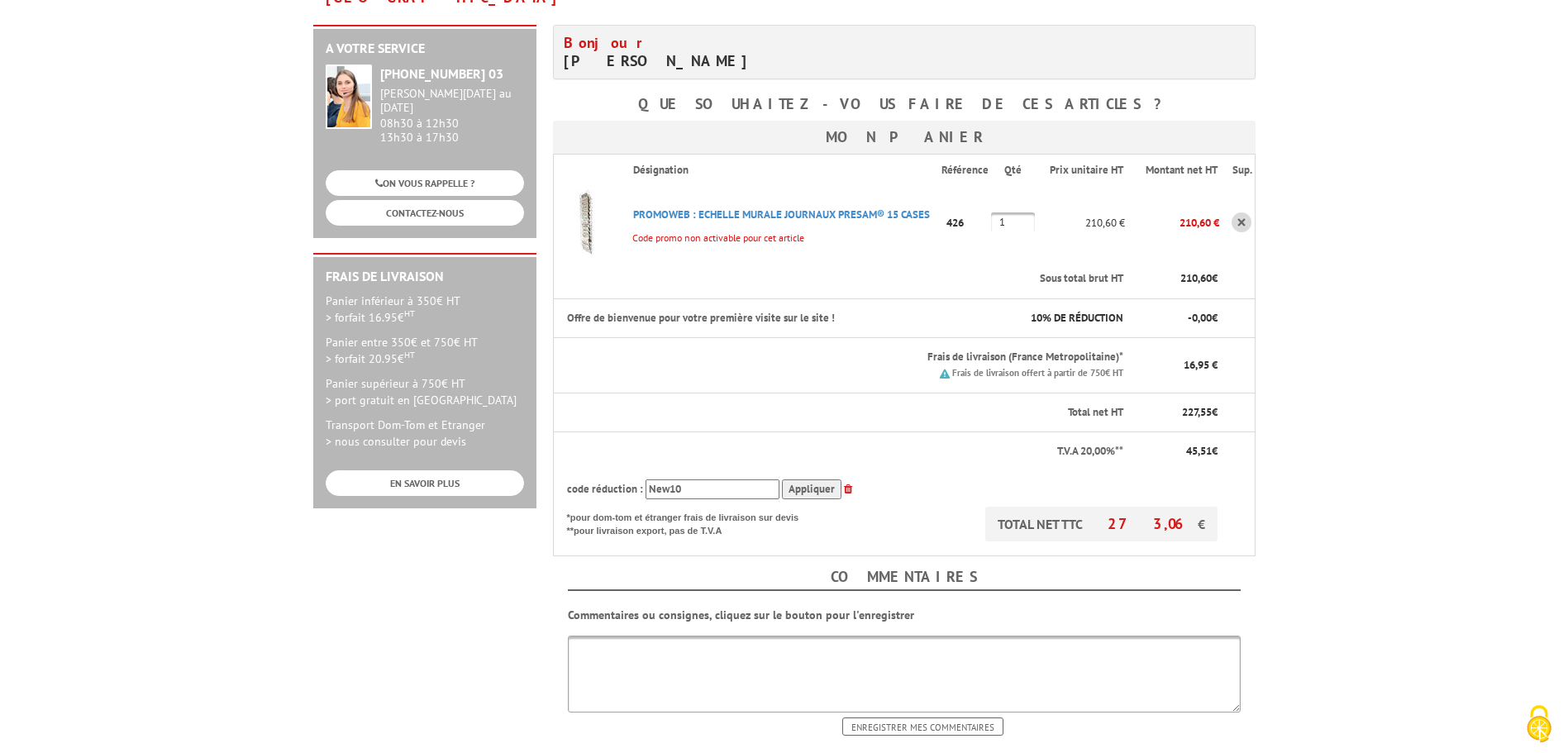
click at [1156, 311] on p "- 0,00 €" at bounding box center [1178, 319] width 79 height 15
click at [1206, 311] on span "0,00" at bounding box center [1201, 318] width 20 height 14
click at [745, 299] on th "Offre de bienvenue pour votre première visite sur le site !" at bounding box center [772, 318] width 438 height 39
click at [622, 299] on th "Offre de bienvenue pour votre première visite sur le site !" at bounding box center [772, 318] width 438 height 39
click at [723, 299] on th "Offre de bienvenue pour votre première visite sur le site !" at bounding box center [772, 318] width 438 height 39
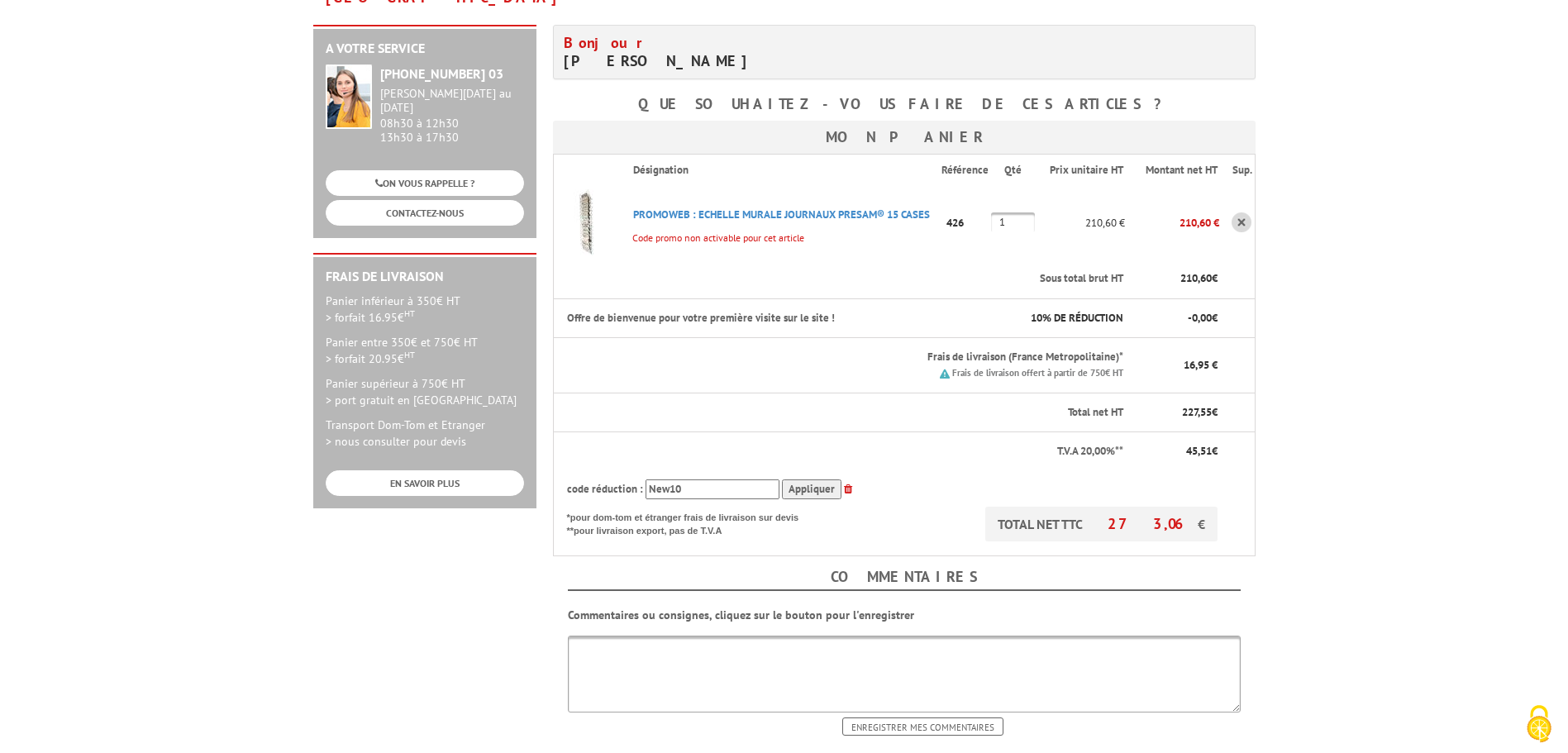
click at [707, 299] on th "Offre de bienvenue pour votre première visite sur le site !" at bounding box center [772, 318] width 438 height 39
click at [1095, 311] on p "10 % DE RÉDUCTION" at bounding box center [1064, 319] width 119 height 15
click at [1085, 311] on p "10 % DE RÉDUCTION" at bounding box center [1064, 319] width 119 height 15
click at [711, 480] on input "New10" at bounding box center [712, 489] width 134 height 20
drag, startPoint x: 721, startPoint y: 458, endPoint x: 613, endPoint y: 458, distance: 108.0
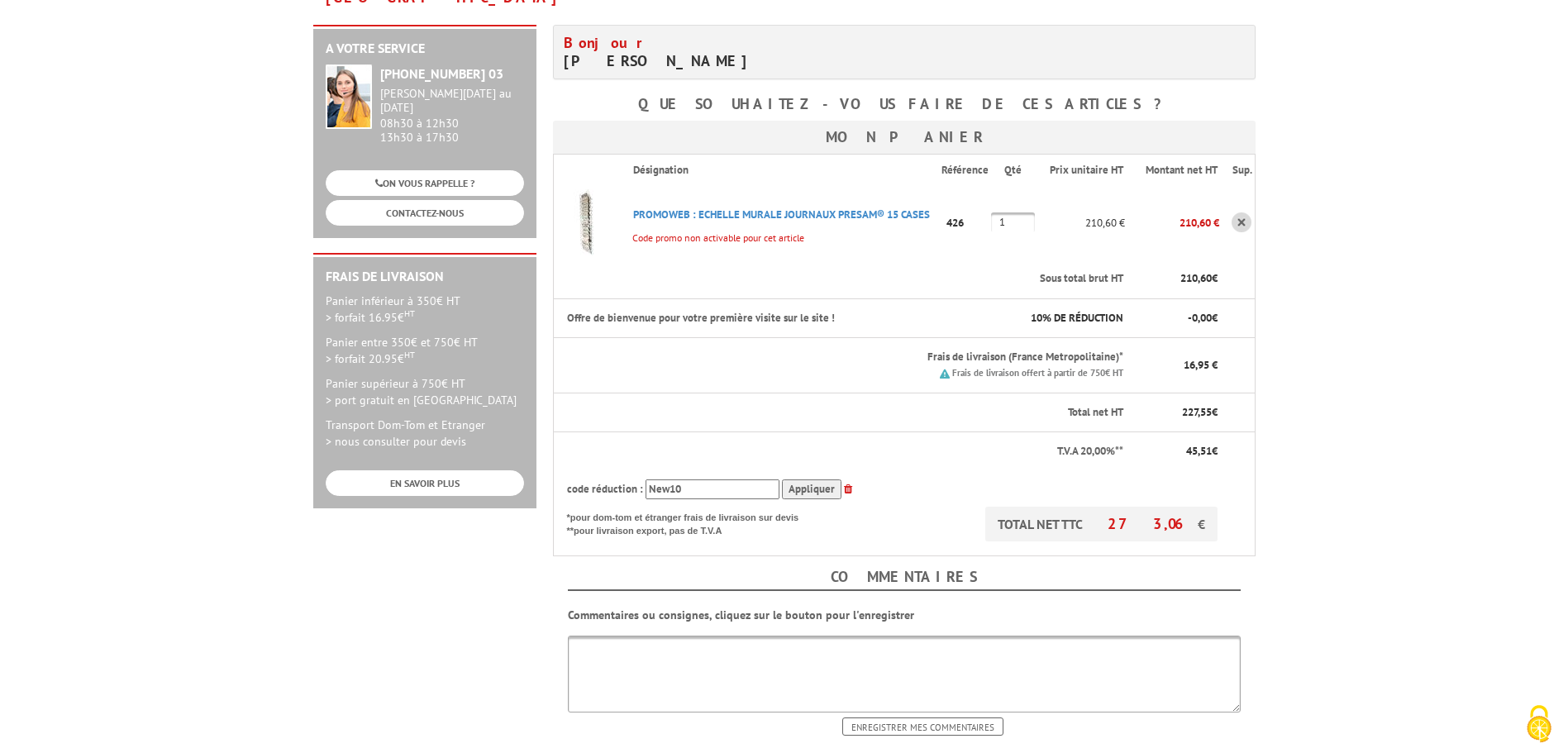
click at [613, 480] on div "code réduction : New10 Appliquer" at bounding box center [892, 489] width 652 height 20
click at [805, 480] on input "Appliquer" at bounding box center [811, 489] width 60 height 20
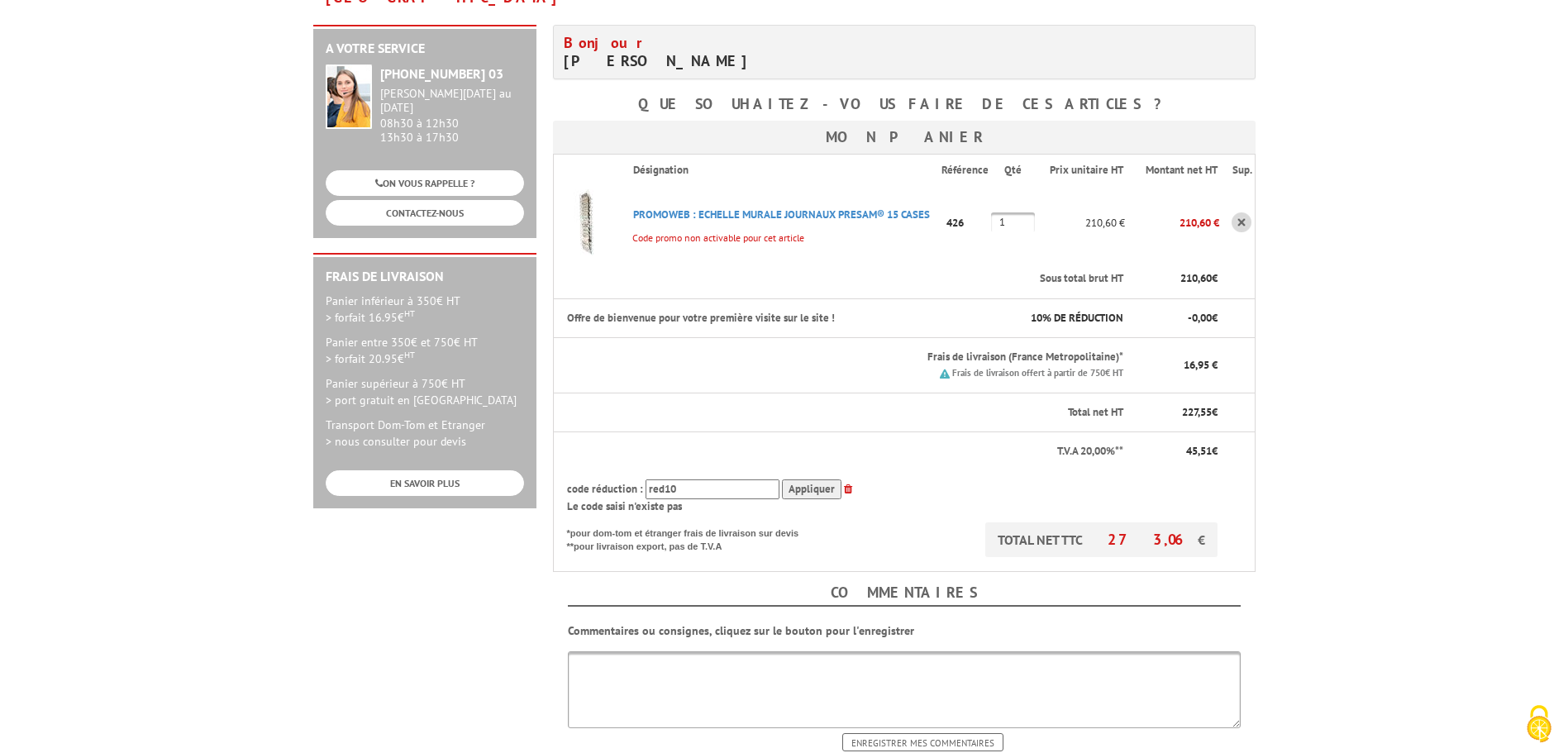
click at [922, 500] on div "Le code saisi n'existe pas" at bounding box center [892, 507] width 652 height 15
drag, startPoint x: 661, startPoint y: 466, endPoint x: 631, endPoint y: 462, distance: 30.3
click at [631, 480] on div "code réduction : red10 Appliquer" at bounding box center [892, 489] width 652 height 20
click at [807, 480] on input "Appliquer" at bounding box center [811, 489] width 60 height 20
drag, startPoint x: 694, startPoint y: 467, endPoint x: 610, endPoint y: 455, distance: 84.9
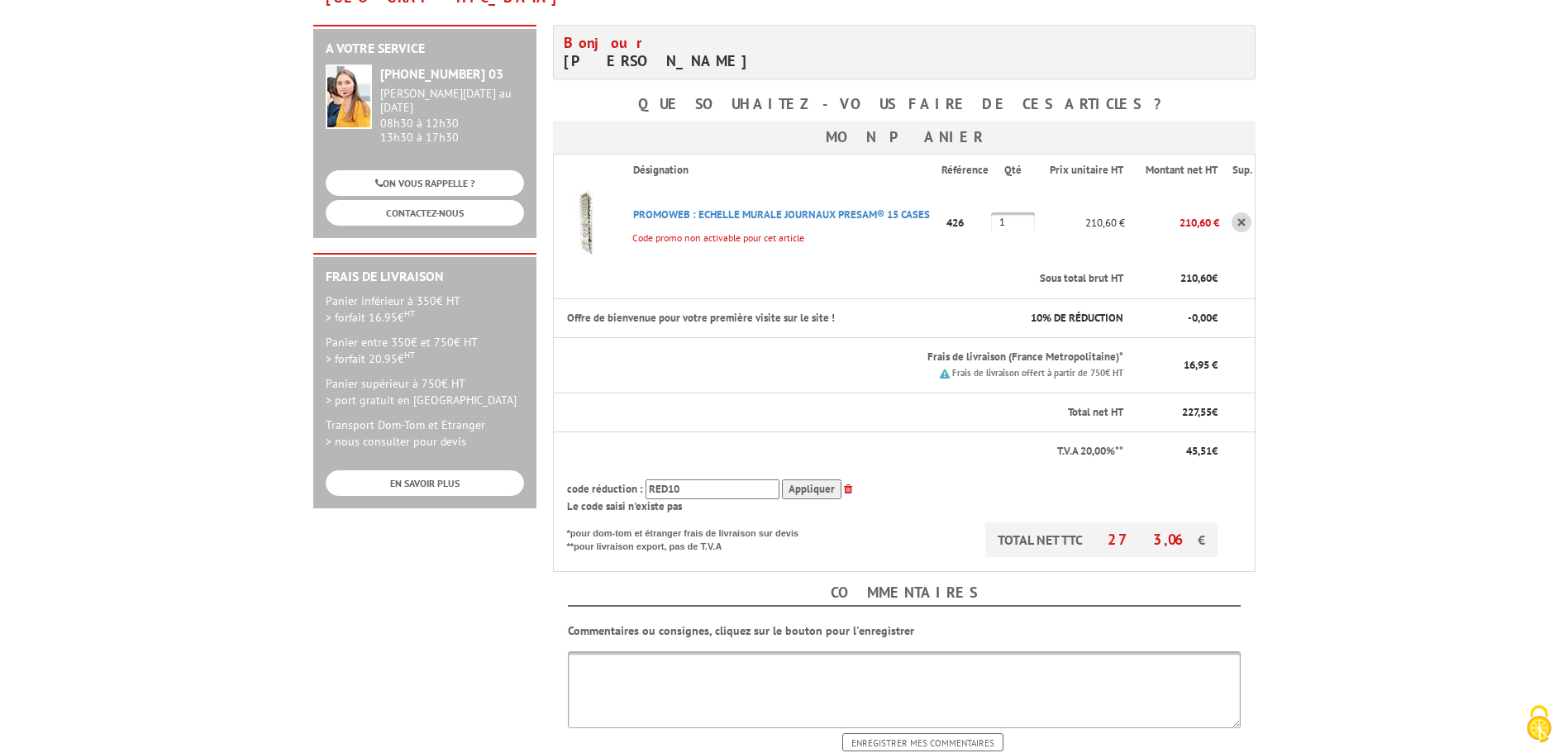
click at [610, 480] on div "code réduction : RED10 Appliquer" at bounding box center [892, 489] width 652 height 20
click at [802, 480] on input "Appliquer" at bounding box center [811, 489] width 60 height 20
drag, startPoint x: 678, startPoint y: 462, endPoint x: 574, endPoint y: 462, distance: 104.0
click at [574, 480] on div "code réduction : CT1 Appliquer" at bounding box center [892, 489] width 652 height 20
type input "UNI15"
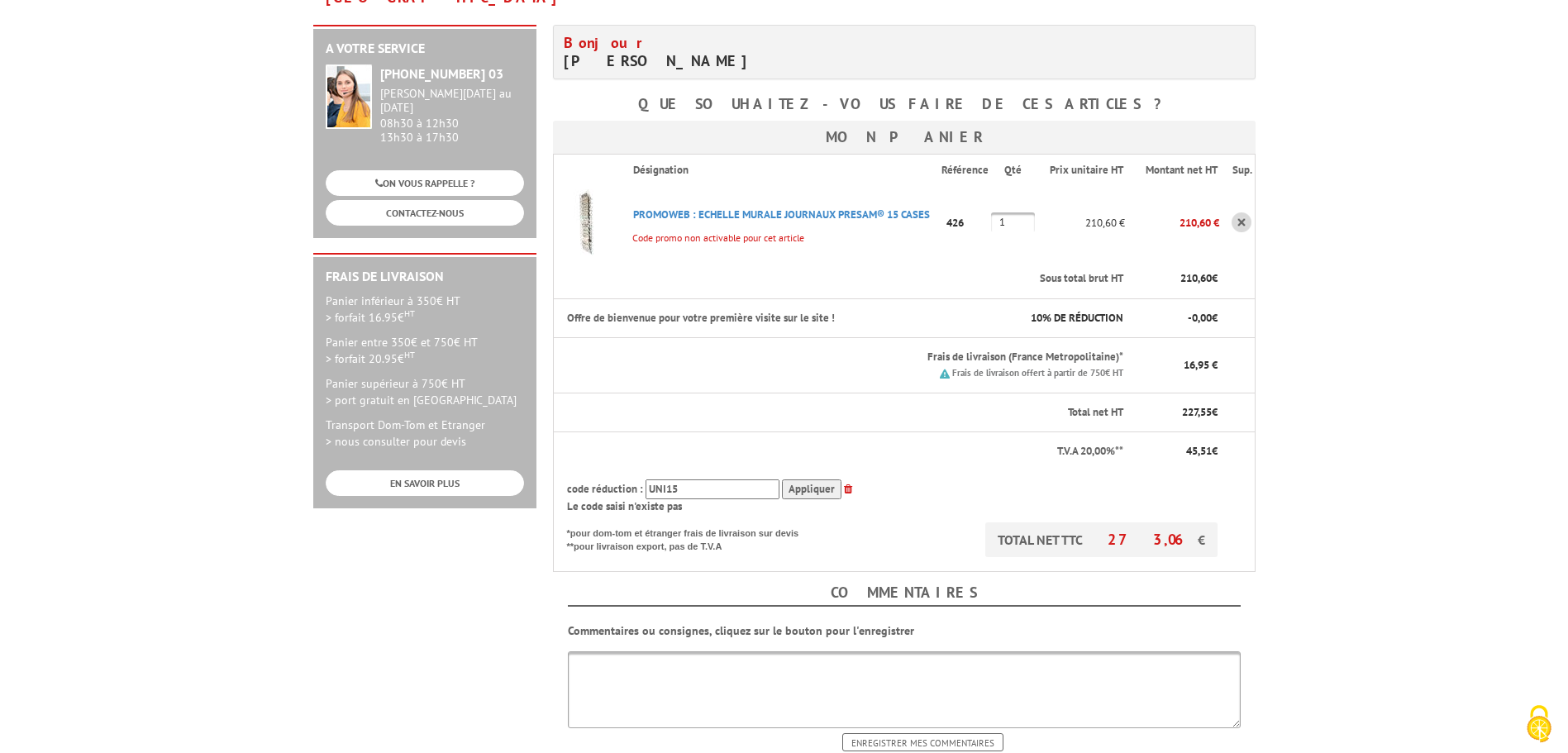
click at [812, 480] on input "Appliquer" at bounding box center [811, 489] width 60 height 20
click at [1329, 362] on body "Nos équipes sont à votre service du lundi au vendredi de 8h30 à 12h30 et de 13h…" at bounding box center [784, 486] width 1568 height 1470
click at [929, 500] on div "Le code saisi n'existe pas" at bounding box center [892, 507] width 652 height 15
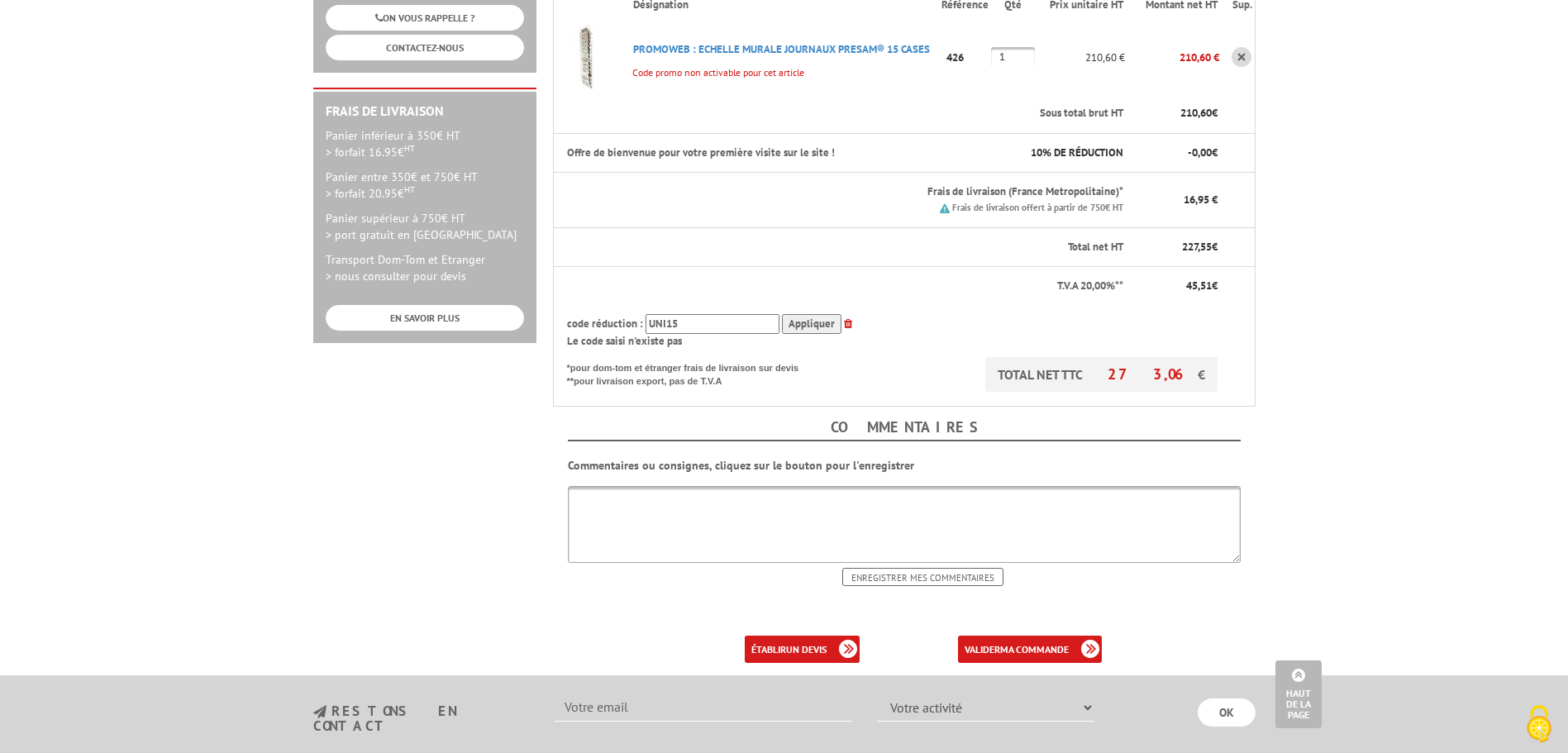
click at [966, 376] on th "TOTAL NET TTC 273,06 € *pour dom-tom et étranger frais de livraison sur devis *…" at bounding box center [887, 382] width 666 height 50
click at [997, 636] on link "valider ma commande" at bounding box center [1029, 649] width 143 height 27
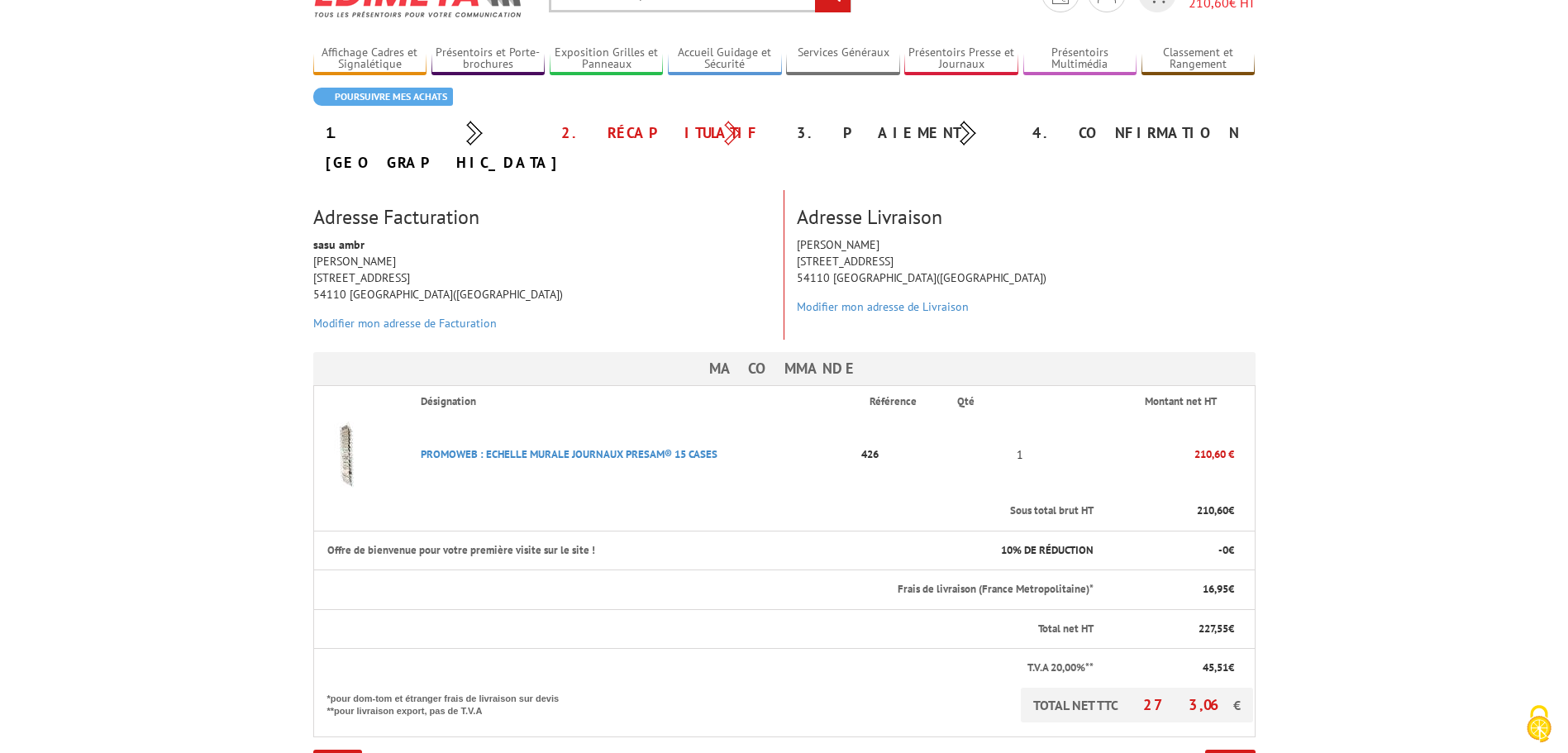
scroll to position [166, 0]
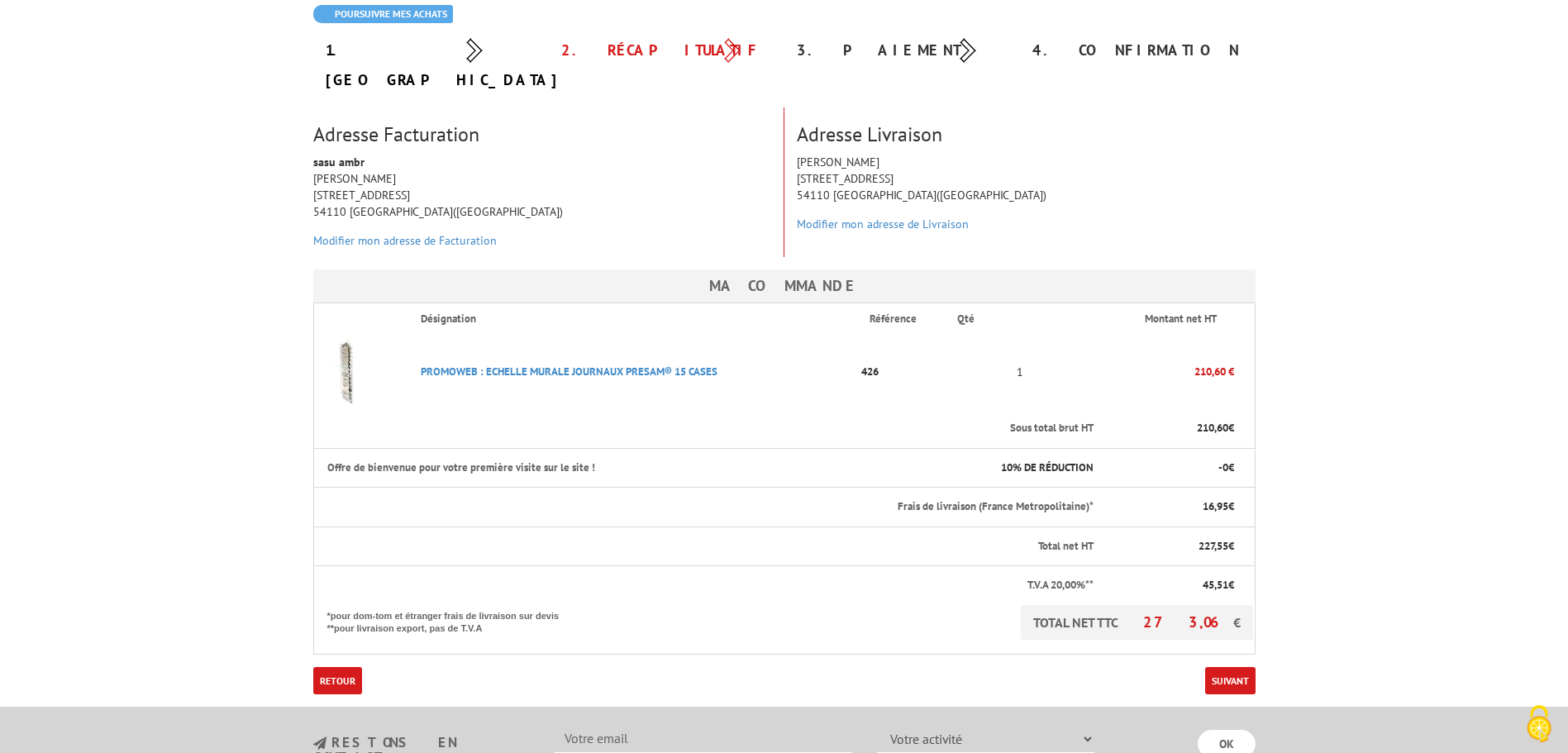
click at [1376, 479] on body "Nos équipes sont à votre service du lundi au vendredi de 8h30 à 12h30 et de 13h…" at bounding box center [784, 461] width 1568 height 1254
click at [1062, 460] on p "10 % DE RÉDUCTION" at bounding box center [1026, 468] width 137 height 15
click at [1325, 458] on body "Nos équipes sont à votre service du lundi au vendredi de 8h30 à 12h30 et de 13h…" at bounding box center [784, 461] width 1568 height 1254
click at [1355, 490] on body "Nos équipes sont à votre service du lundi au vendredi de 8h30 à 12h30 et de 13h…" at bounding box center [784, 461] width 1568 height 1254
click at [416, 448] on th "Offre de bienvenue pour votre première visite sur le site !" at bounding box center [628, 467] width 630 height 39
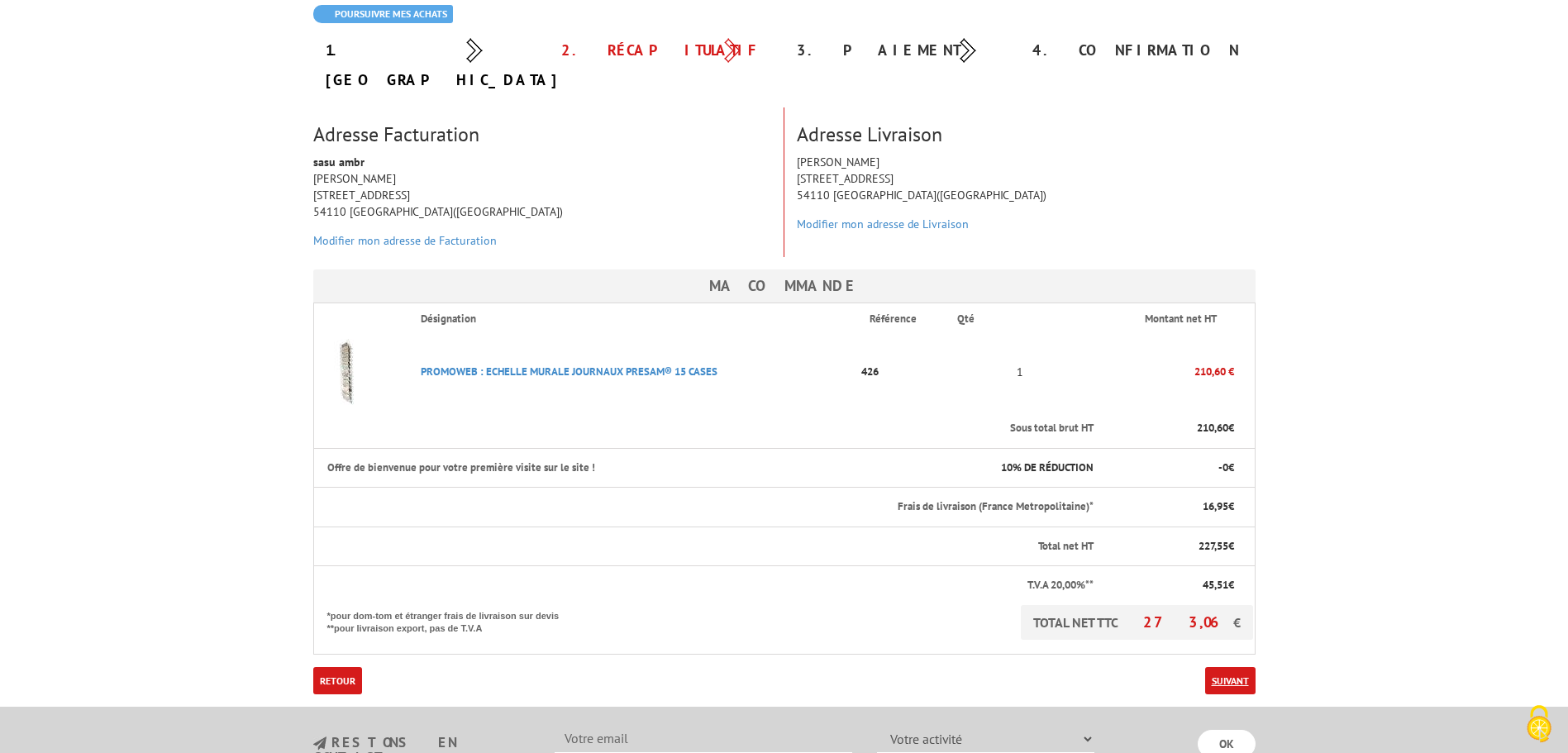
click at [1225, 667] on link "Suivant" at bounding box center [1230, 681] width 50 height 27
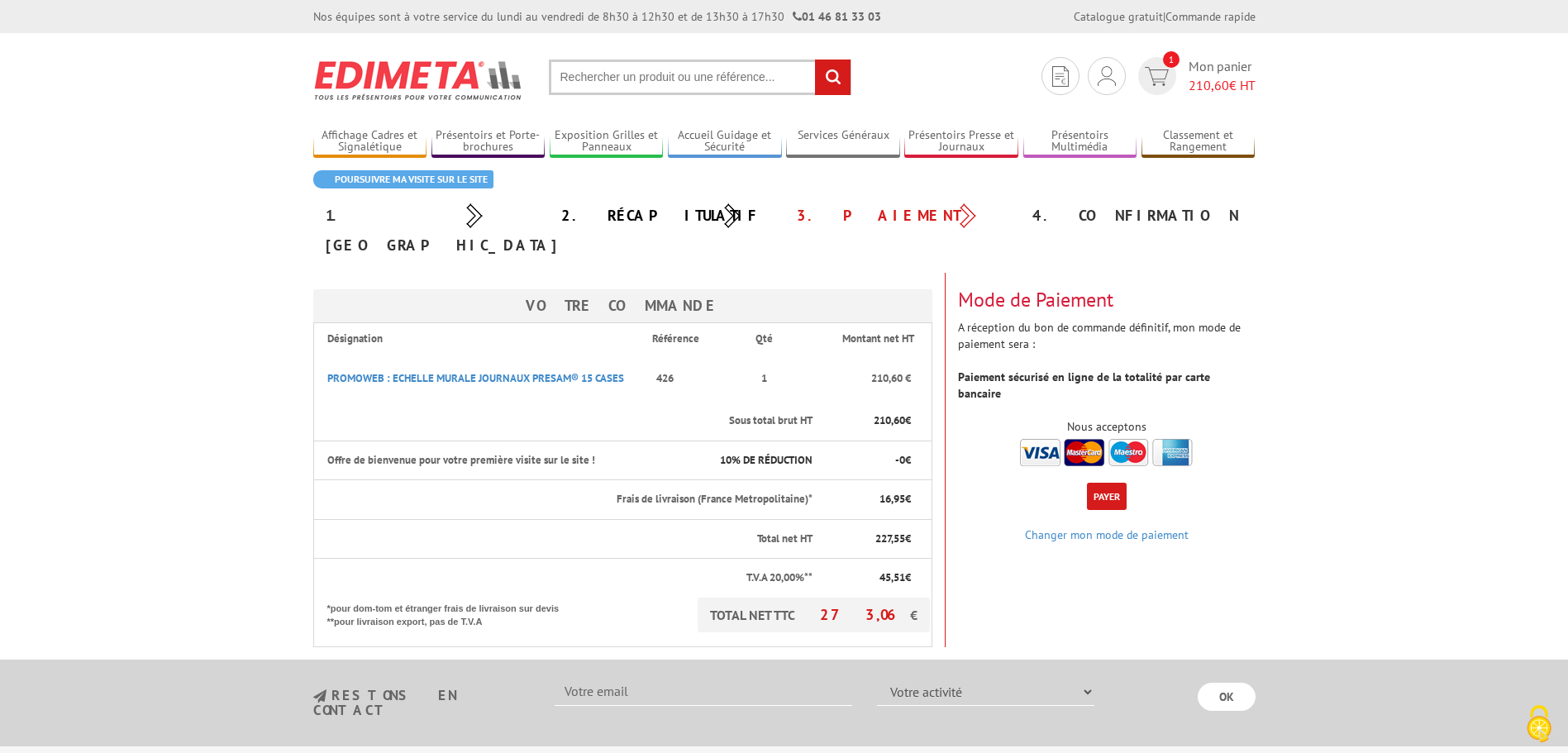
click at [1008, 536] on div "Votre Commande Désignation Référence Qté Montant net HT PROMOWEB : ECHELLE MURA…" at bounding box center [784, 459] width 967 height 375
click at [1098, 483] on button "Payer" at bounding box center [1106, 497] width 39 height 27
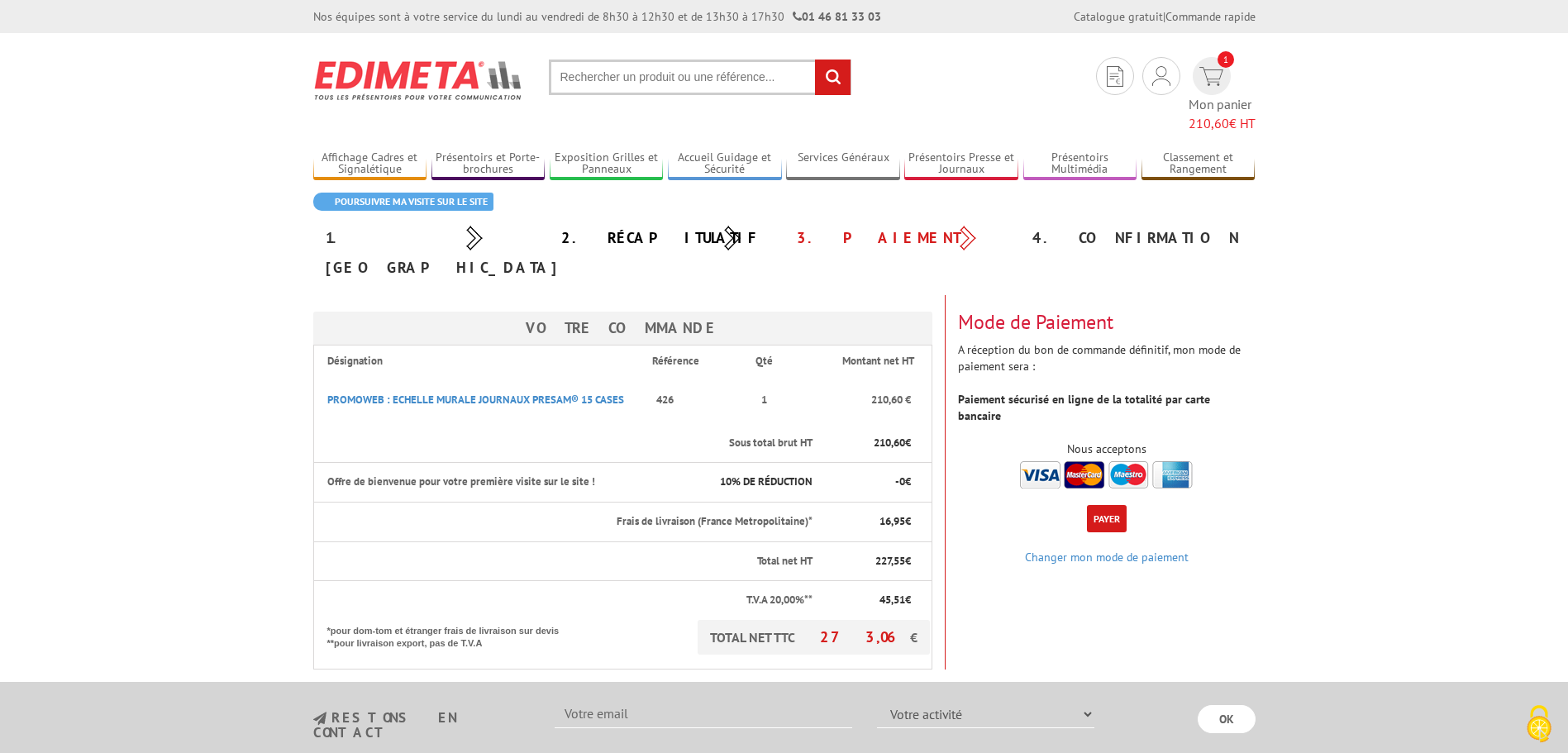
click at [1109, 506] on button "Payer" at bounding box center [1106, 519] width 39 height 27
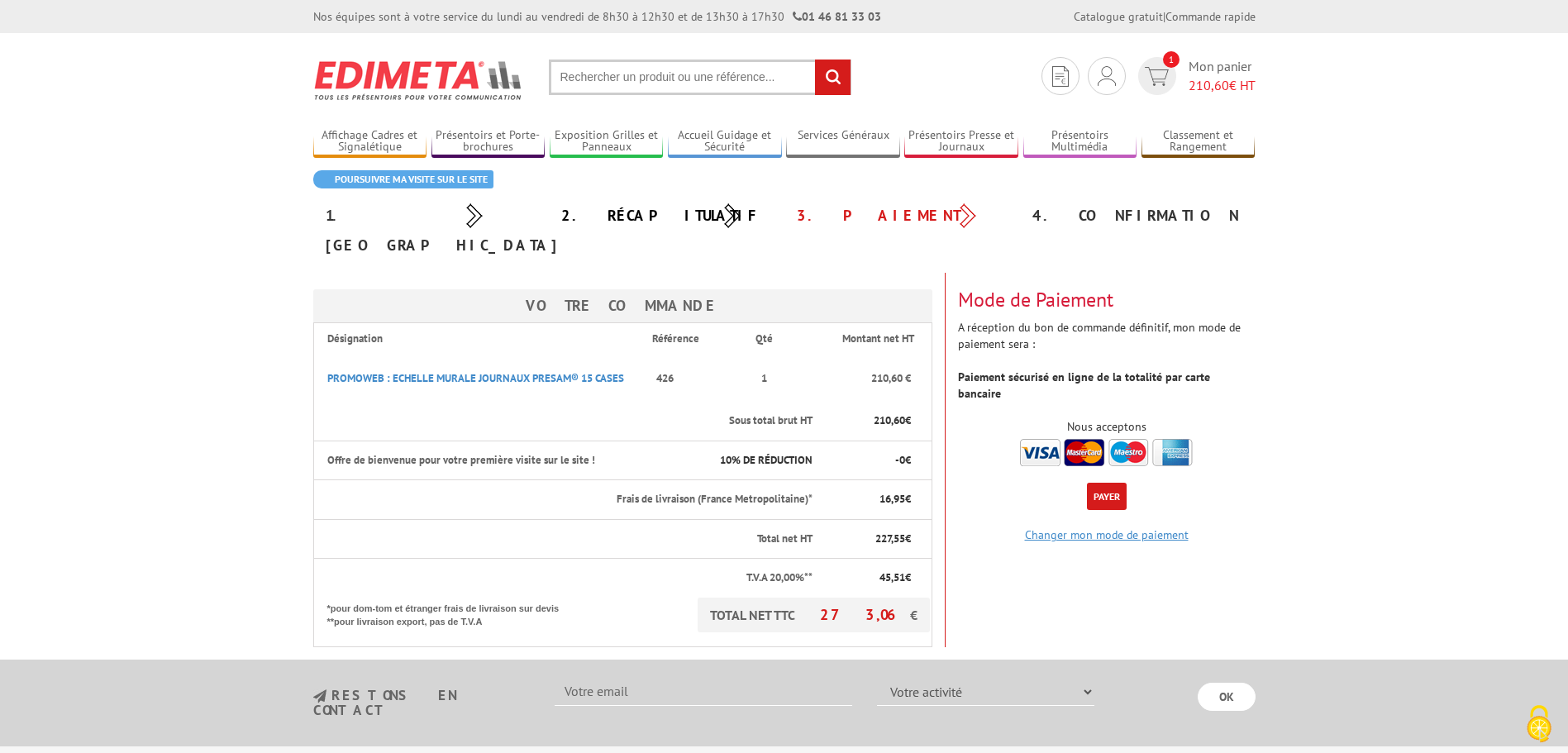
click at [1055, 528] on link "Changer mon mode de paiement" at bounding box center [1107, 534] width 164 height 14
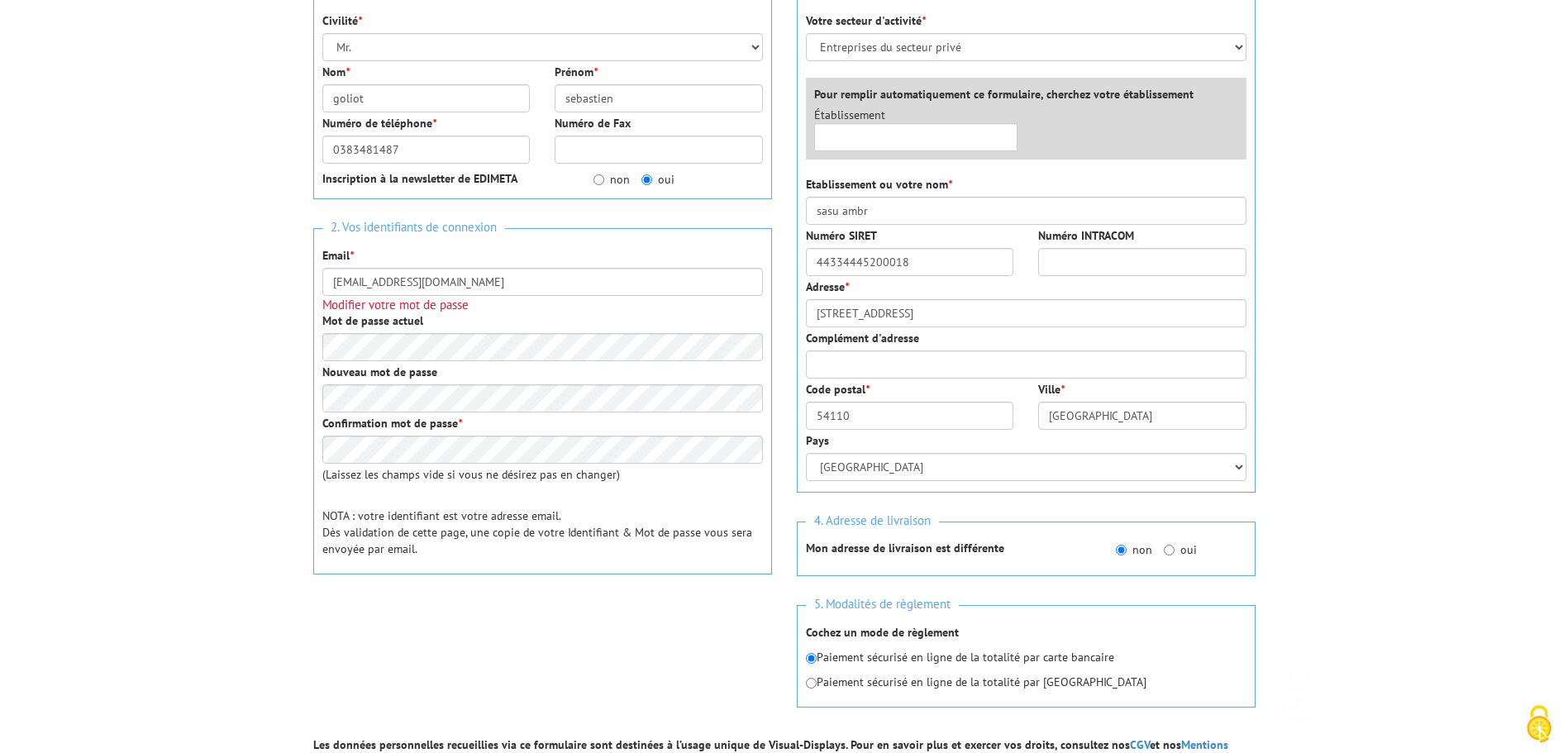
scroll to position [413, 0]
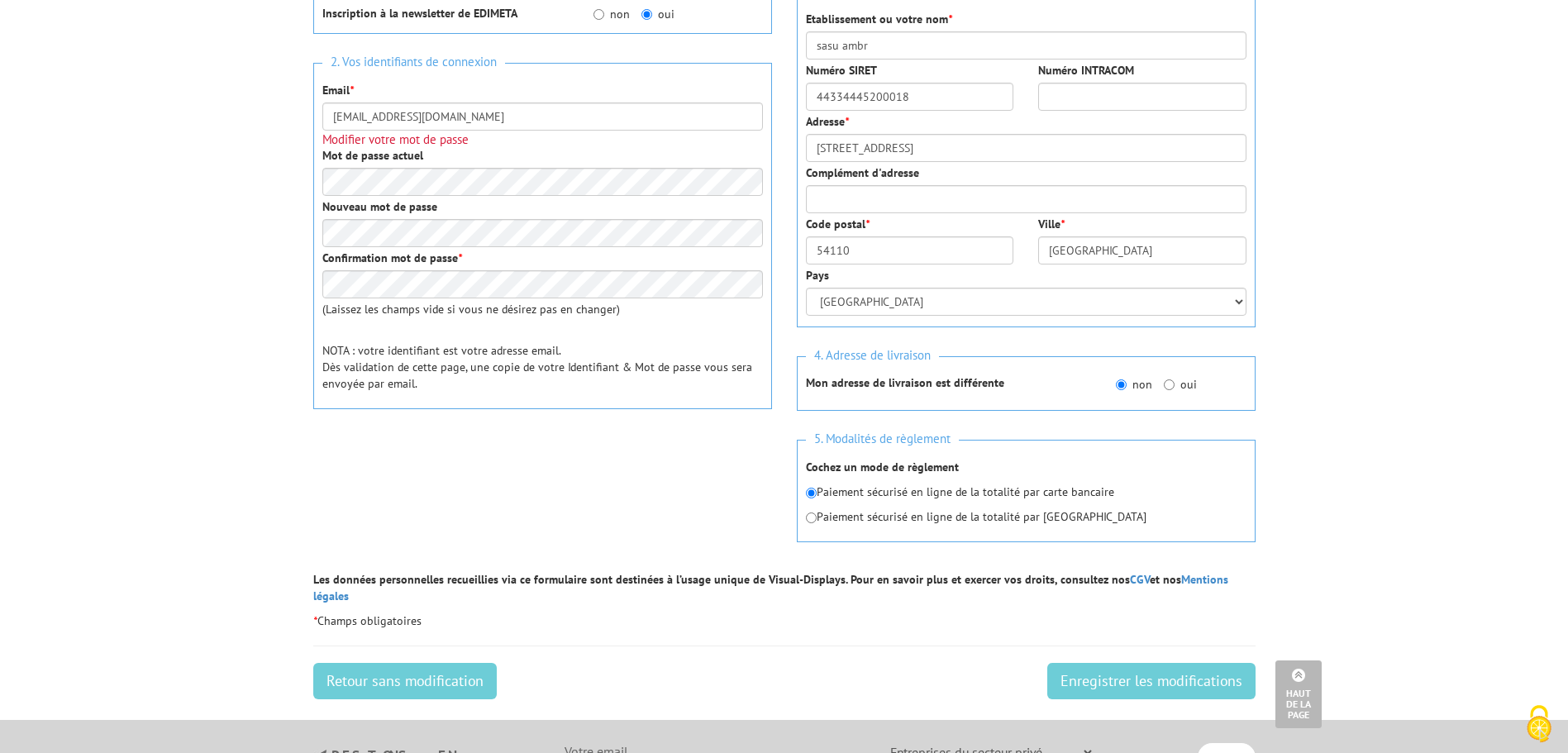
click at [817, 522] on p "Paiement sécurisé en ligne de la totalité par Paypal" at bounding box center [1026, 516] width 441 height 16
click at [814, 518] on input "radio" at bounding box center [810, 517] width 11 height 11
radio input "true"
click at [740, 524] on div "1. Vos informations personnelles Civilité * Mr. Mme. Mlle. Nom * goliot Prénom …" at bounding box center [784, 193] width 967 height 756
click at [659, 505] on div "1. Vos informations personnelles Civilité * Mr. Mme. Mlle. Nom * goliot Prénom …" at bounding box center [543, 160] width 483 height 689
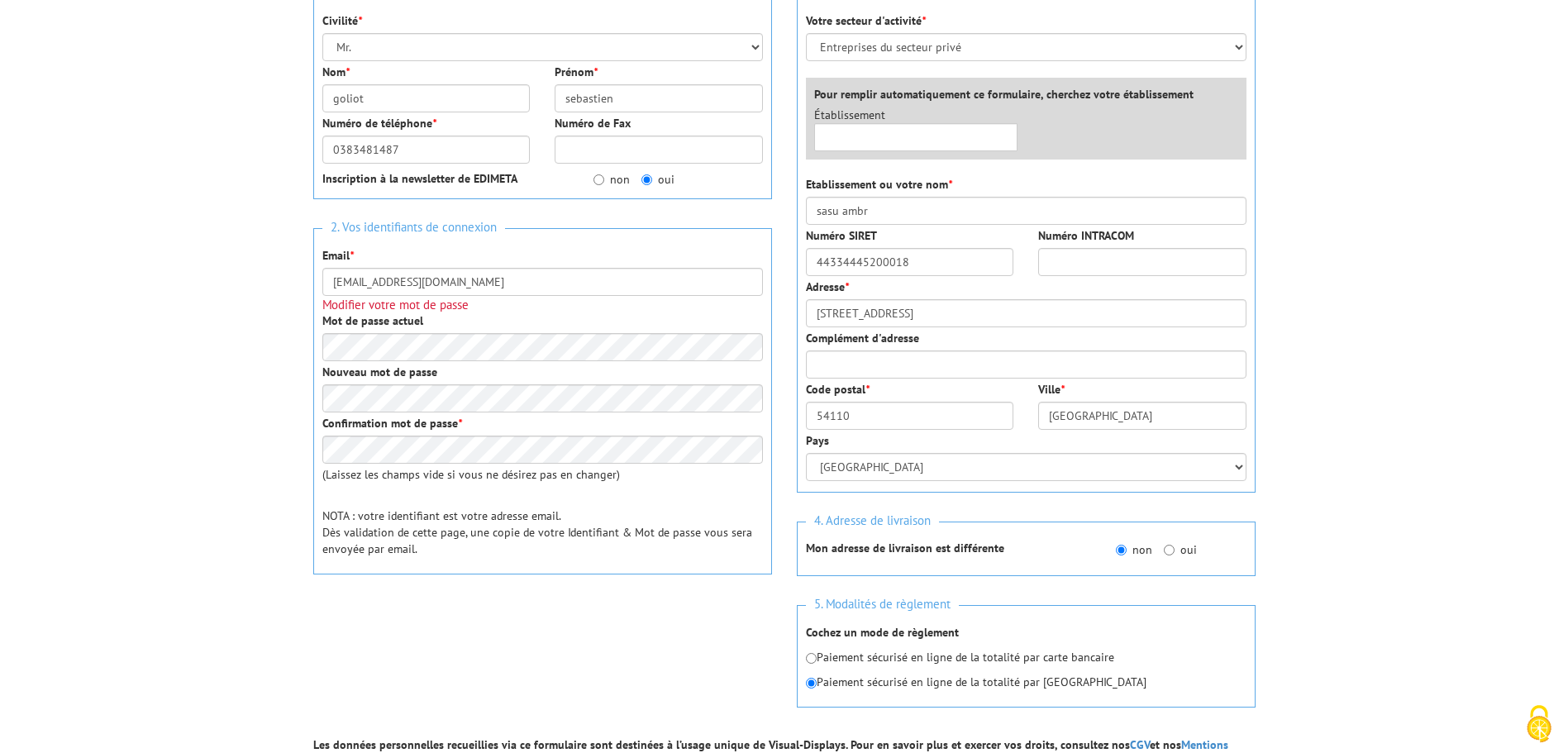
scroll to position [166, 0]
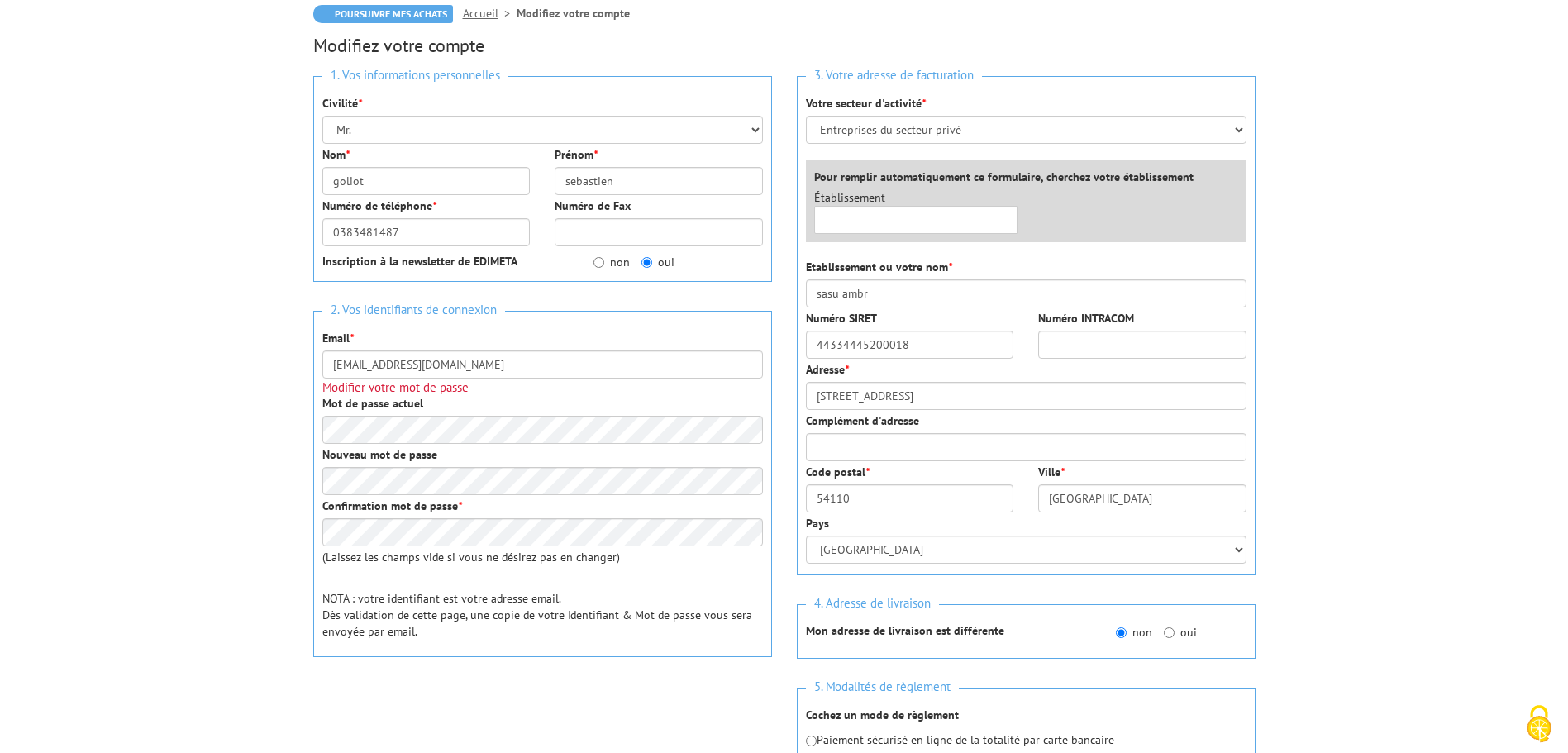
click at [183, 503] on body "Nos équipes sont à votre service du lundi au vendredi de 8h30 à 12h30 et de 13h…" at bounding box center [784, 591] width 1568 height 1515
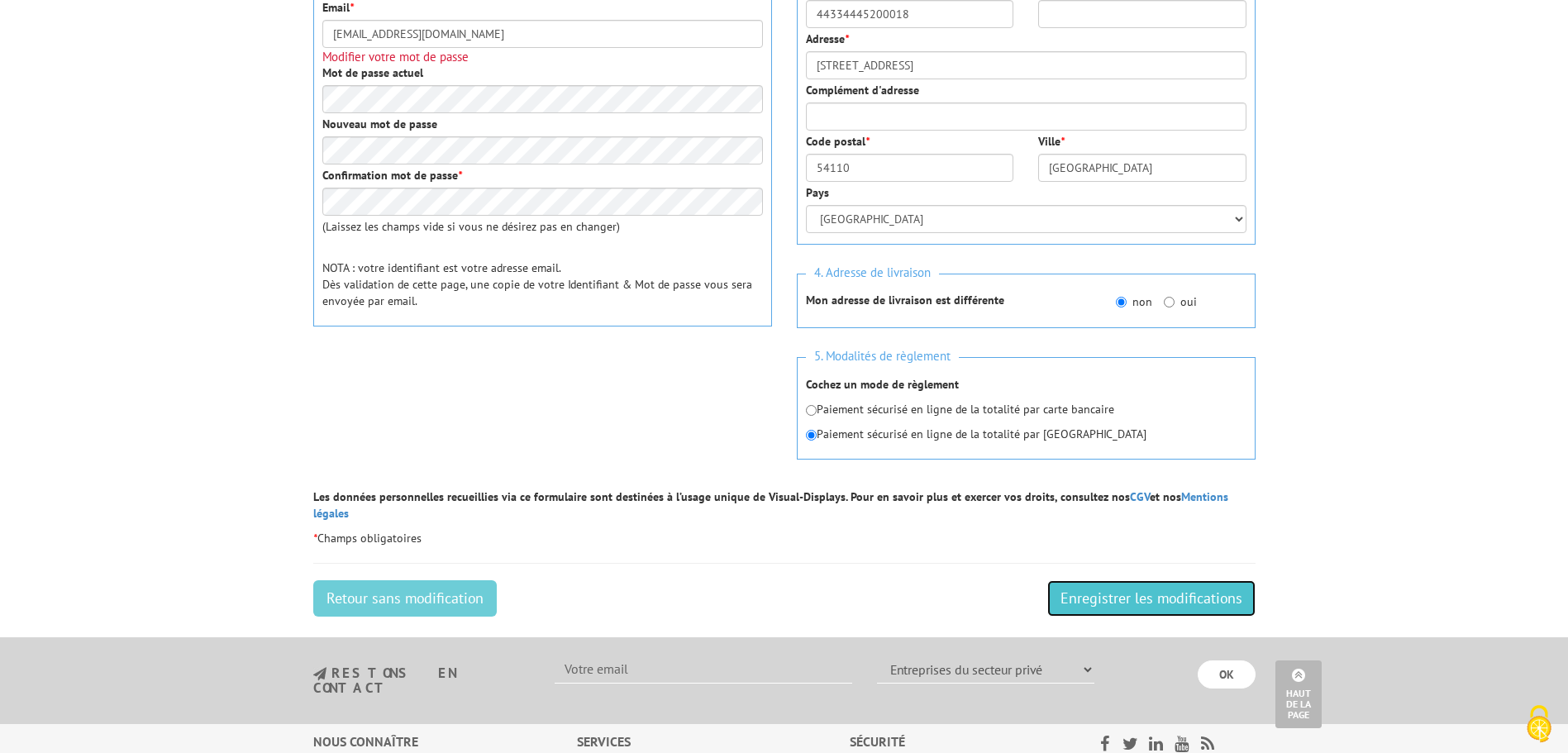
click at [1118, 592] on input "Enregistrer les modifications" at bounding box center [1151, 599] width 208 height 37
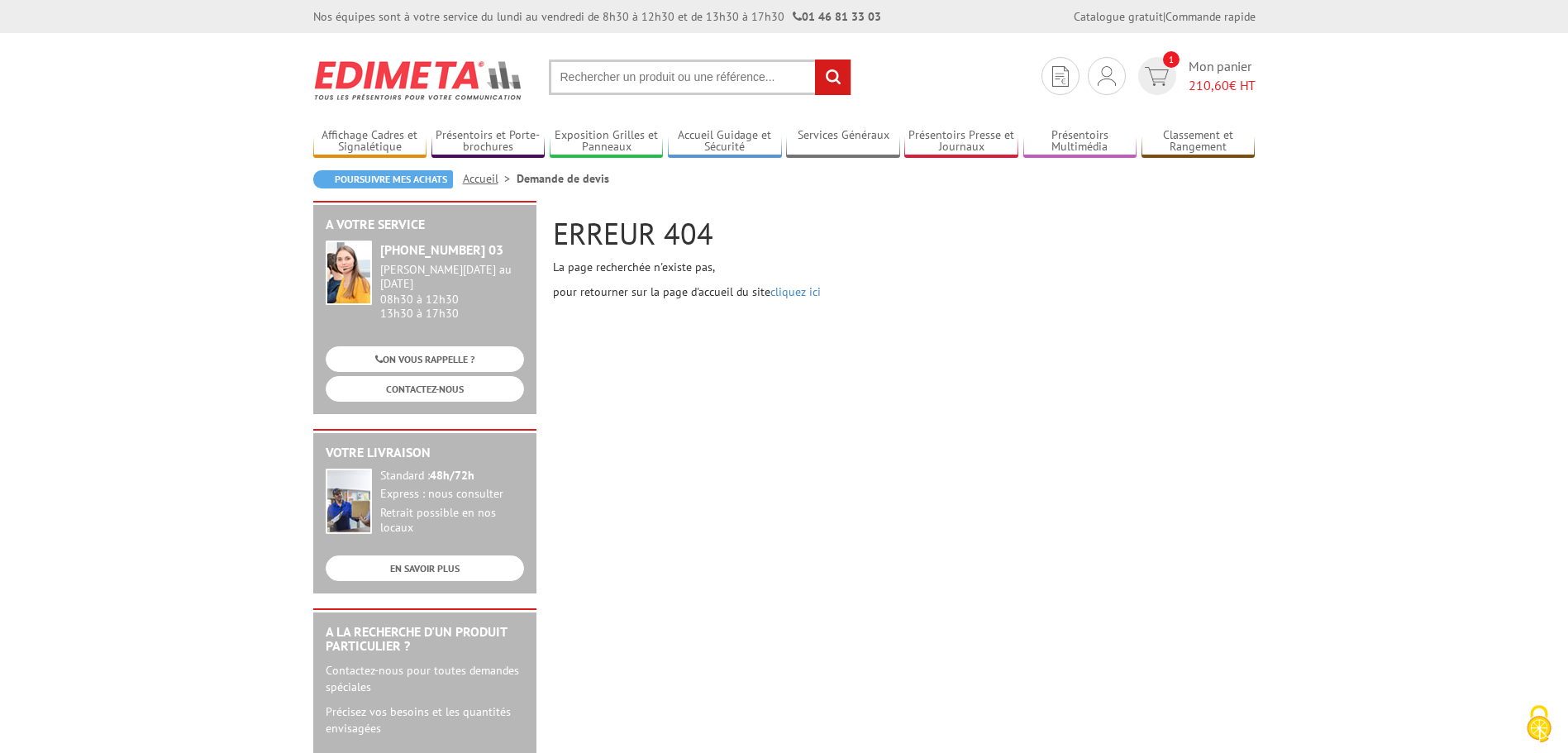
click at [816, 375] on div "A votre service [PHONE_NUMBER] 03 [PERSON_NAME][DATE] au [DATE] 08h30 à 12h30 1…" at bounding box center [784, 642] width 959 height 882
click at [797, 287] on link "cliquez ici" at bounding box center [795, 291] width 50 height 14
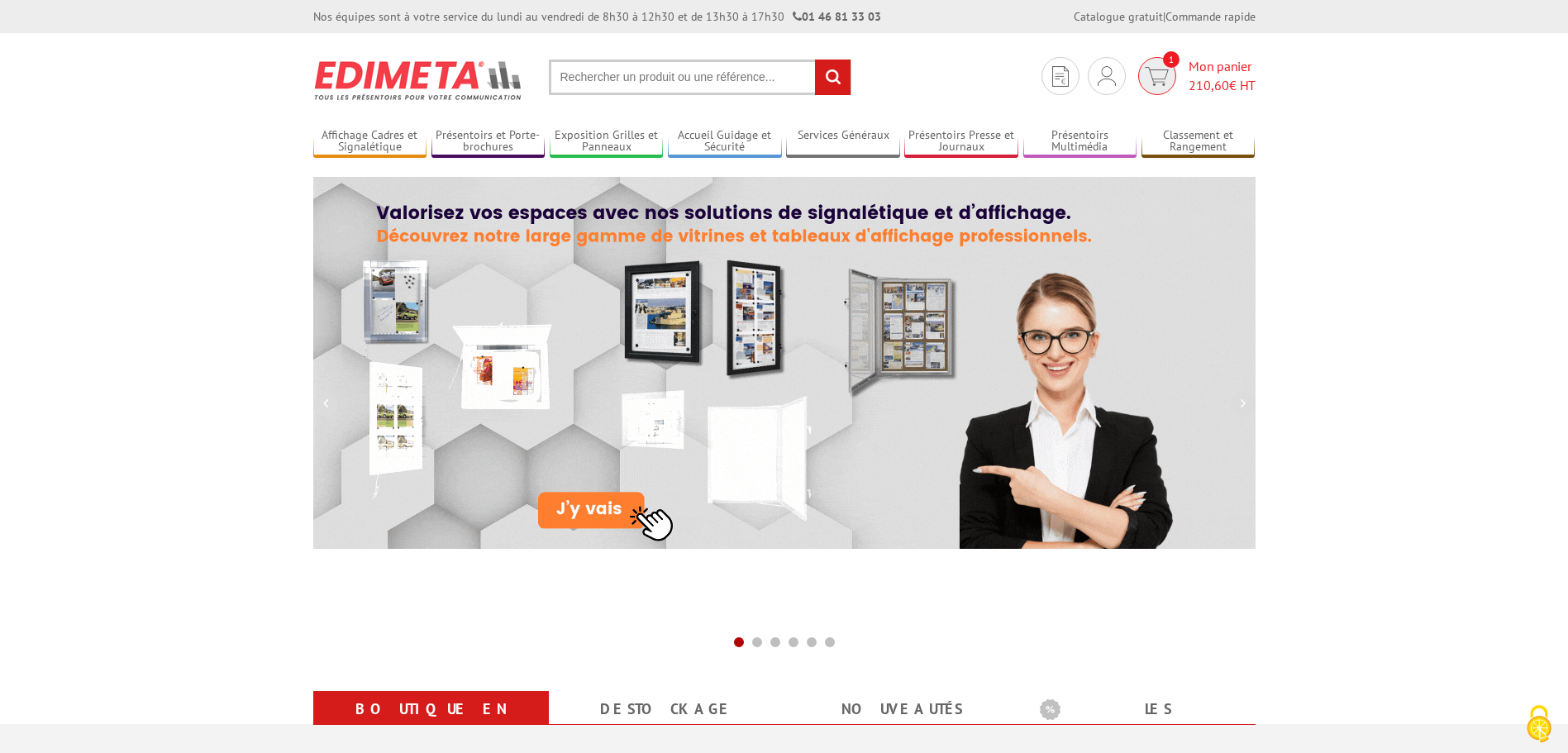
click at [1209, 87] on span "210,60" at bounding box center [1209, 85] width 40 height 16
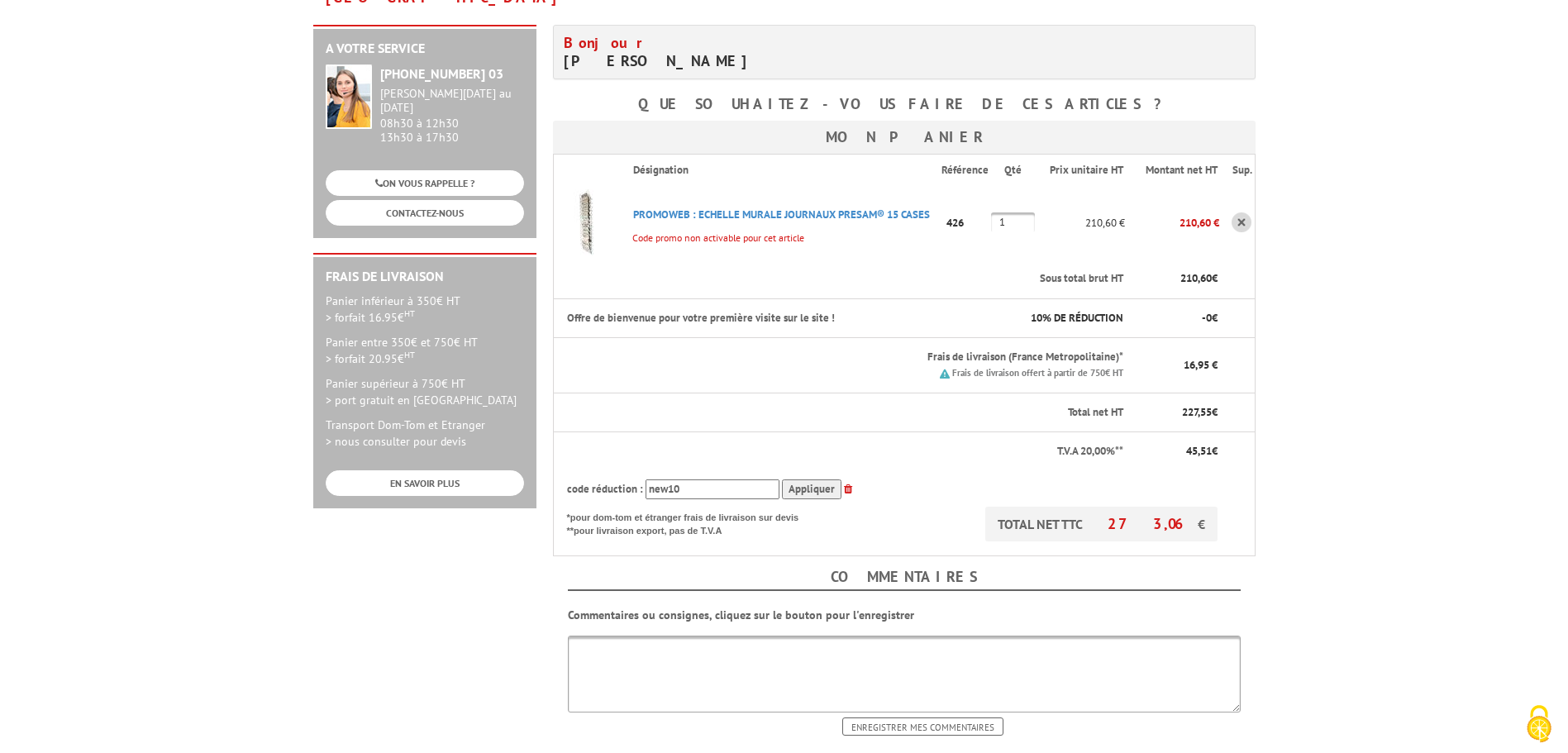
scroll to position [413, 0]
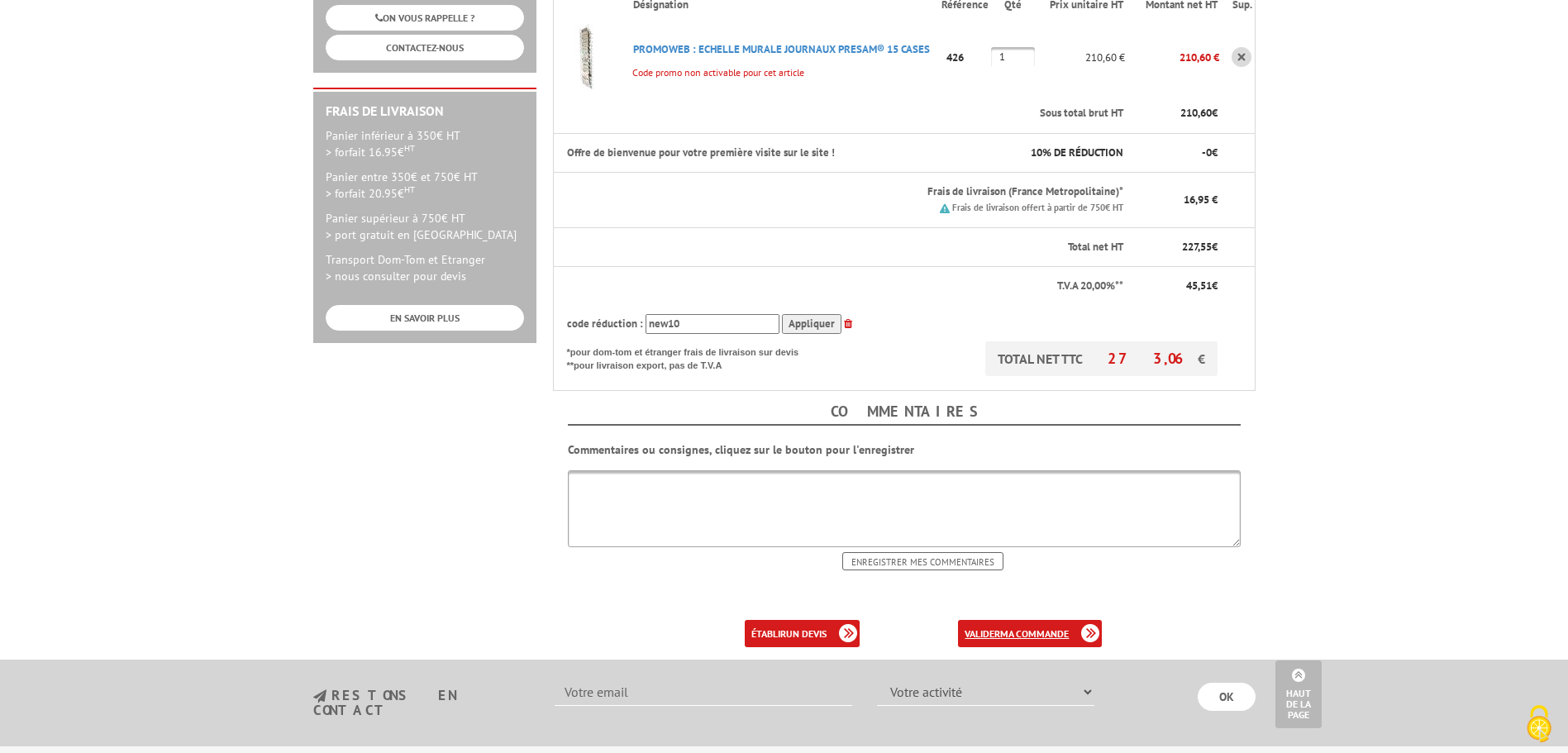
click at [998, 620] on link "valider ma commande" at bounding box center [1029, 634] width 143 height 27
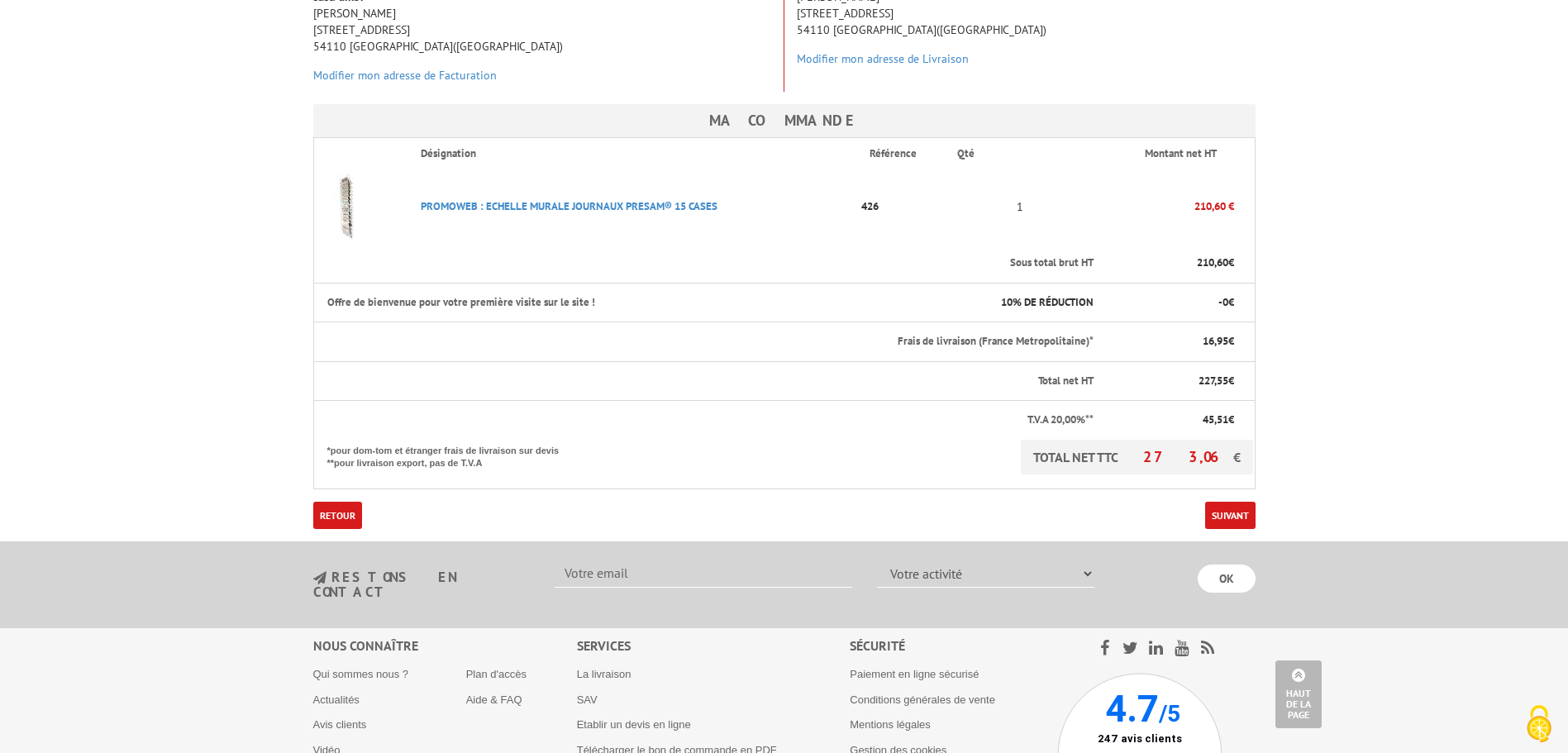
scroll to position [413, 0]
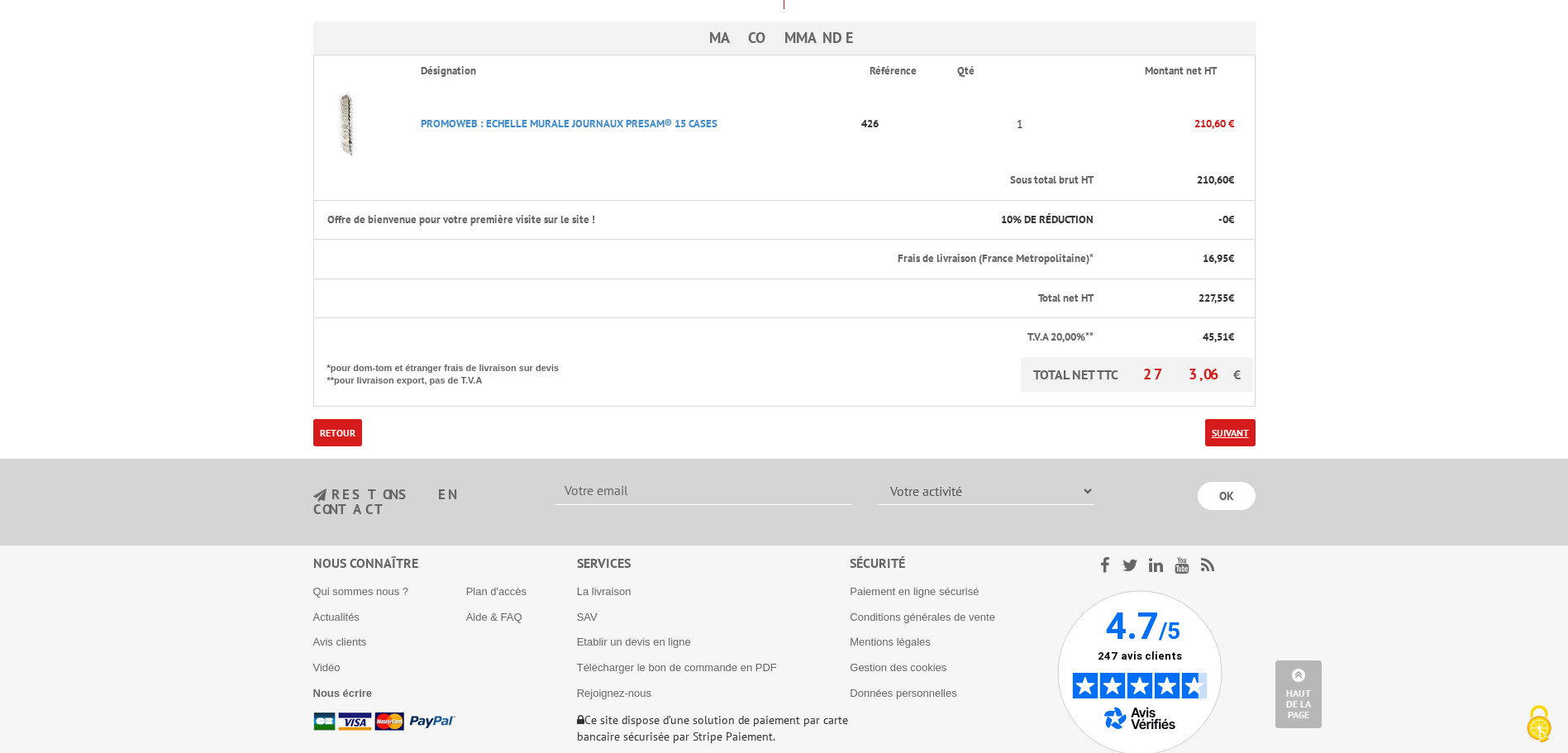
click at [1244, 419] on link "Suivant" at bounding box center [1230, 432] width 50 height 27
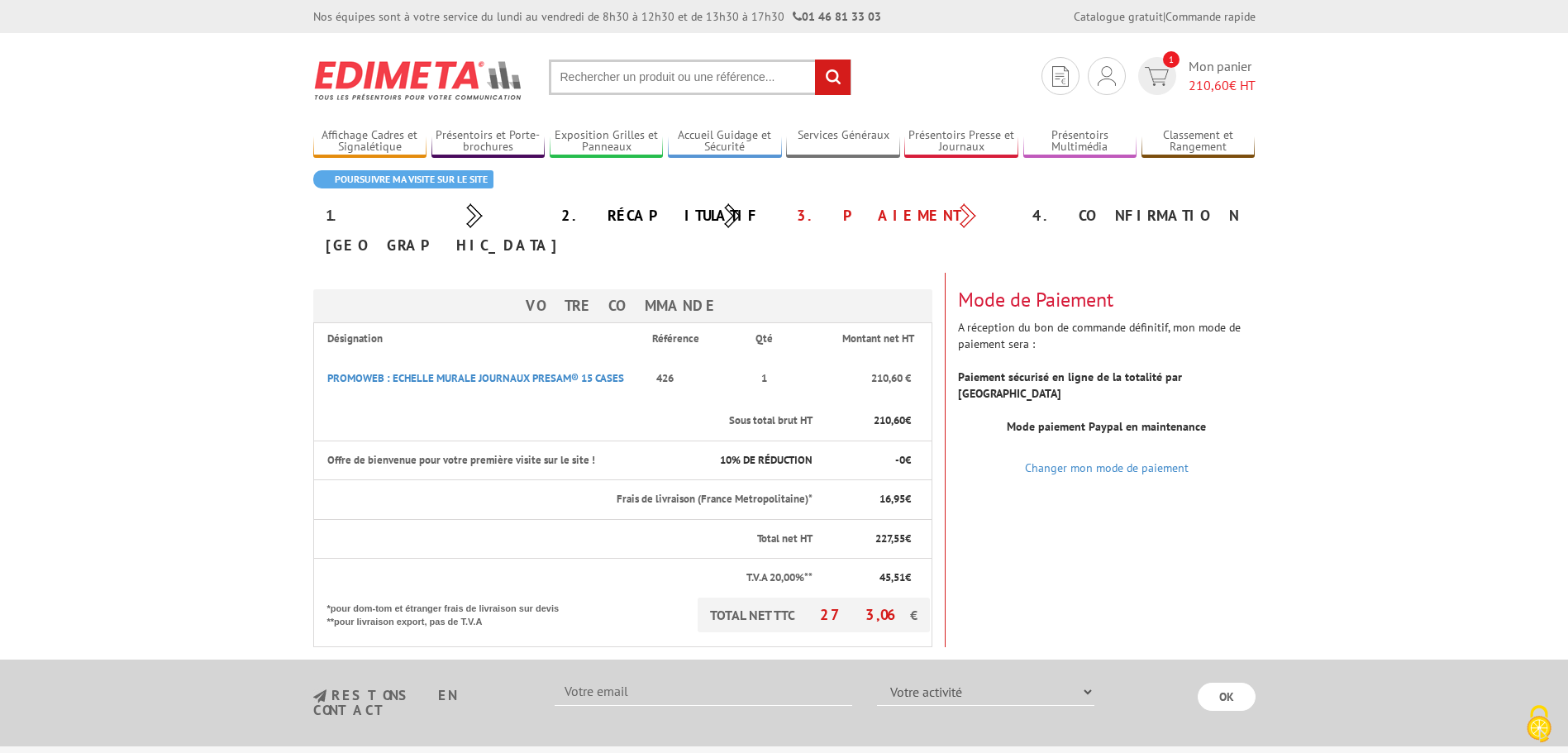
click at [1197, 506] on div "Votre Commande Désignation Référence Qté Montant net HT PROMOWEB : ECHELLE MURA…" at bounding box center [784, 459] width 967 height 375
click at [998, 501] on div "Votre Commande Désignation Référence Qté Montant net HT PROMOWEB : ECHELLE MURA…" at bounding box center [784, 459] width 967 height 375
click at [1261, 475] on div "Votre Commande Désignation Référence Qté Montant net HT PROMOWEB : ECHELLE MURA…" at bounding box center [784, 459] width 967 height 375
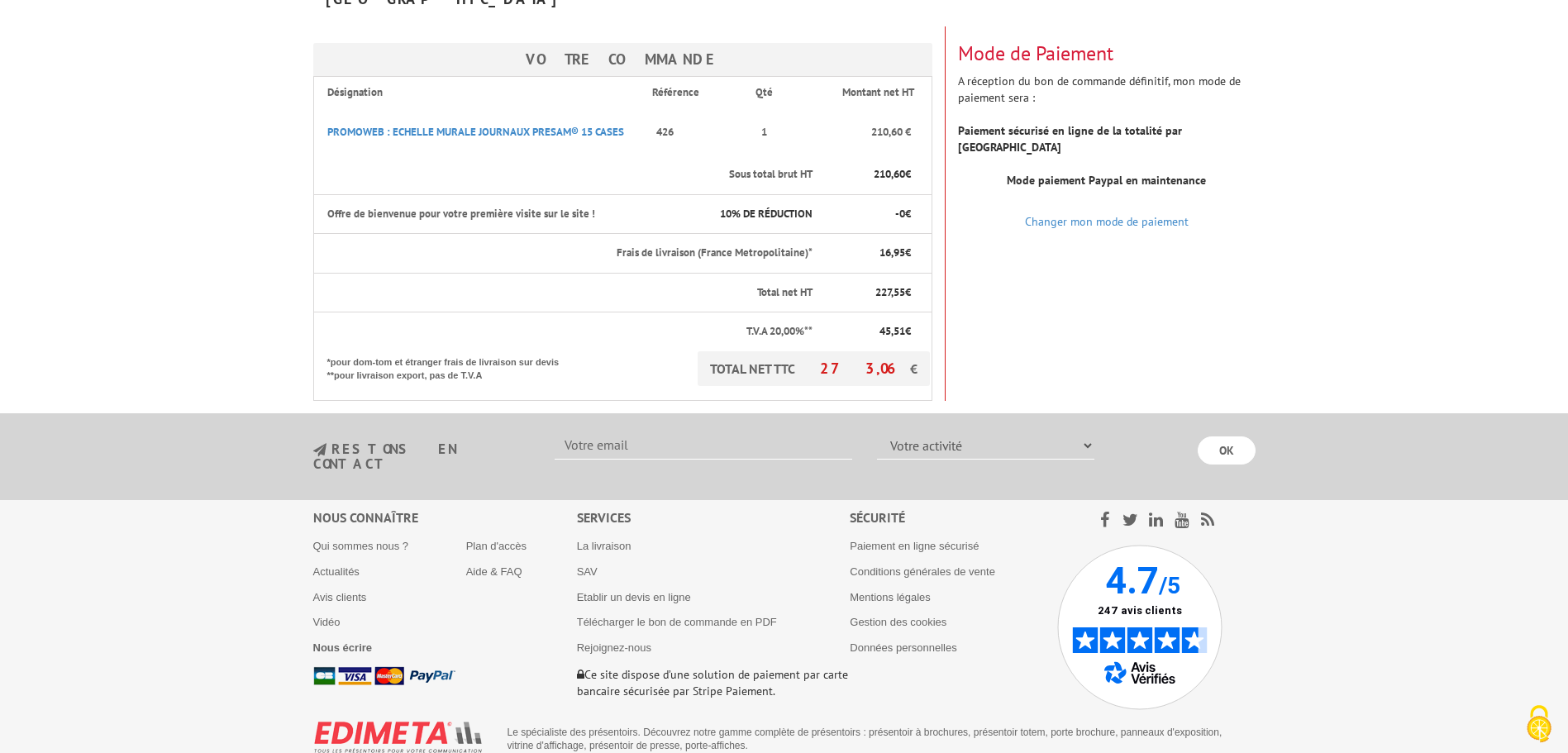
click at [1133, 250] on div "Votre Commande Désignation Référence Qté Montant net HT PROMOWEB : ECHELLE MURA…" at bounding box center [784, 213] width 967 height 375
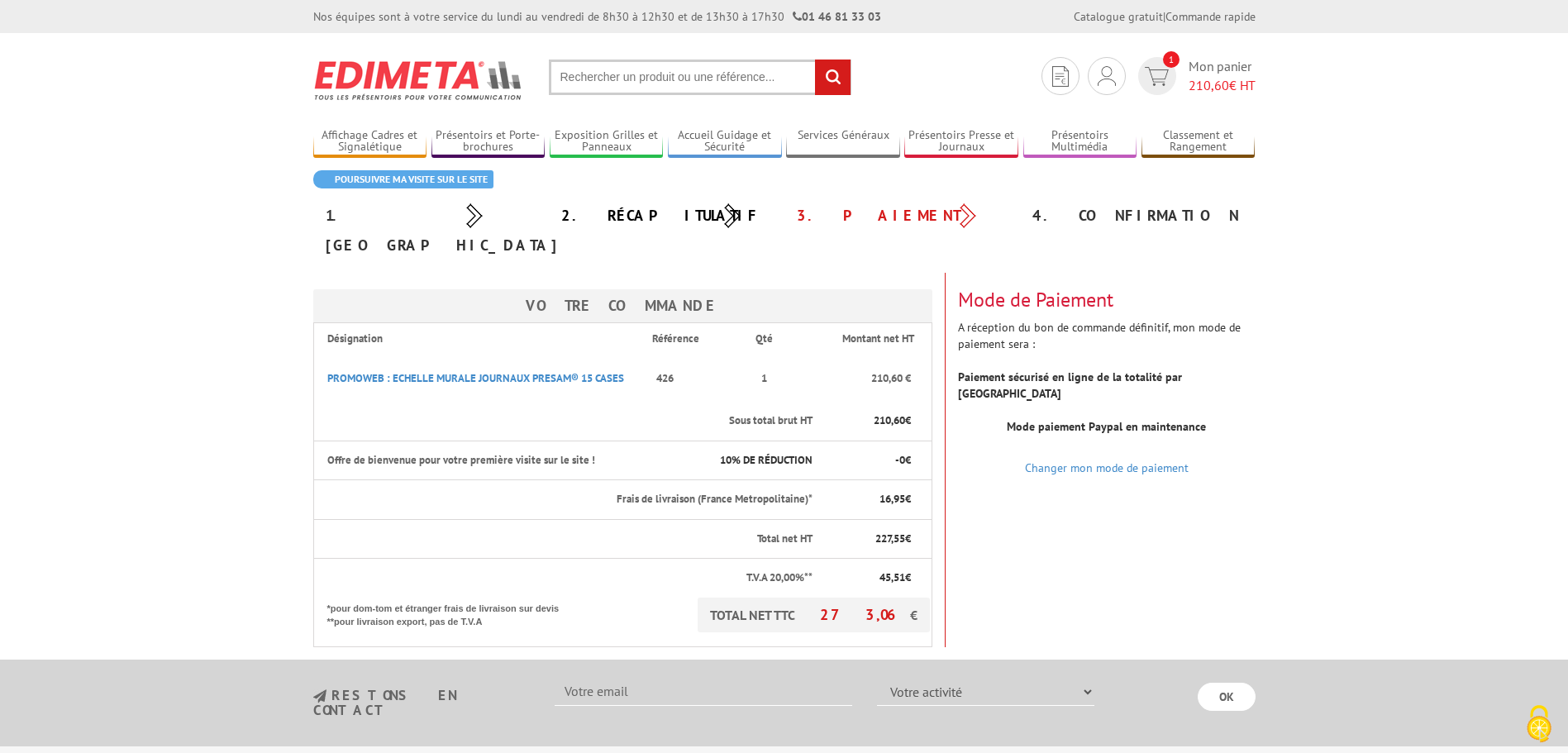
click at [1185, 308] on div "Mode de Paiement A réception du bon de commande définitif, mon mode de paiement…" at bounding box center [1106, 371] width 322 height 196
click at [1071, 370] on strong "Paiement sécurisé en ligne de la totalité par [GEOGRAPHIC_DATA]" at bounding box center [1069, 385] width 224 height 32
click at [1094, 419] on b "Mode paiement Paypal en maintenance" at bounding box center [1106, 426] width 199 height 14
click at [1074, 518] on div "Votre Commande Désignation Référence Qté Montant net HT PROMOWEB : ECHELLE MURA…" at bounding box center [784, 459] width 967 height 375
click at [1092, 534] on div "Votre Commande Désignation Référence Qté Montant net HT PROMOWEB : ECHELLE MURA…" at bounding box center [784, 459] width 967 height 375
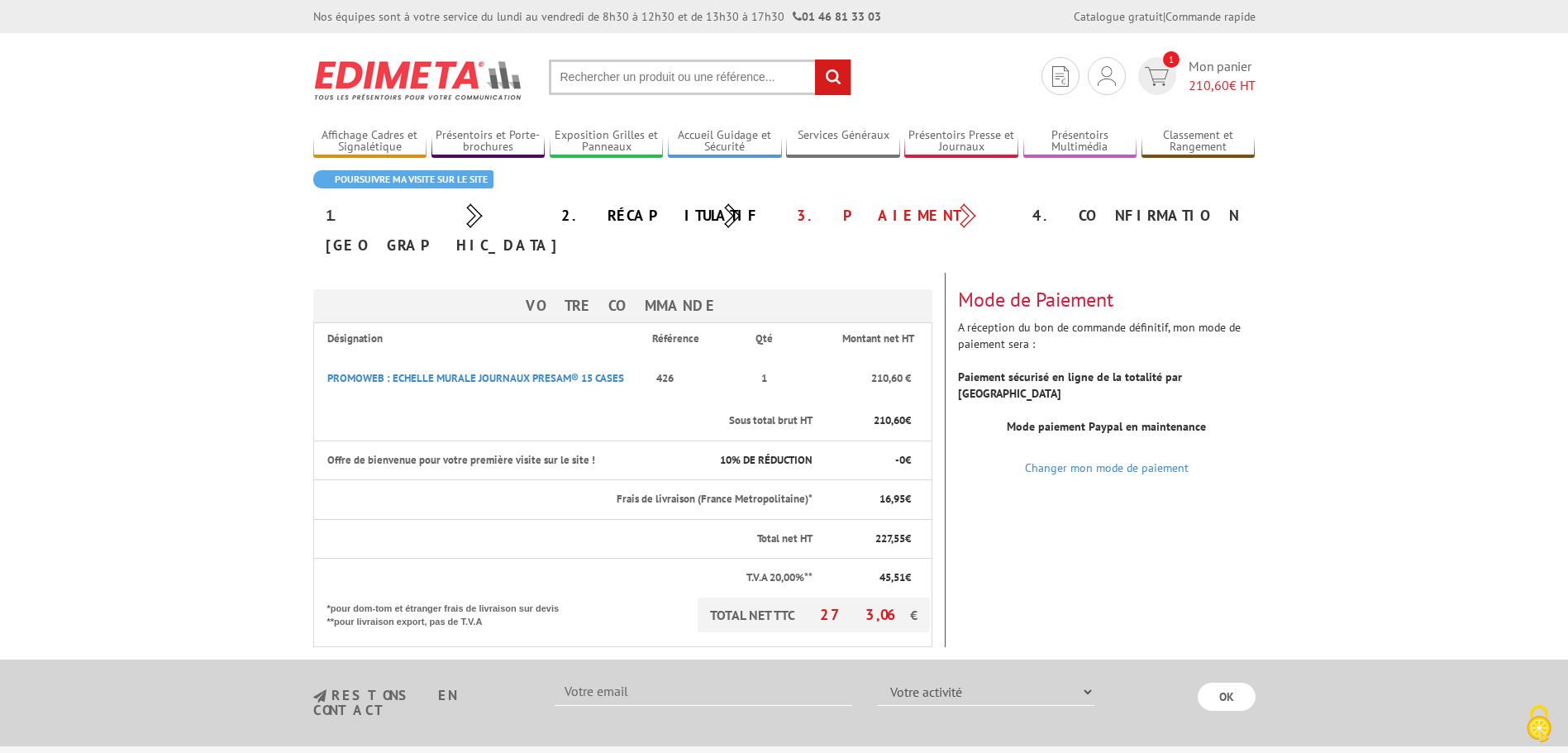
click at [1044, 215] on div "4. Confirmation" at bounding box center [1138, 216] width 236 height 30
click at [1344, 574] on body "Nos équipes sont à votre service du [DATE] au [DATE] de 8h30 à 12h30 et de 13h3…" at bounding box center [784, 520] width 1568 height 1041
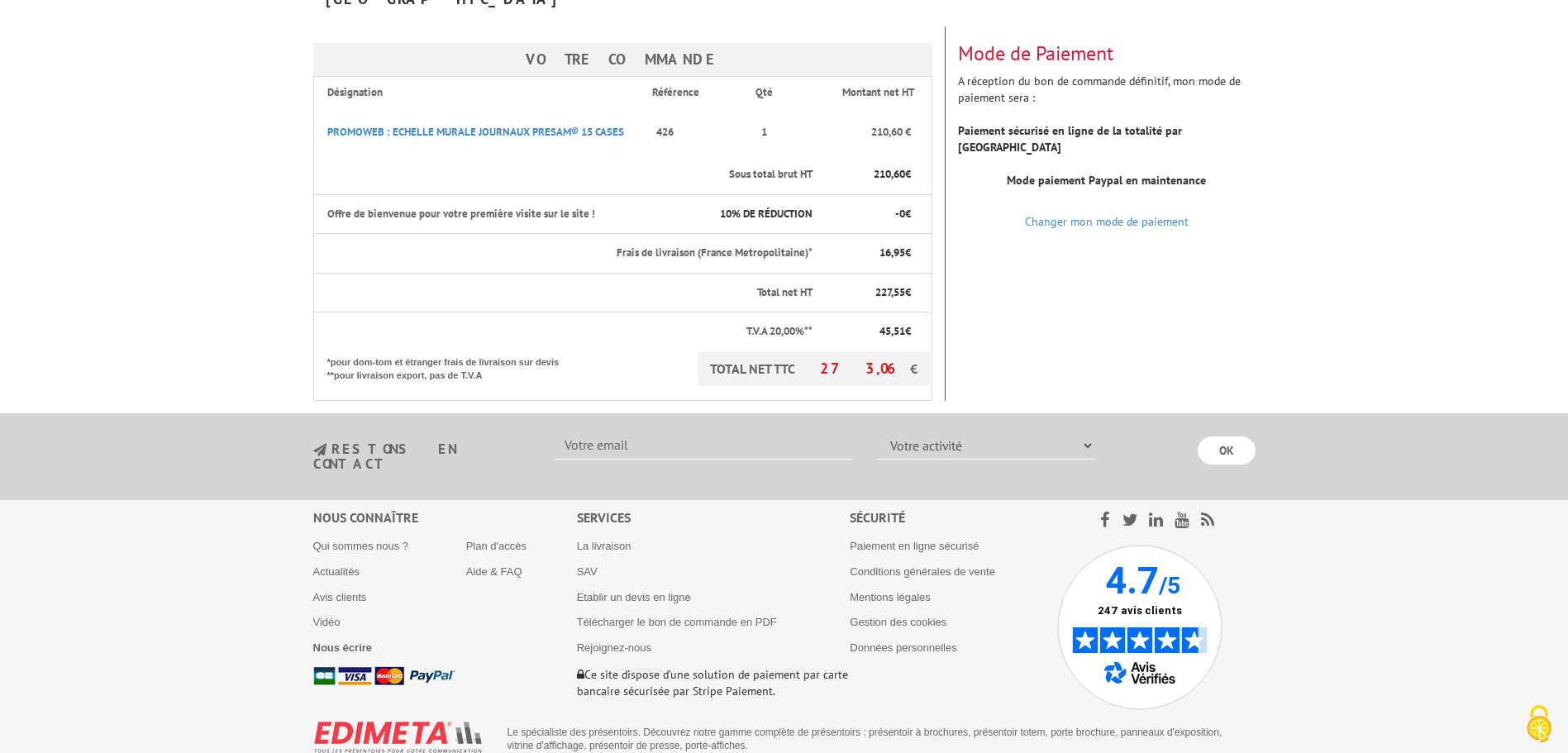
click at [1188, 315] on div "Votre Commande Désignation Référence Qté Montant net HT PROMOWEB : ECHELLE MURA…" at bounding box center [784, 213] width 967 height 375
click at [1222, 436] on input "OK" at bounding box center [1226, 450] width 58 height 28
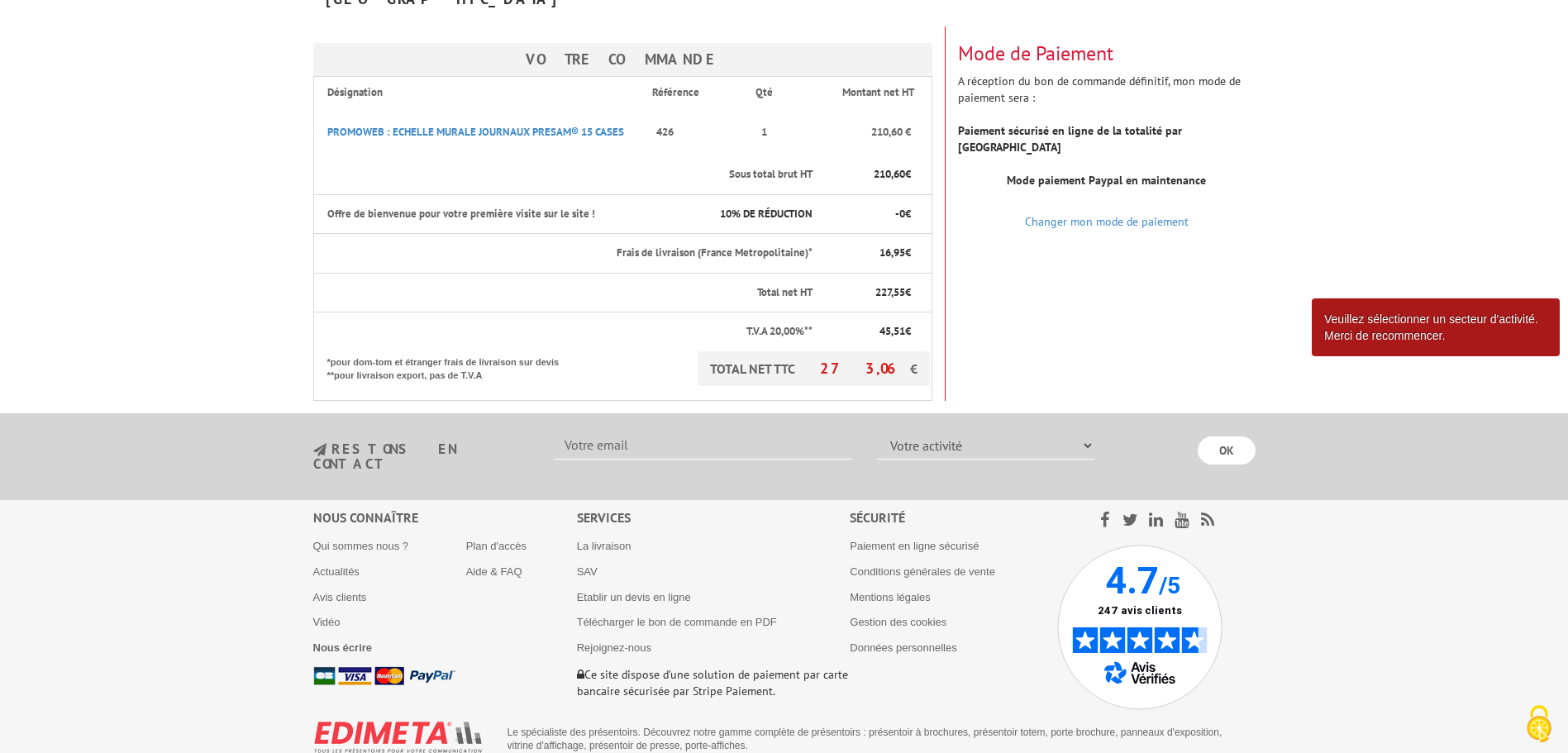
click at [1155, 268] on div "Votre Commande Désignation Référence Qté Montant net HT PROMOWEB : ECHELLE MURA…" at bounding box center [784, 213] width 967 height 375
click at [653, 431] on input "text" at bounding box center [703, 445] width 297 height 28
type input "[EMAIL_ADDRESS][DOMAIN_NAME]"
click at [953, 431] on select "Votre activité Administrations et collectivités Magasins et commerces Entrepris…" at bounding box center [986, 445] width 218 height 28
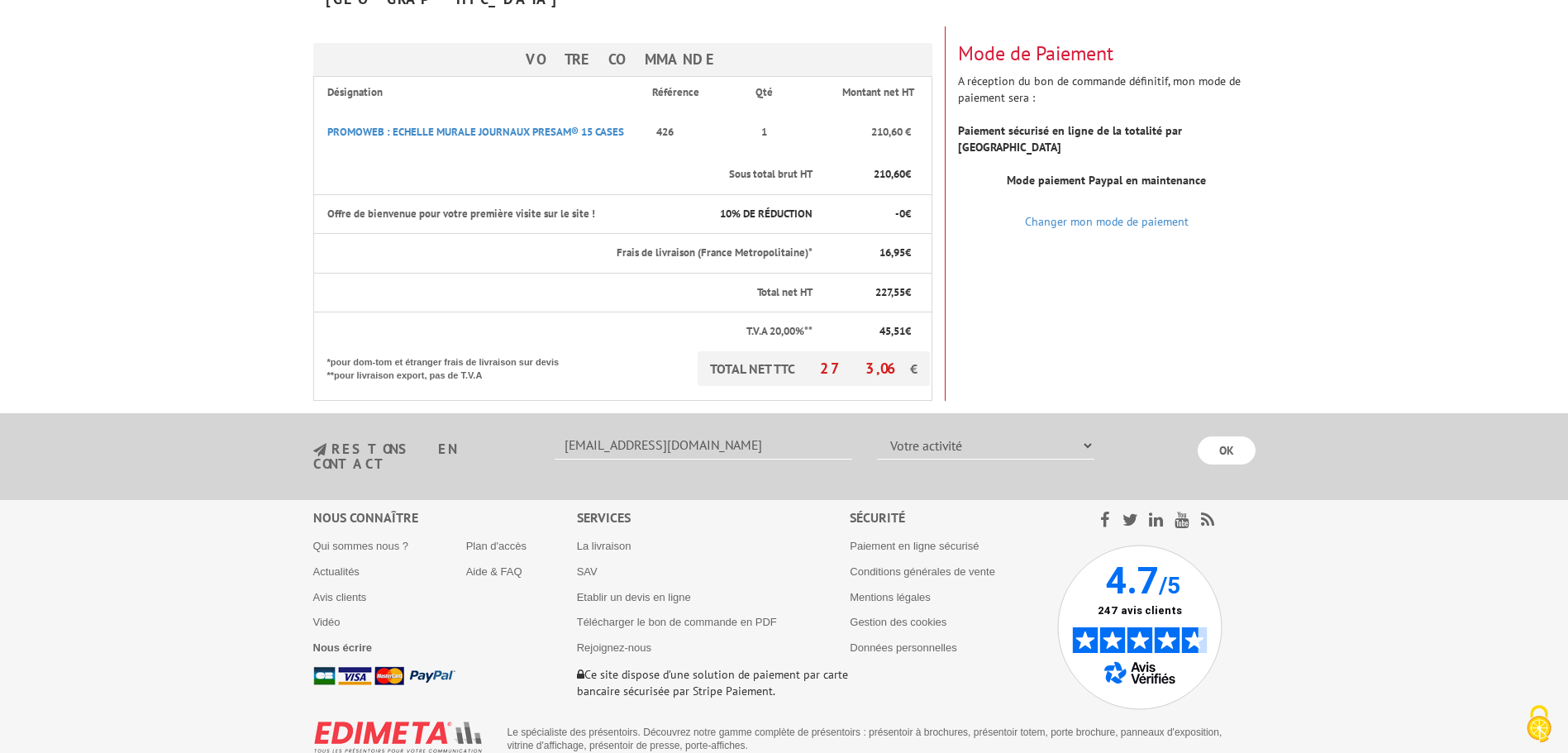
select select "878"
click at [877, 431] on select "Votre activité Administrations et collectivités Magasins et commerces Entrepris…" at bounding box center [986, 445] width 218 height 28
click at [1224, 436] on input "OK" at bounding box center [1226, 450] width 58 height 28
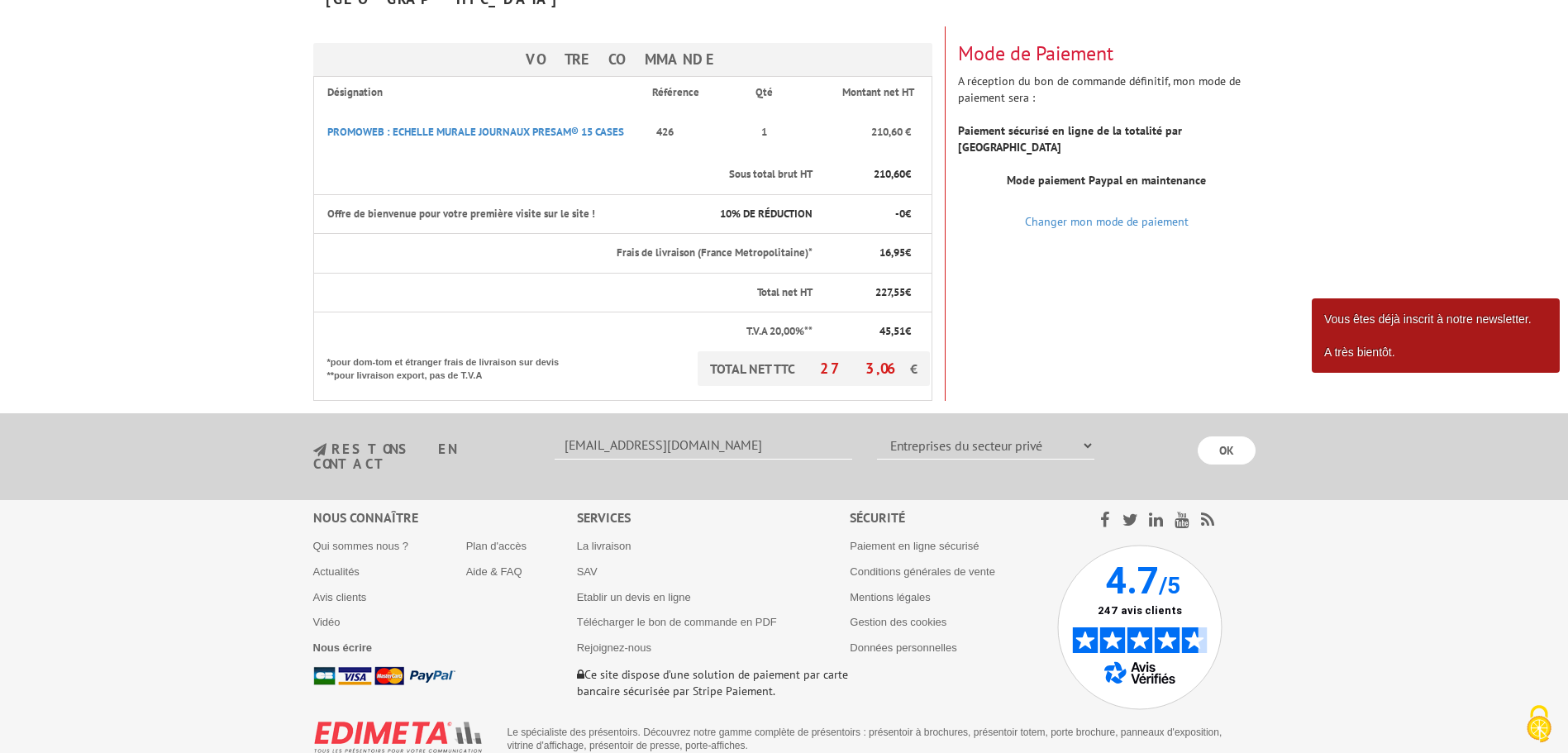
click at [1256, 297] on div "Votre Commande Désignation Référence Qté Montant net HT PROMOWEB : ECHELLE MURA…" at bounding box center [784, 213] width 967 height 375
click at [1143, 287] on div "Votre Commande Désignation Référence Qté Montant net HT PROMOWEB : ECHELLE MURA…" at bounding box center [784, 213] width 967 height 375
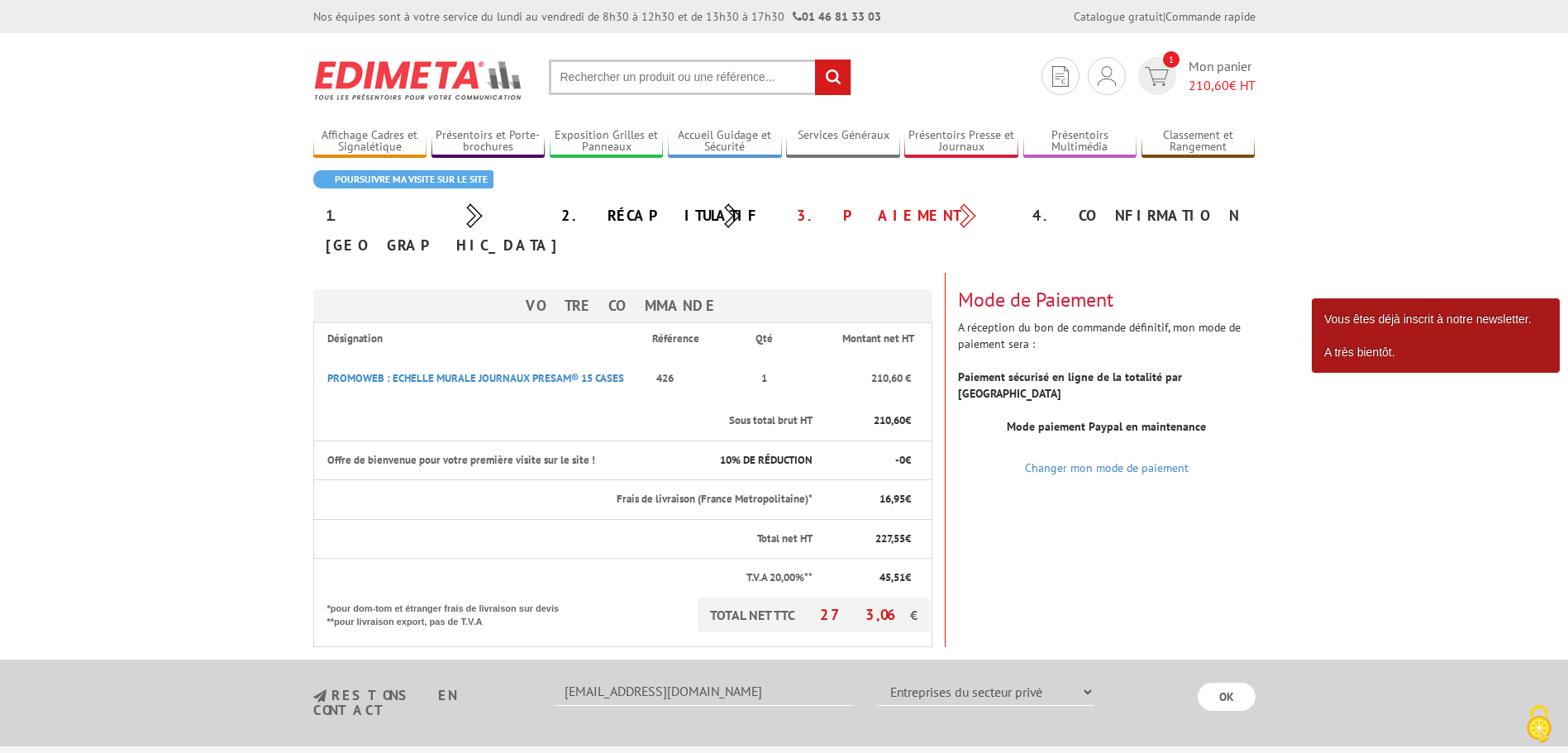
drag, startPoint x: 1113, startPoint y: 501, endPoint x: 903, endPoint y: 434, distance: 220.4
click at [1114, 501] on div "Votre Commande Désignation Référence Qté Montant net HT PROMOWEB : ECHELLE MURA…" at bounding box center [784, 459] width 967 height 375
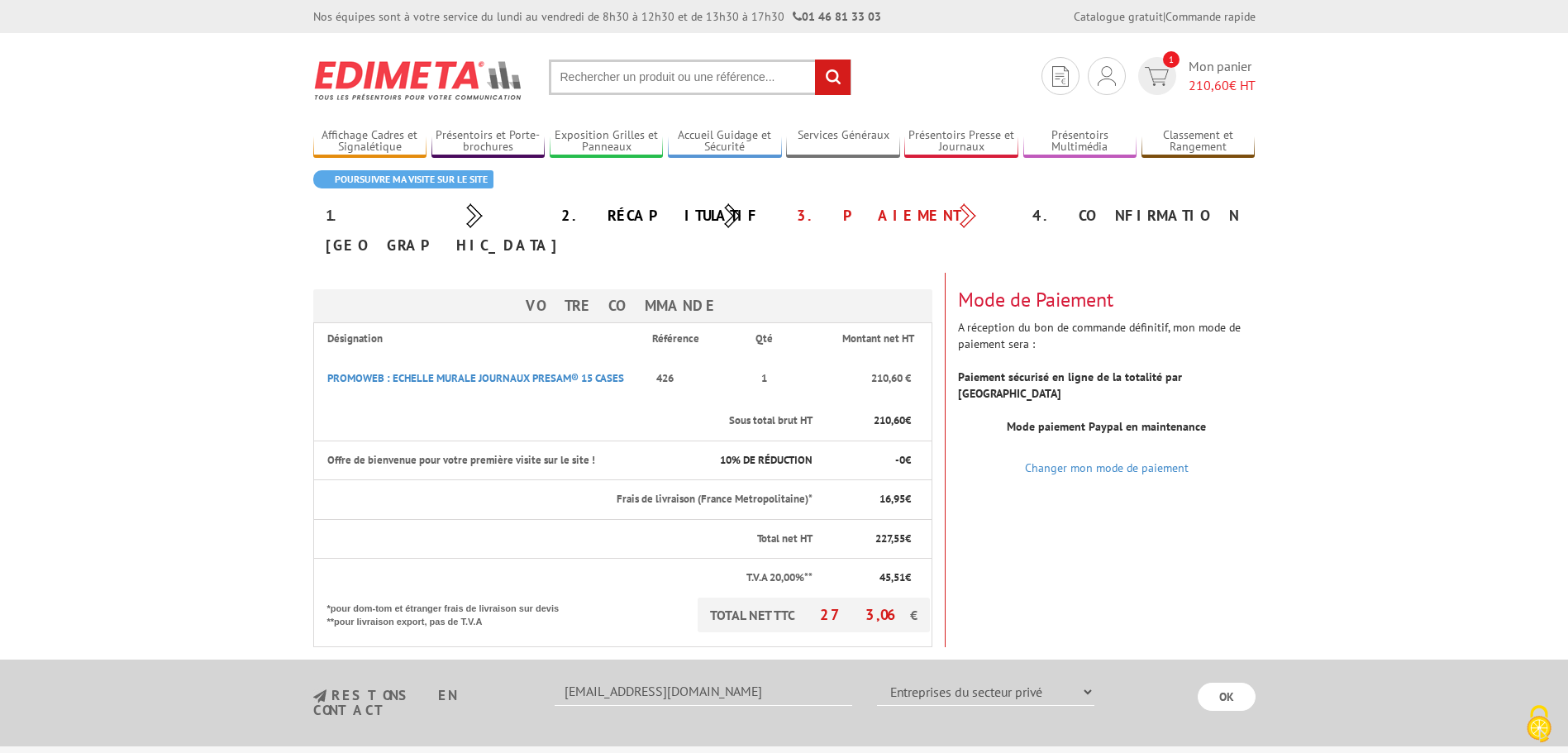
click at [1056, 545] on div "Votre Commande Désignation Référence Qté Montant net HT PROMOWEB : ECHELLE MURA…" at bounding box center [784, 459] width 967 height 375
click at [1058, 237] on section "Poursuivre ma visite sur le site 1. [GEOGRAPHIC_DATA] 2. Récapitulatif 3. Paiem…" at bounding box center [784, 409] width 967 height 478
click at [1054, 519] on div "Votre Commande Désignation Référence Qté Montant net HT PROMOWEB : ECHELLE MURA…" at bounding box center [784, 459] width 967 height 375
click at [636, 598] on th "TOTAL NET TTC 273,06 € *pour dom-tom et étranger frais de livraison sur devis *…" at bounding box center [622, 623] width 618 height 50
click at [1196, 302] on div "Mode de Paiement A réception du bon de commande définitif, mon mode de paiement…" at bounding box center [1106, 371] width 322 height 196
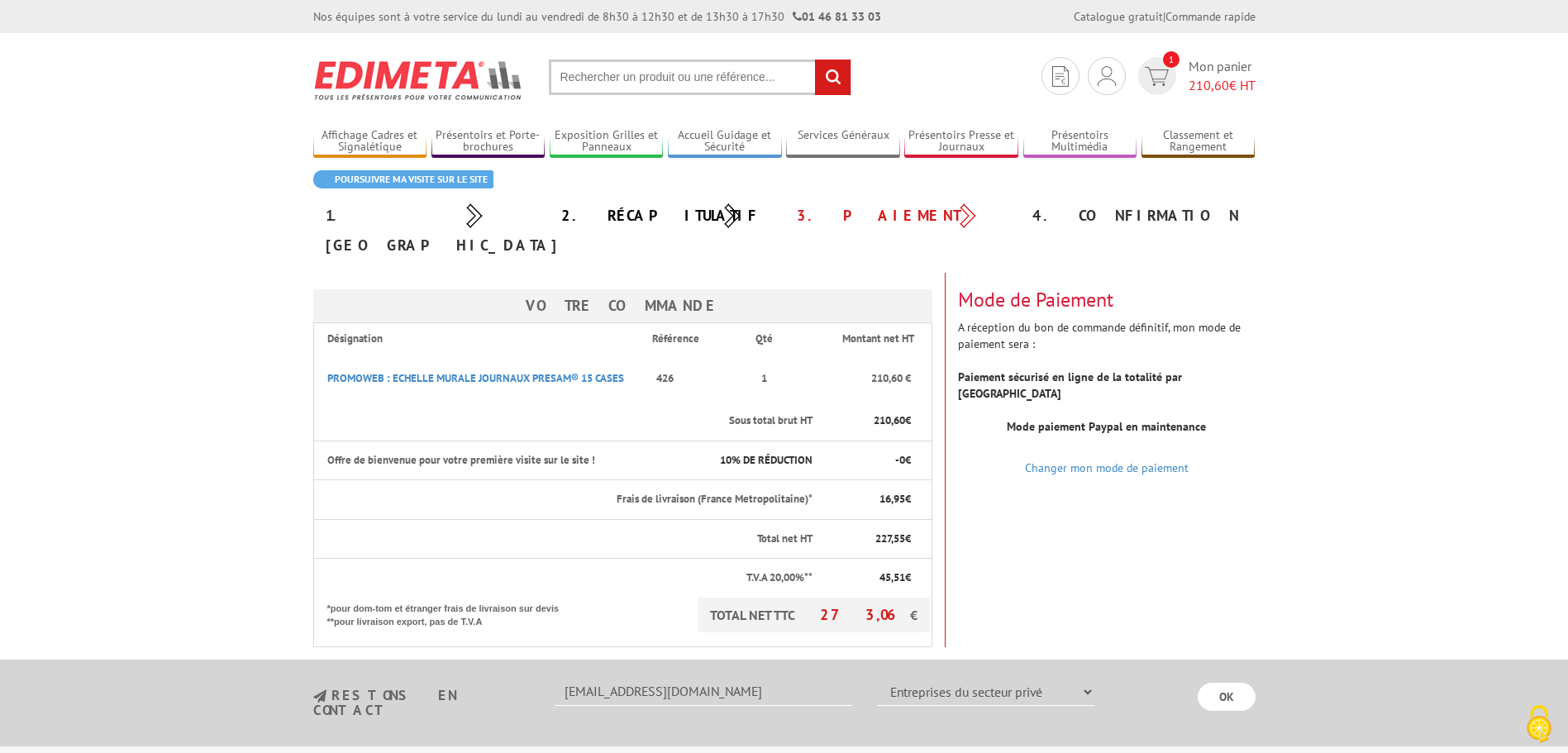
click at [1255, 314] on div "Mode de Paiement A réception du bon de commande définitif, mon mode de paiement…" at bounding box center [1106, 371] width 322 height 196
click at [1074, 318] on div "Mode de Paiement A réception du bon de commande définitif, mon mode de paiement…" at bounding box center [1106, 371] width 322 height 196
click at [1304, 402] on body "Nos équipes sont à votre service du [DATE] au [DATE] de 8h30 à 12h30 et de 13h3…" at bounding box center [784, 520] width 1568 height 1041
click at [1237, 522] on div "Votre Commande Désignation Référence Qté Montant net HT PROMOWEB : ECHELLE MURA…" at bounding box center [784, 459] width 967 height 375
click at [1146, 519] on div "Votre Commande Désignation Référence Qté Montant net HT PROMOWEB : ECHELLE MURA…" at bounding box center [784, 459] width 967 height 375
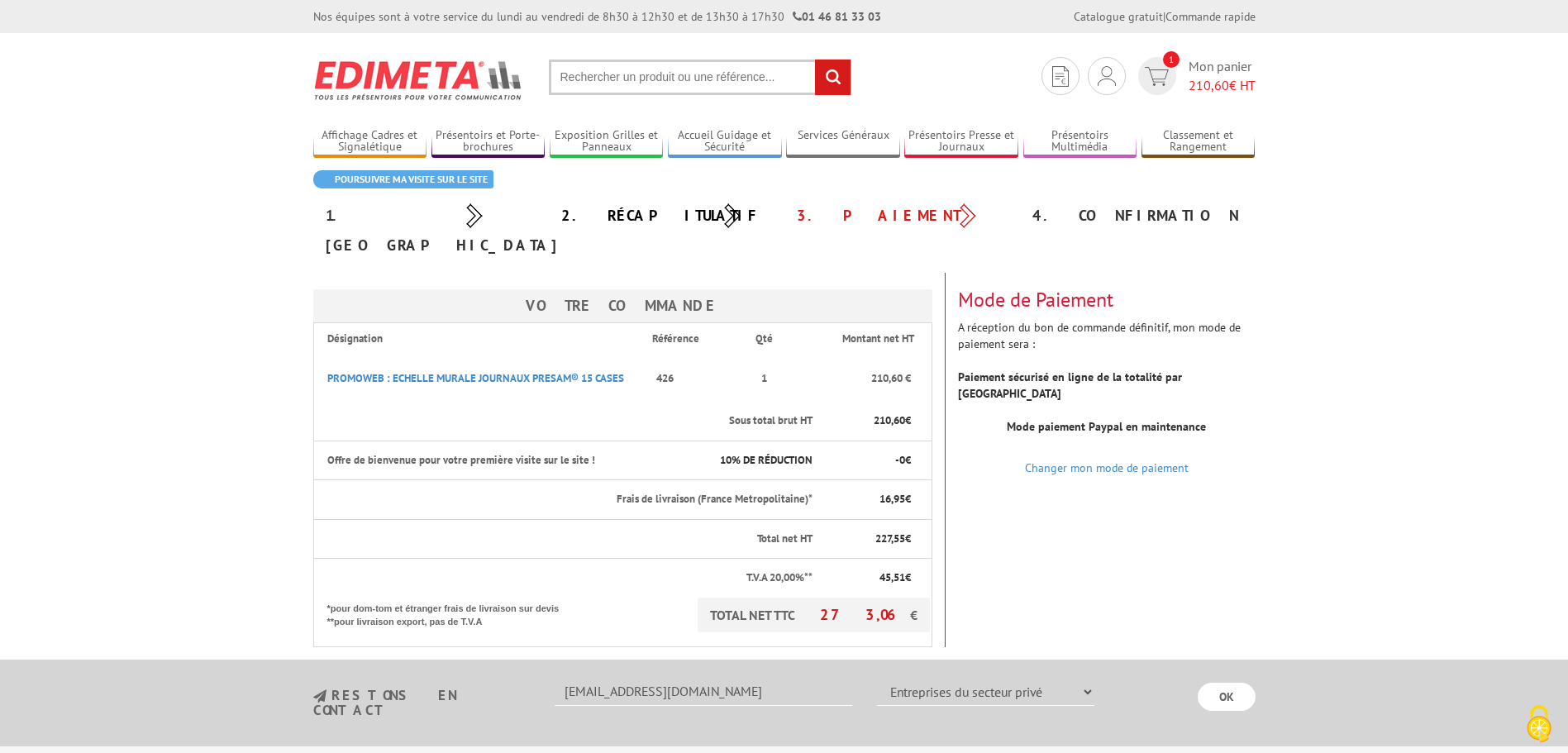
drag, startPoint x: 1117, startPoint y: 509, endPoint x: 1120, endPoint y: 499, distance: 10.4
click at [1118, 509] on div "Votre Commande Désignation Référence Qté Montant net HT PROMOWEB : ECHELLE MURA…" at bounding box center [784, 459] width 967 height 375
click at [1044, 333] on div "Mode de Paiement A réception du bon de commande définitif, mon mode de paiement…" at bounding box center [1106, 371] width 322 height 196
click at [1055, 370] on strong "Paiement sécurisé en ligne de la totalité par [GEOGRAPHIC_DATA]" at bounding box center [1069, 385] width 224 height 32
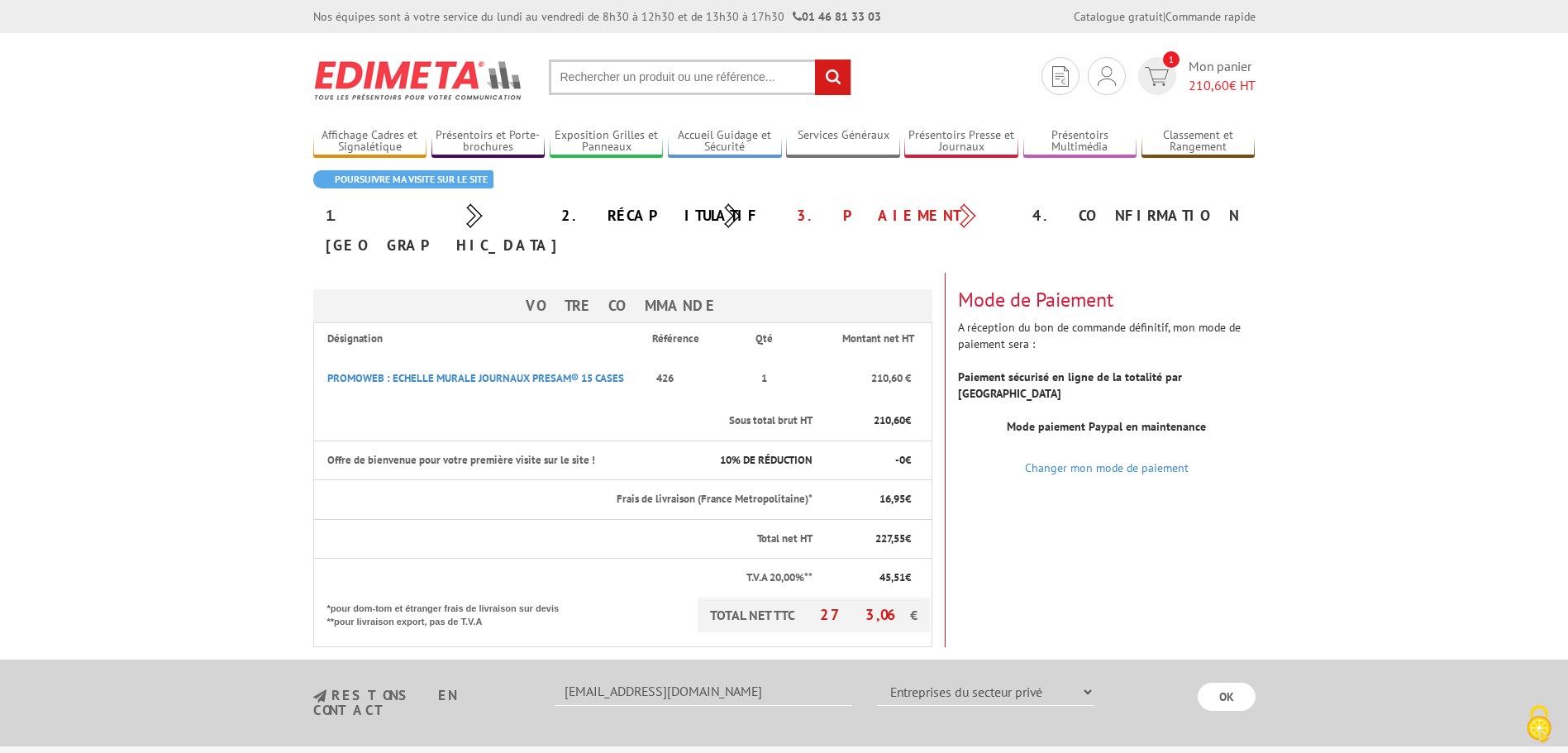
click at [990, 303] on div "Mode de Paiement A réception du bon de commande définitif, mon mode de paiement…" at bounding box center [1106, 371] width 322 height 196
click at [1085, 305] on div "Mode de Paiement A réception du bon de commande définitif, mon mode de paiement…" at bounding box center [1106, 371] width 322 height 196
click at [1152, 301] on div "Mode de Paiement A réception du bon de commande définitif, mon mode de paiement…" at bounding box center [1106, 371] width 322 height 196
click at [1192, 298] on div "Mode de Paiement A réception du bon de commande définitif, mon mode de paiement…" at bounding box center [1106, 371] width 322 height 196
click at [1226, 308] on div "Mode de Paiement A réception du bon de commande définitif, mon mode de paiement…" at bounding box center [1106, 371] width 322 height 196
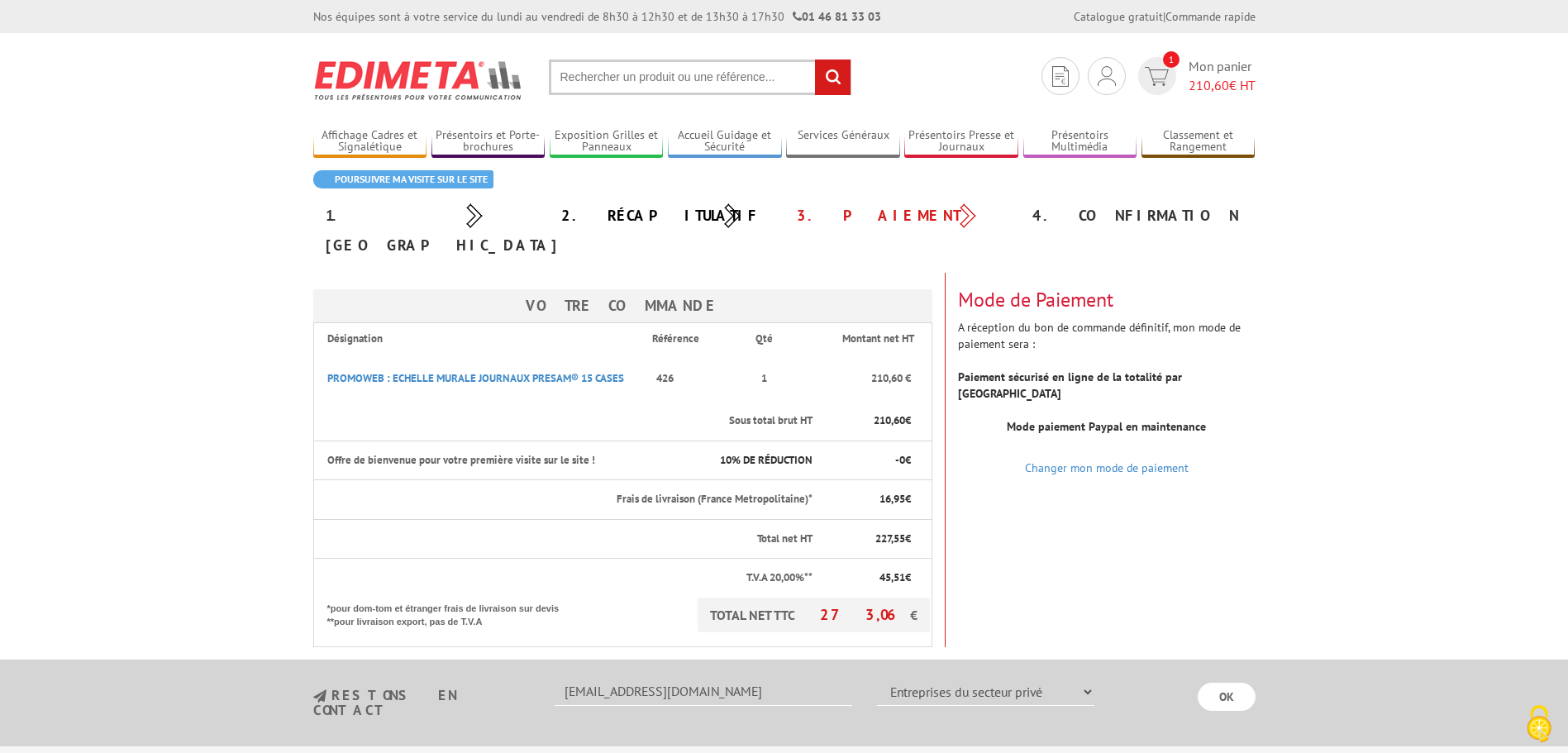
click at [992, 313] on div "Mode de Paiement A réception du bon de commande définitif, mon mode de paiement…" at bounding box center [1106, 371] width 322 height 196
click at [1020, 540] on div "Votre Commande Désignation Référence Qté Montant net HT PROMOWEB : ECHELLE MURA…" at bounding box center [784, 459] width 967 height 375
drag, startPoint x: 1542, startPoint y: 443, endPoint x: 1328, endPoint y: 443, distance: 214.0
click at [1543, 443] on body "Nos équipes sont à votre service du [DATE] au [DATE] de 8h30 à 12h30 et de 13h3…" at bounding box center [784, 520] width 1568 height 1041
click at [1094, 565] on div "Votre Commande Désignation Référence Qté Montant net HT PROMOWEB : ECHELLE MURA…" at bounding box center [784, 459] width 967 height 375
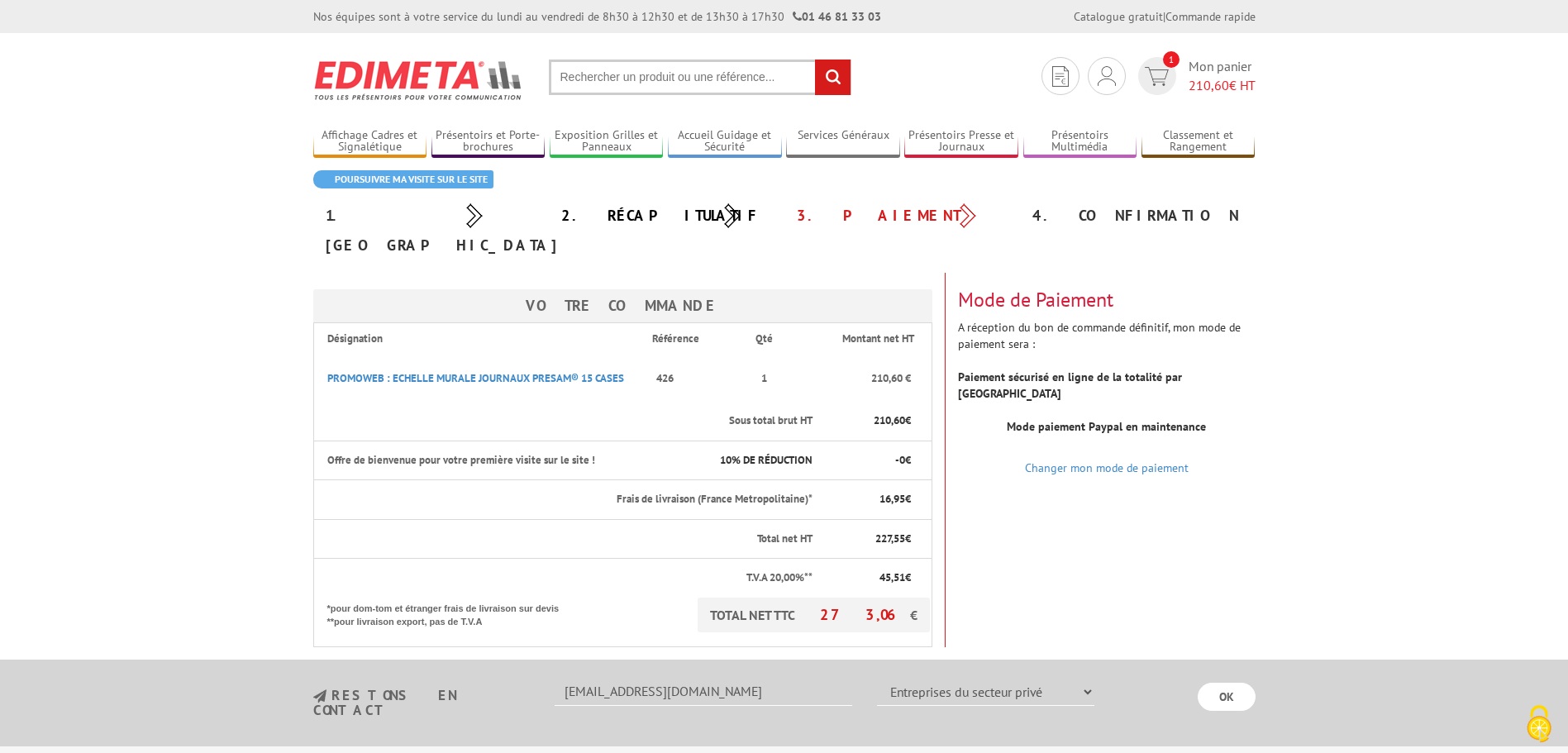
scroll to position [247, 0]
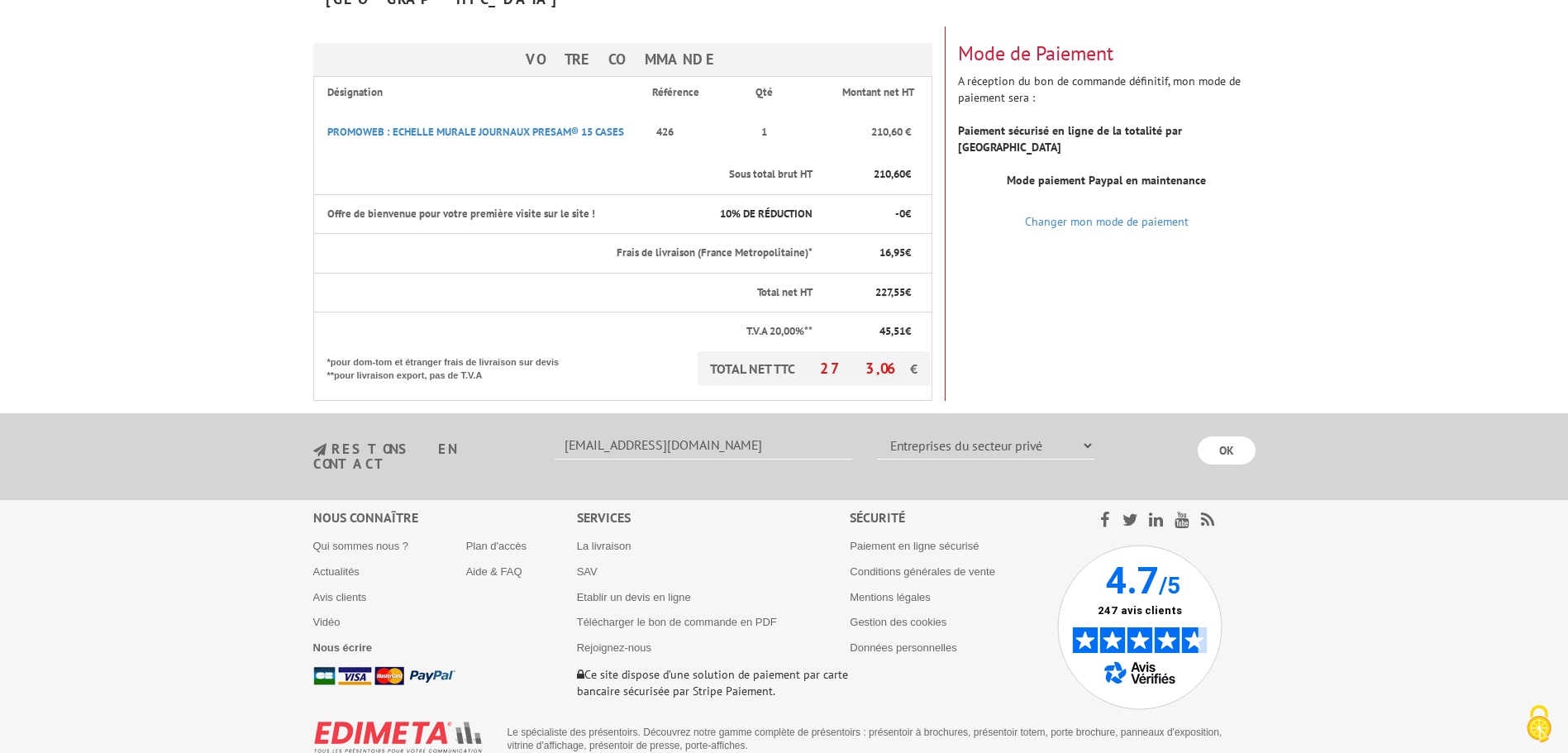
click at [200, 313] on body "Nos équipes sont à votre service du [DATE] au [DATE] de 8h30 à 12h30 et de 13h3…" at bounding box center [784, 273] width 1568 height 1041
drag, startPoint x: 185, startPoint y: 556, endPoint x: 205, endPoint y: 556, distance: 20.0
click at [186, 556] on footer "Nous connaître Qui sommes nous ? Actualités Avis clients Vidéo Nous écrire Plan…" at bounding box center [784, 648] width 1568 height 295
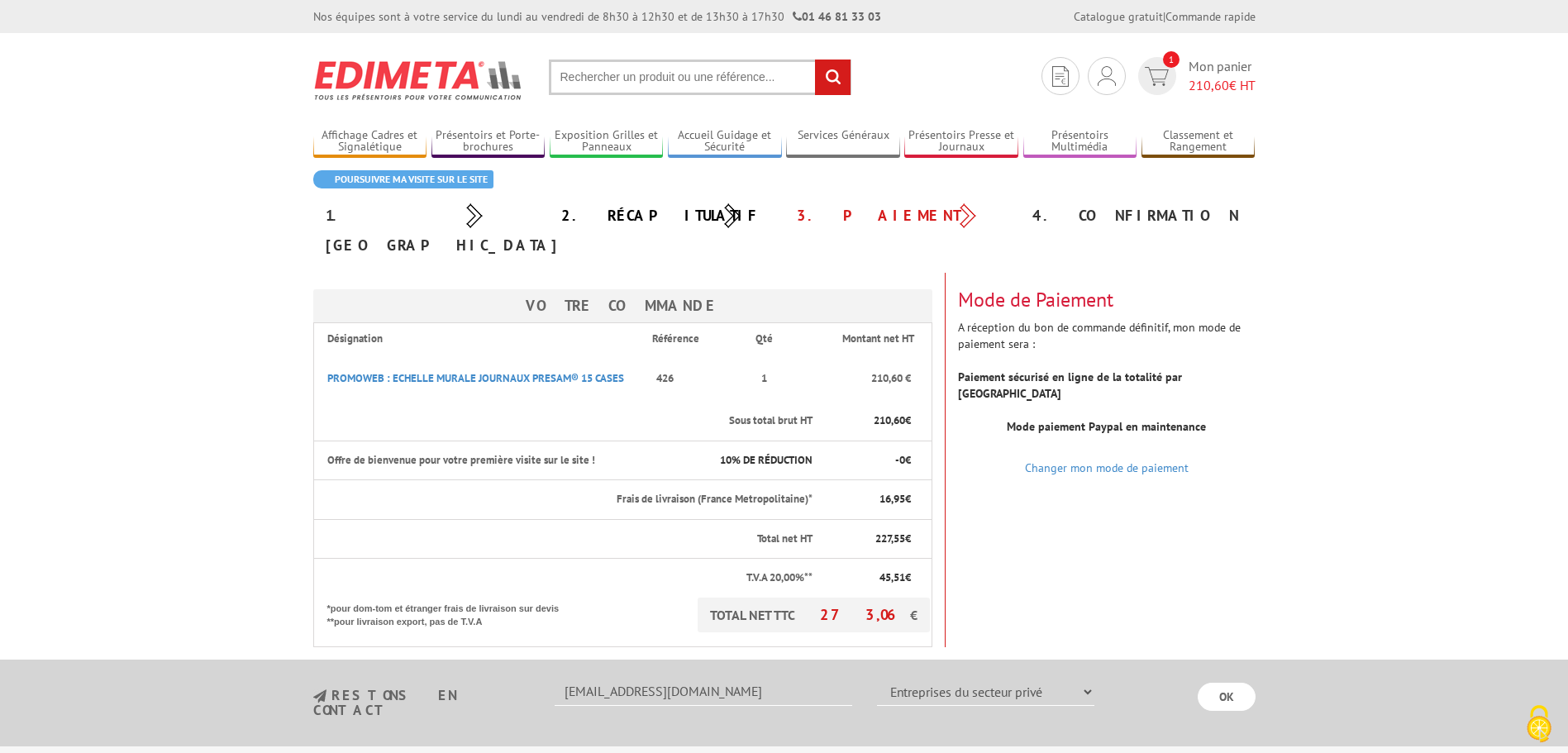
click at [1068, 570] on div "Votre Commande Désignation Référence Qté Montant net HT PROMOWEB : ECHELLE MURA…" at bounding box center [784, 459] width 967 height 375
click at [1009, 502] on div "Votre Commande Désignation Référence Qté Montant net HT PROMOWEB : ECHELLE MURA…" at bounding box center [784, 459] width 967 height 375
click at [1054, 507] on div "Votre Commande Désignation Référence Qté Montant net HT PROMOWEB : ECHELLE MURA…" at bounding box center [784, 459] width 967 height 375
click at [1068, 536] on div "Votre Commande Désignation Référence Qté Montant net HT PROMOWEB : ECHELLE MURA…" at bounding box center [784, 459] width 967 height 375
click at [1144, 508] on div "Votre Commande Désignation Référence Qté Montant net HT PROMOWEB : ECHELLE MURA…" at bounding box center [784, 459] width 967 height 375
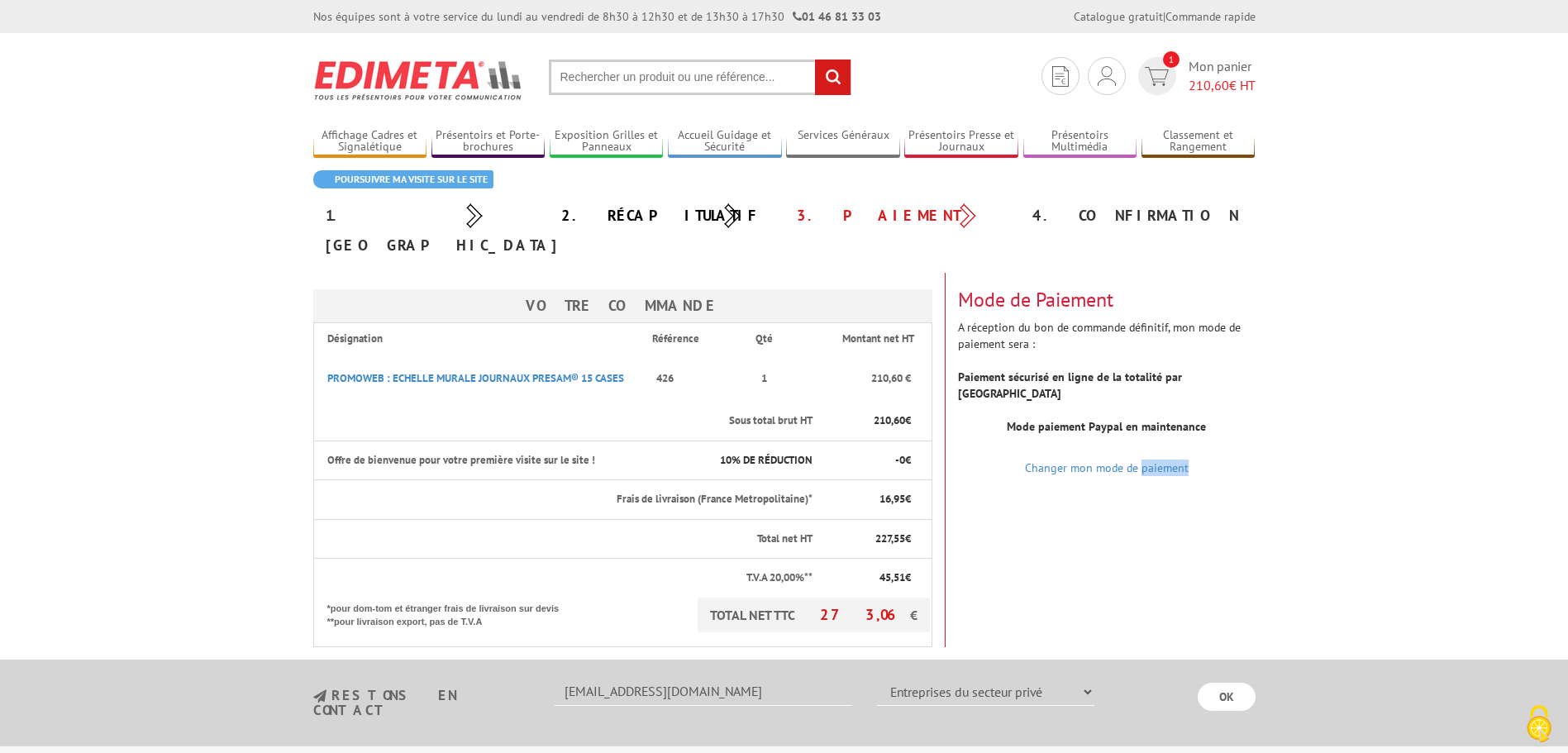
click at [1144, 507] on div "Votre Commande Désignation Référence Qté Montant net HT PROMOWEB : ECHELLE MURA…" at bounding box center [784, 459] width 967 height 375
click at [1123, 517] on div "Votre Commande Désignation Référence Qté Montant net HT PROMOWEB : ECHELLE MURA…" at bounding box center [784, 459] width 967 height 375
